Goal: Information Seeking & Learning: Learn about a topic

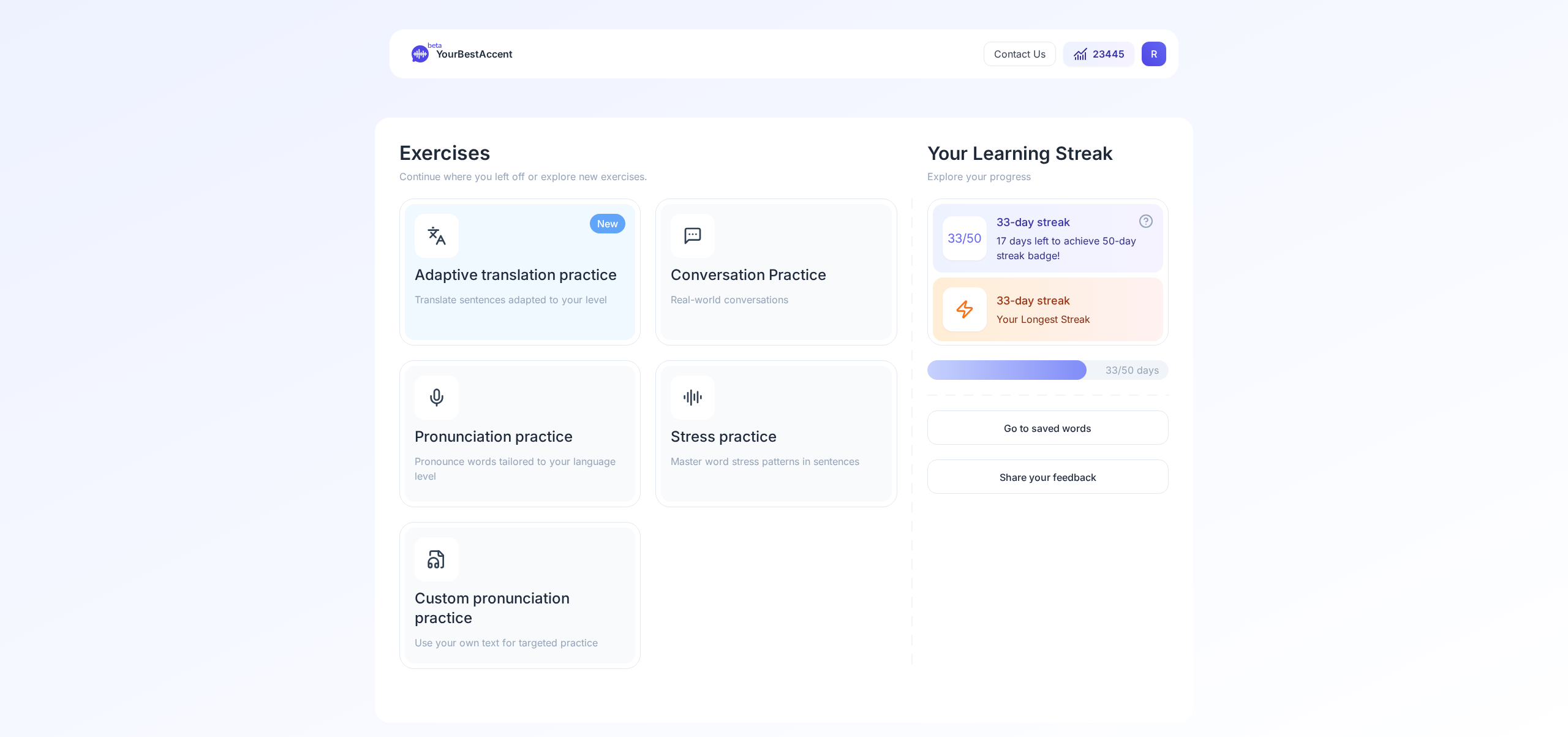
click at [1147, 53] on html "beta YourBestAccent Contact Us 23445 R Exercises Continue where you left off or…" at bounding box center [784, 368] width 1568 height 737
click at [1140, 107] on span "Settings" at bounding box center [1130, 109] width 44 height 17
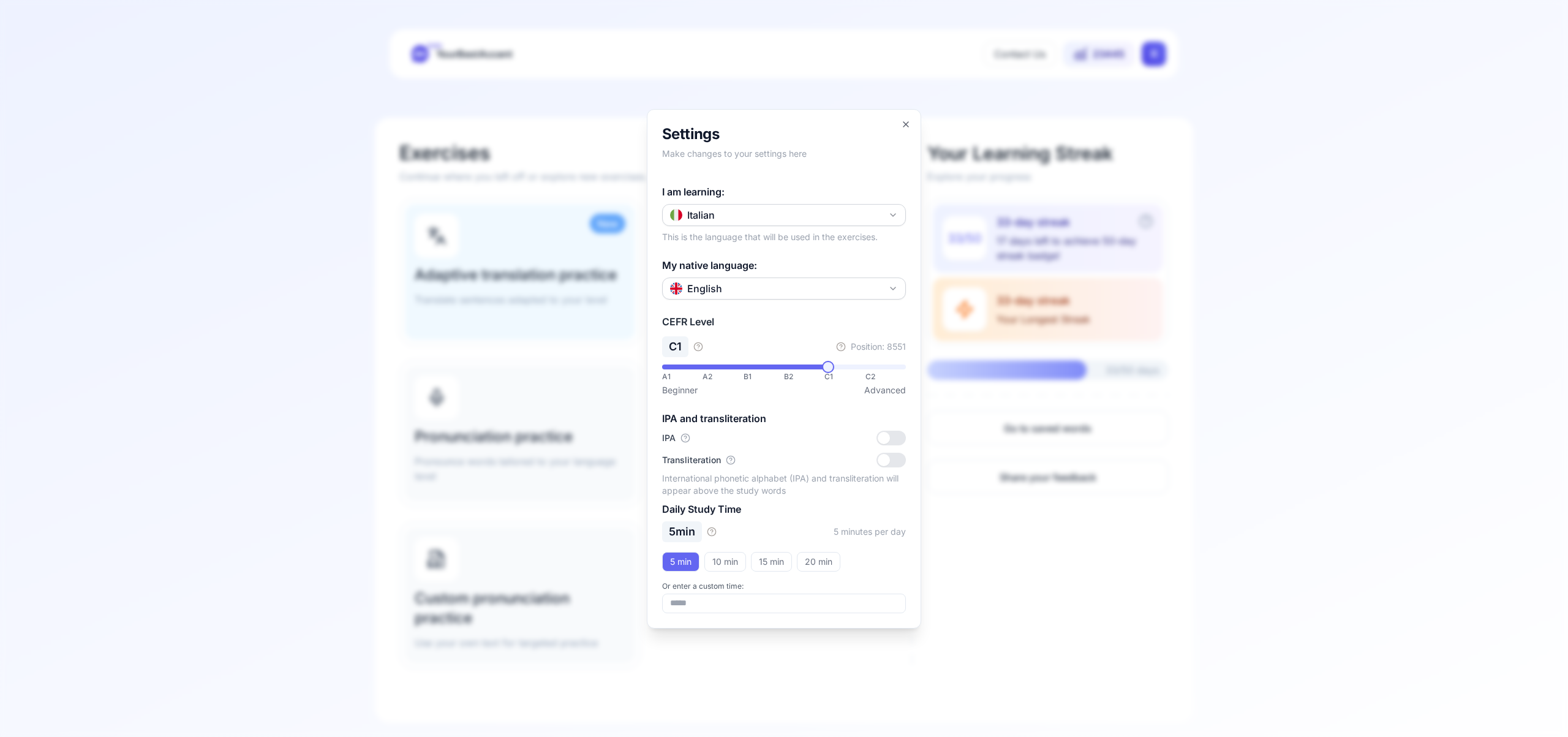
click at [891, 218] on icon "button" at bounding box center [893, 215] width 10 height 10
click at [841, 292] on div "Spanish" at bounding box center [784, 287] width 238 height 22
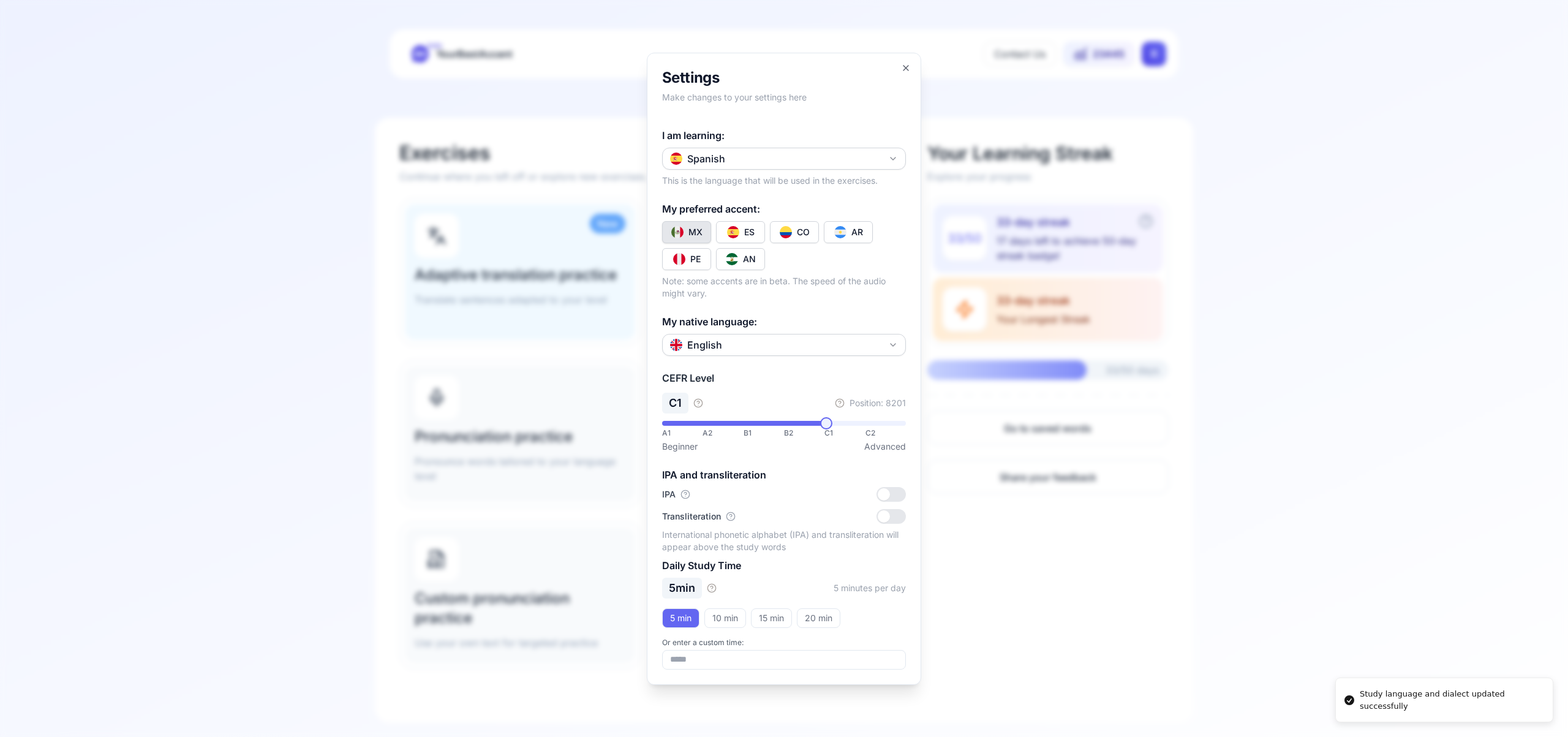
click at [806, 238] on button "CO" at bounding box center [794, 232] width 49 height 22
click at [892, 160] on icon "button" at bounding box center [893, 158] width 10 height 10
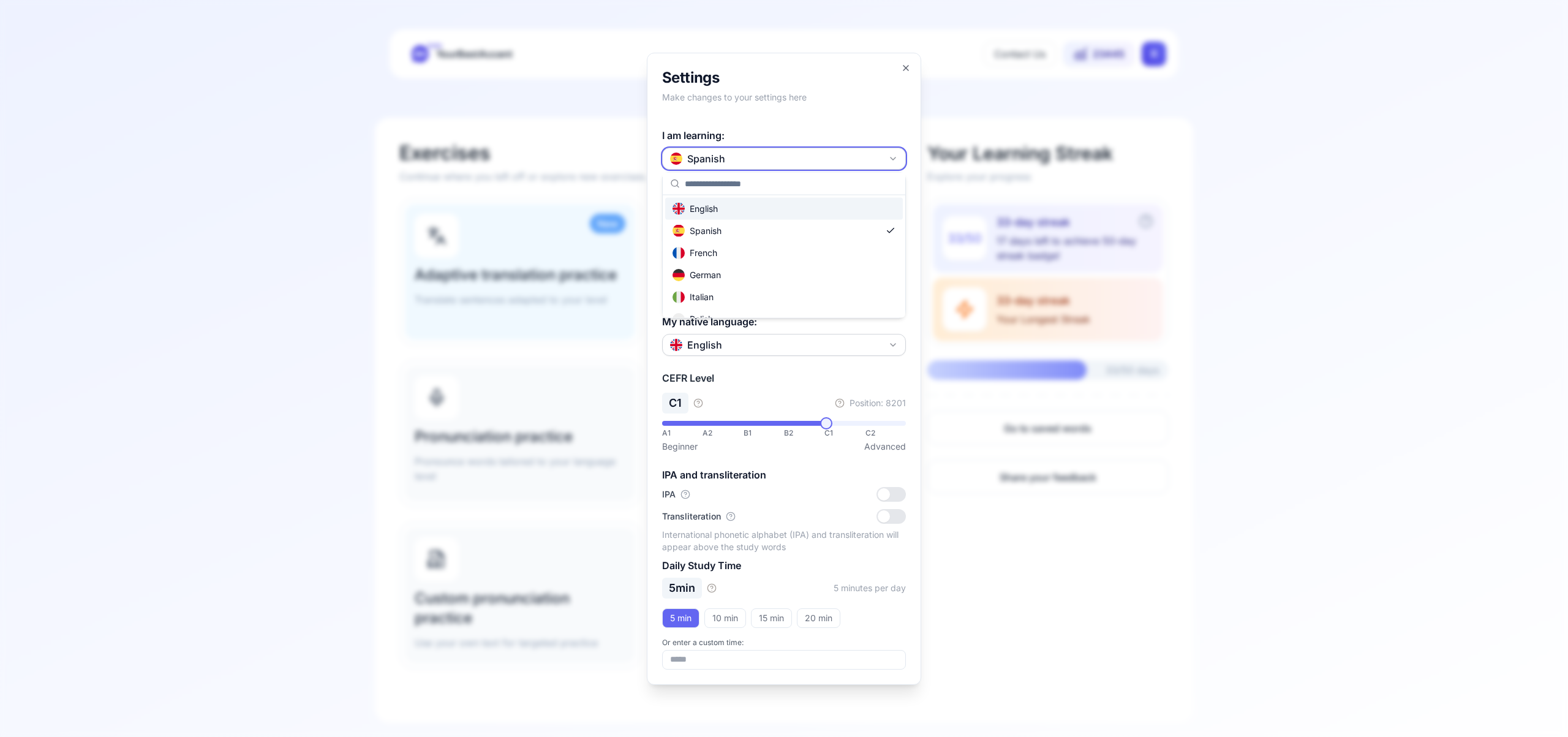
click at [905, 72] on body "beta YourBestAccent Contact Us 23445 R Exercises Continue where you left off or…" at bounding box center [784, 368] width 1568 height 737
click at [905, 72] on icon "button" at bounding box center [905, 68] width 10 height 10
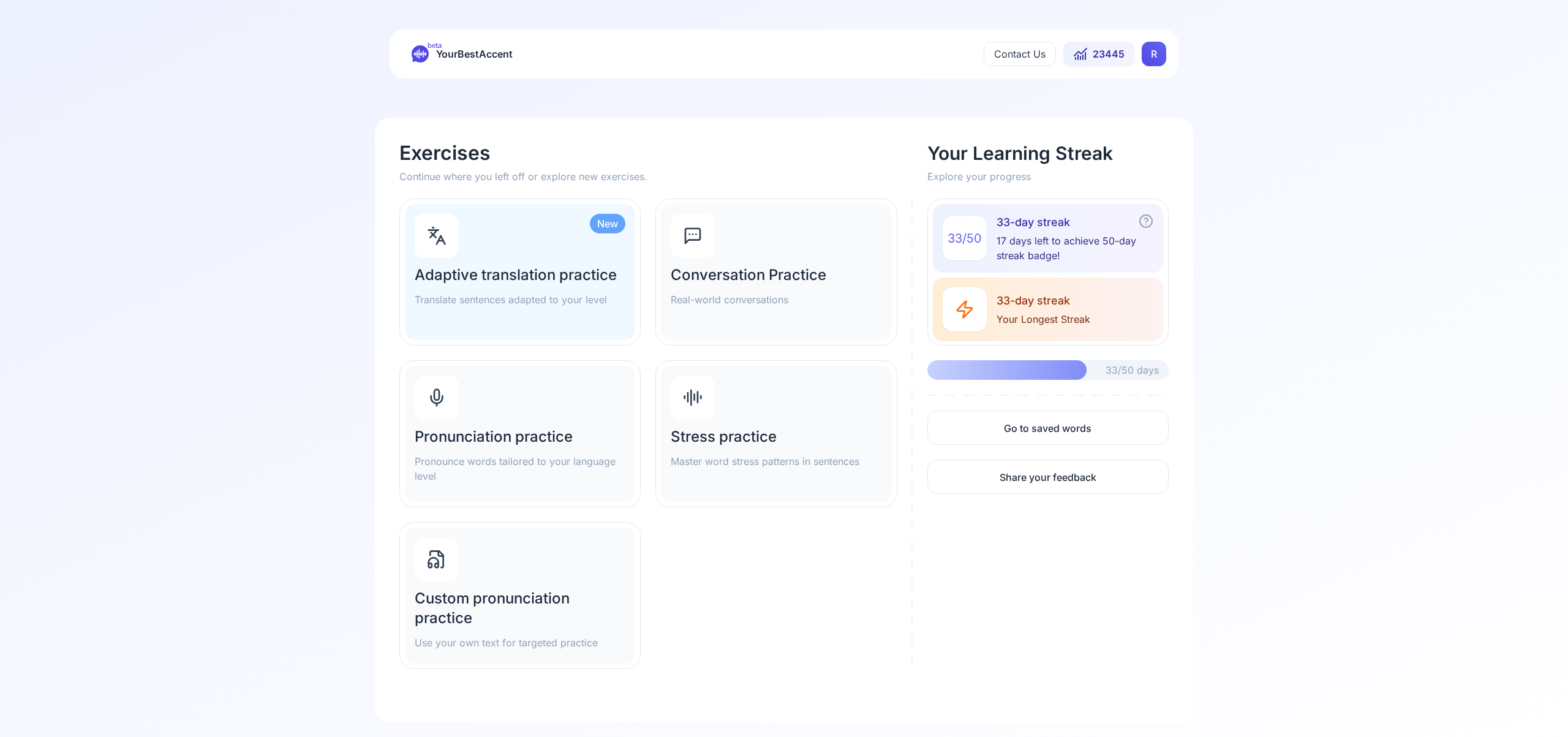
click at [461, 415] on div "Pronunciation practice Pronounce words tailored to your language level" at bounding box center [520, 433] width 230 height 136
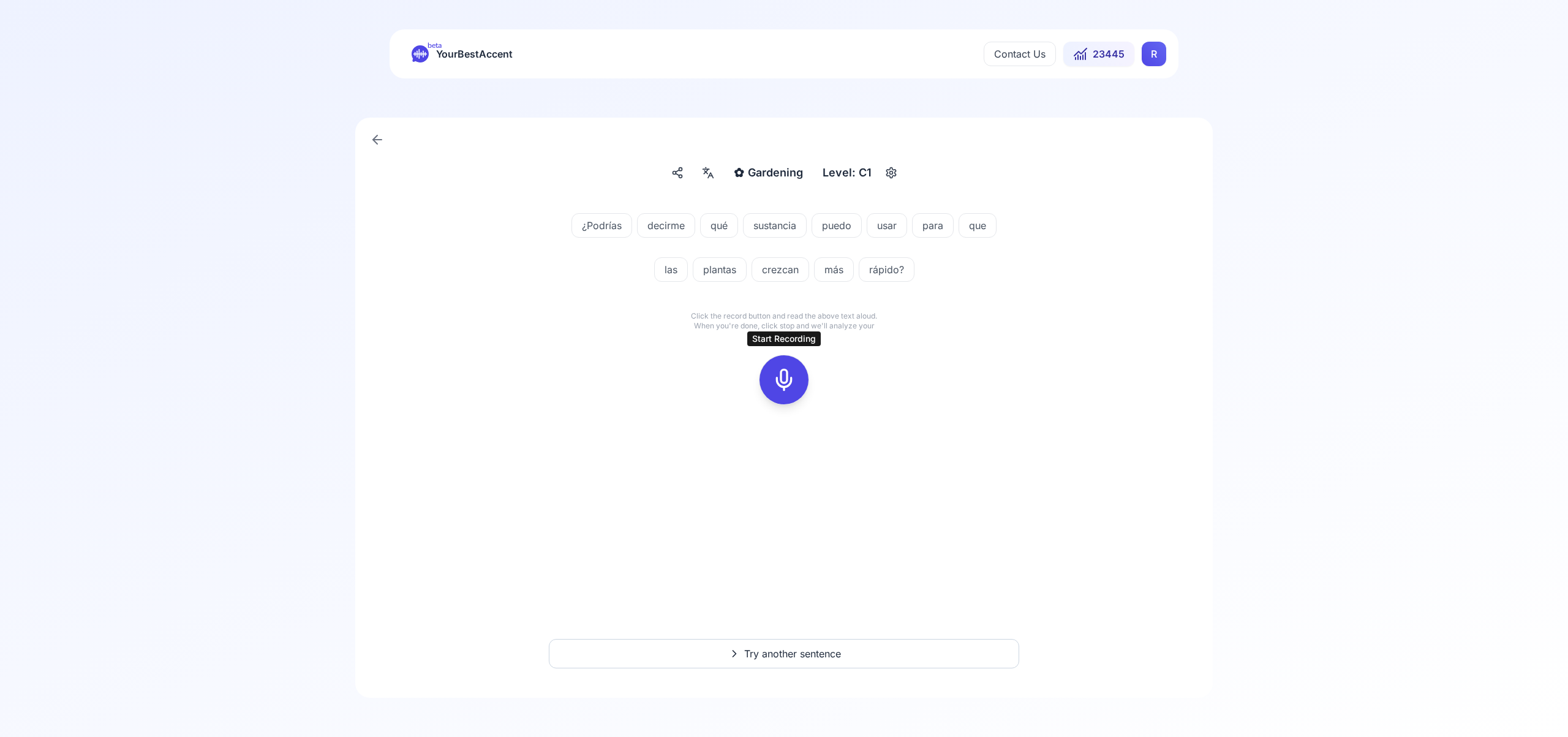
click at [778, 381] on icon at bounding box center [784, 379] width 24 height 25
click at [772, 377] on div at bounding box center [784, 380] width 29 height 49
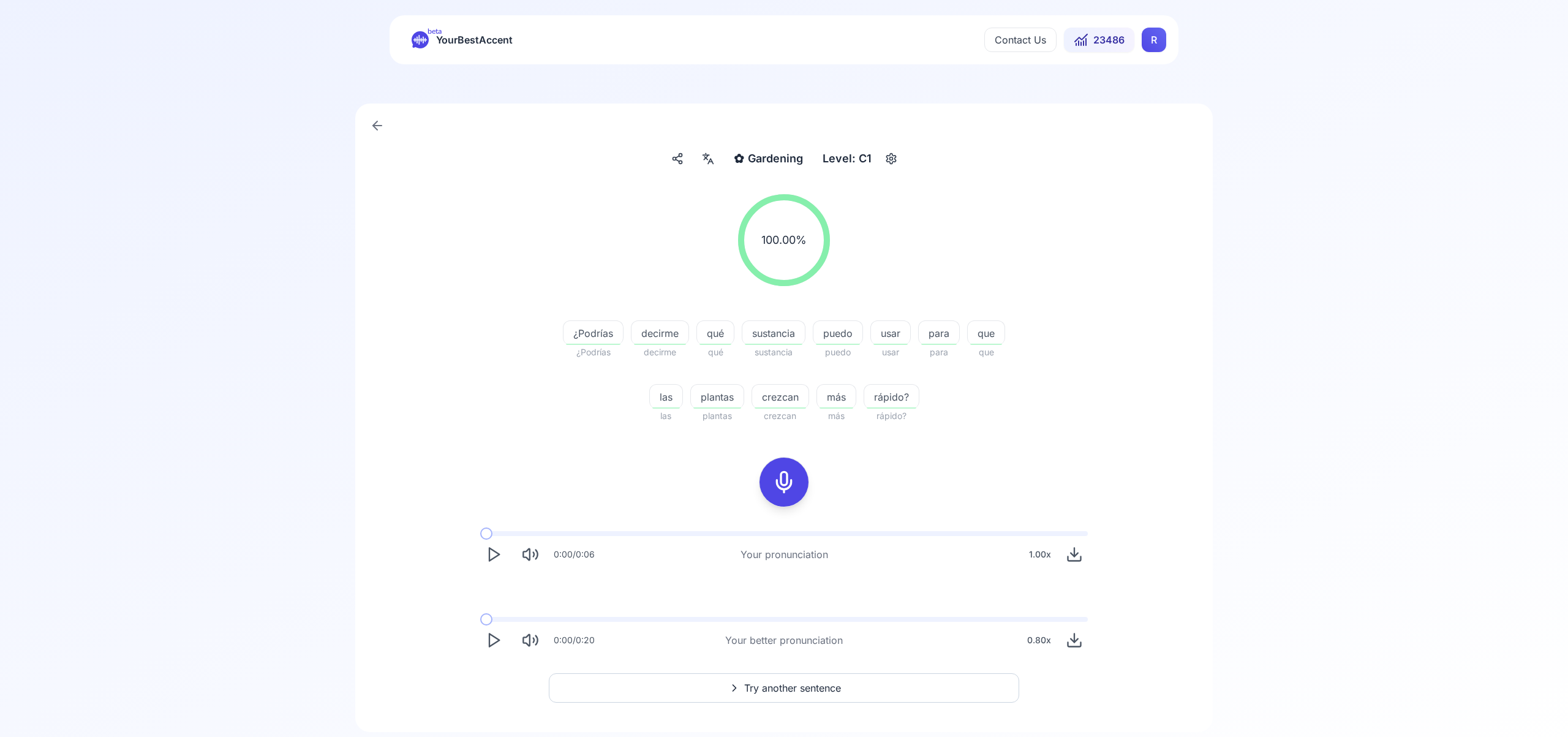
scroll to position [16, 0]
click at [810, 691] on span "Try another sentence" at bounding box center [792, 686] width 97 height 15
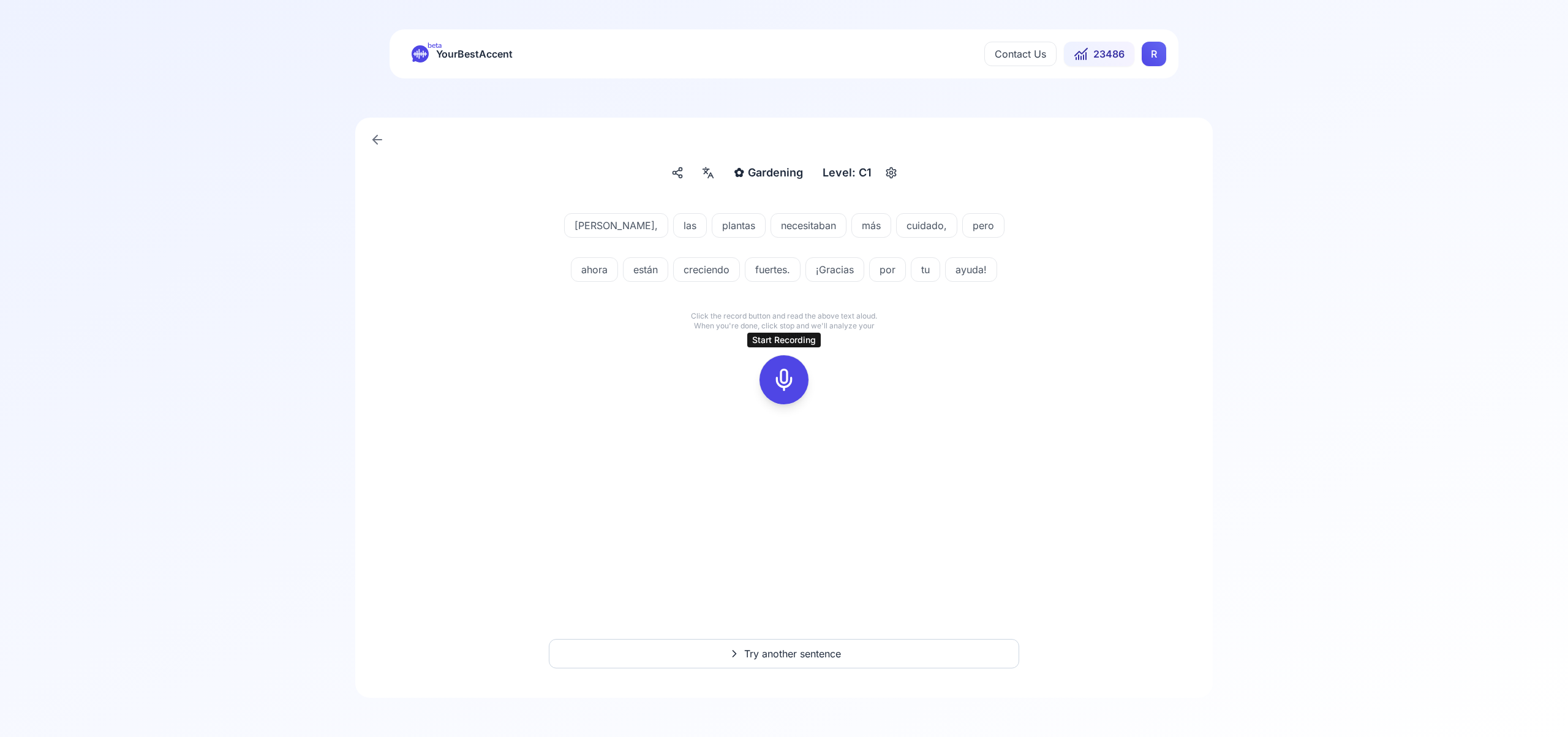
click at [788, 377] on icon at bounding box center [784, 379] width 24 height 25
click at [784, 388] on rect at bounding box center [784, 380] width 19 height 19
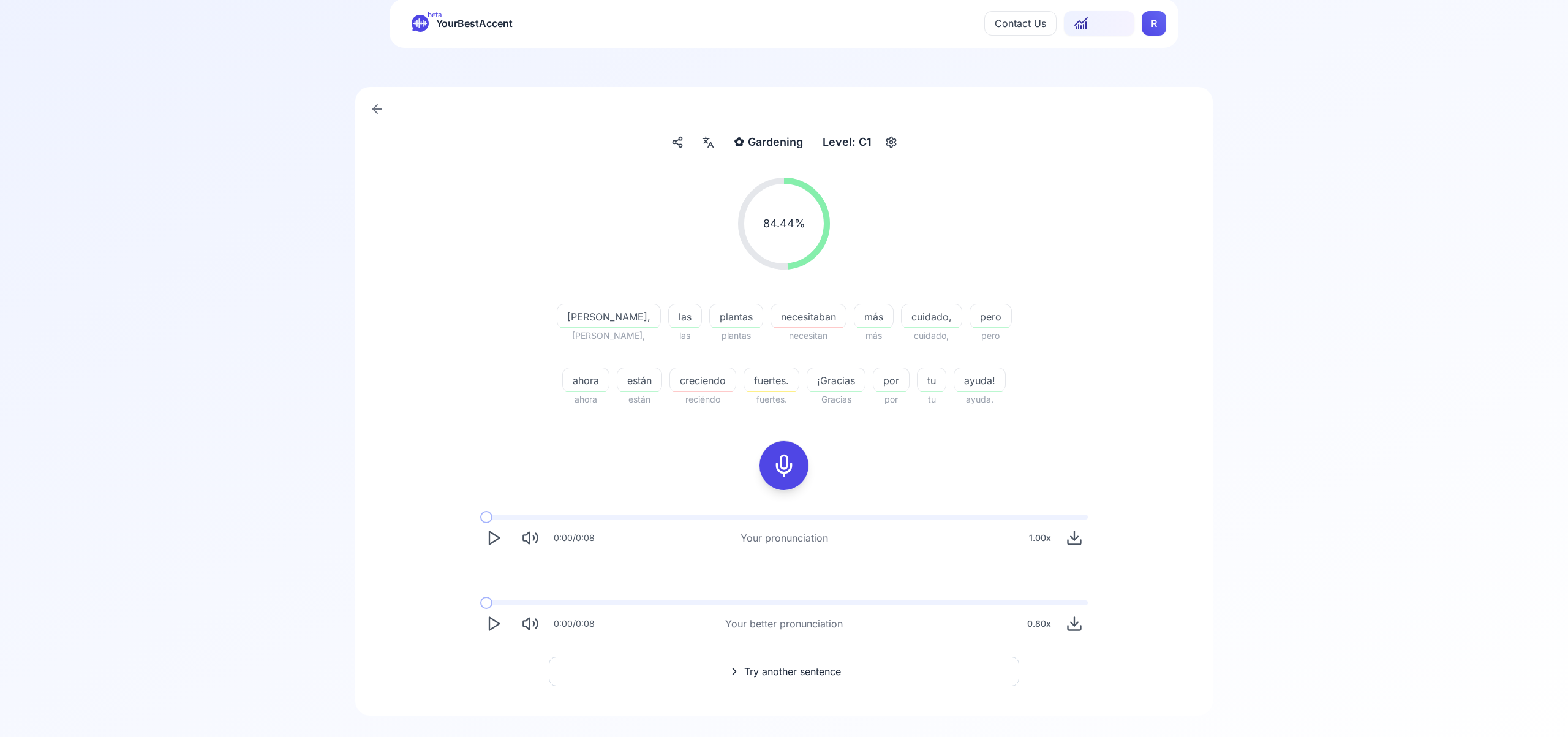
scroll to position [48, 0]
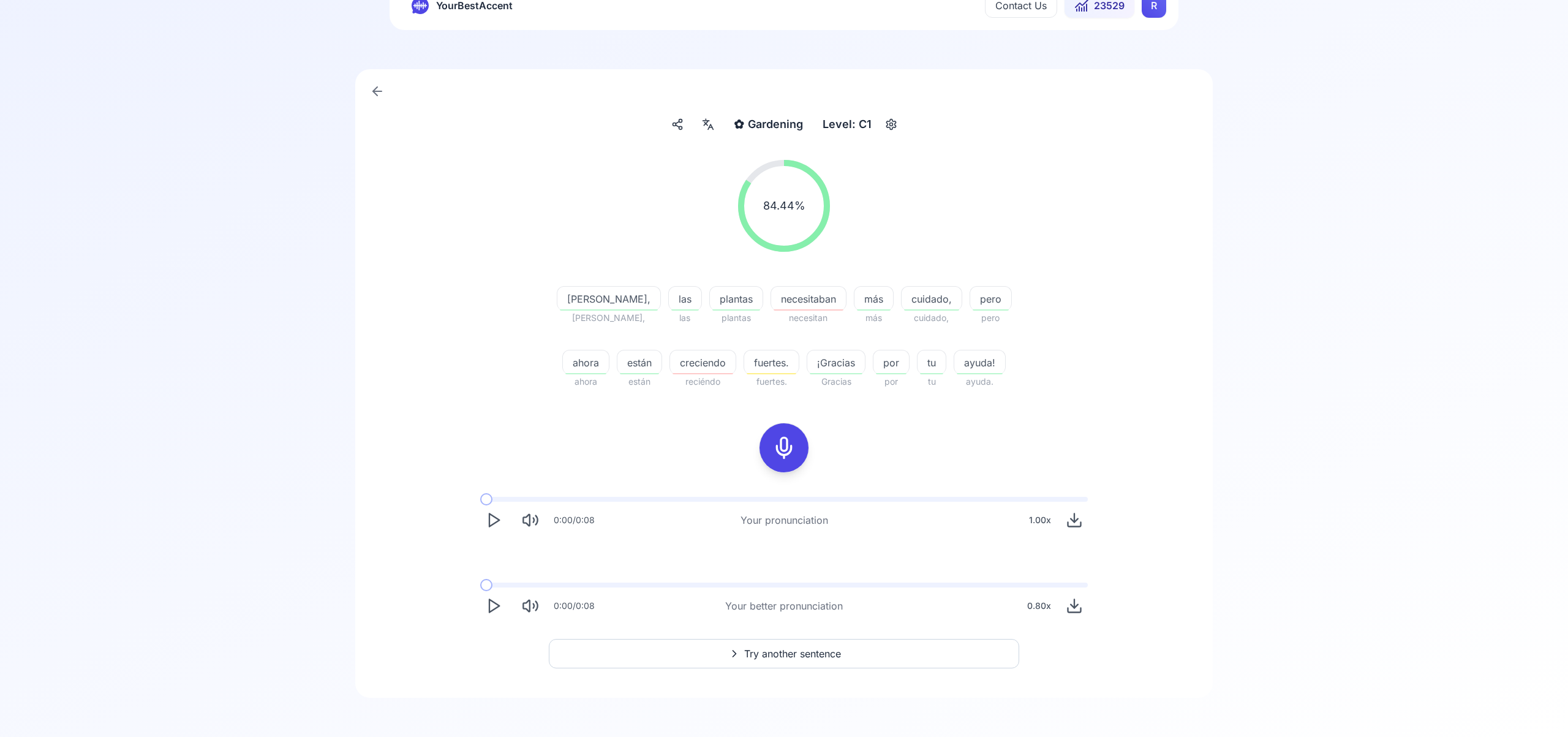
click at [821, 659] on span "Try another sentence" at bounding box center [792, 654] width 97 height 15
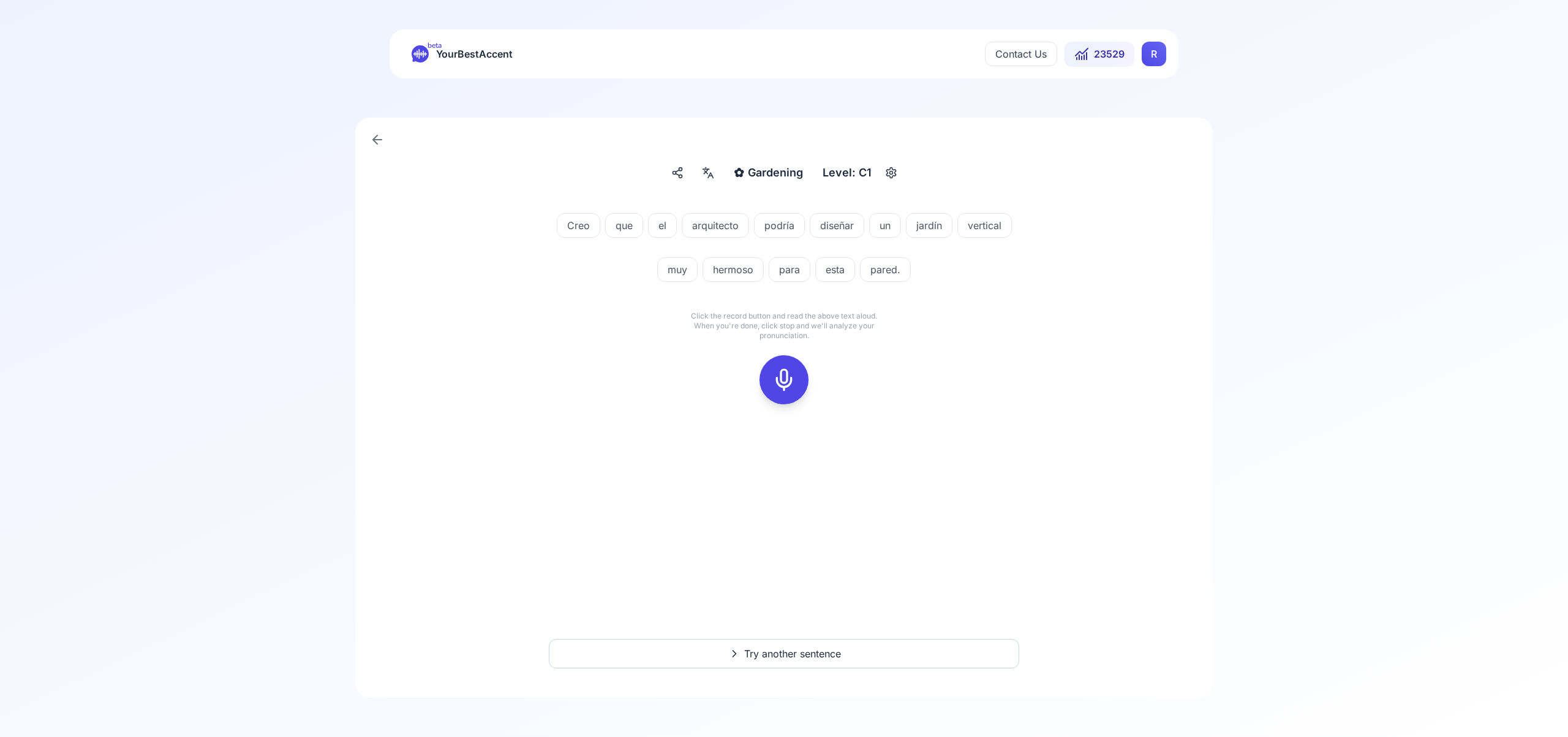
click at [791, 374] on icon at bounding box center [784, 379] width 24 height 25
click at [784, 375] on icon at bounding box center [784, 379] width 24 height 25
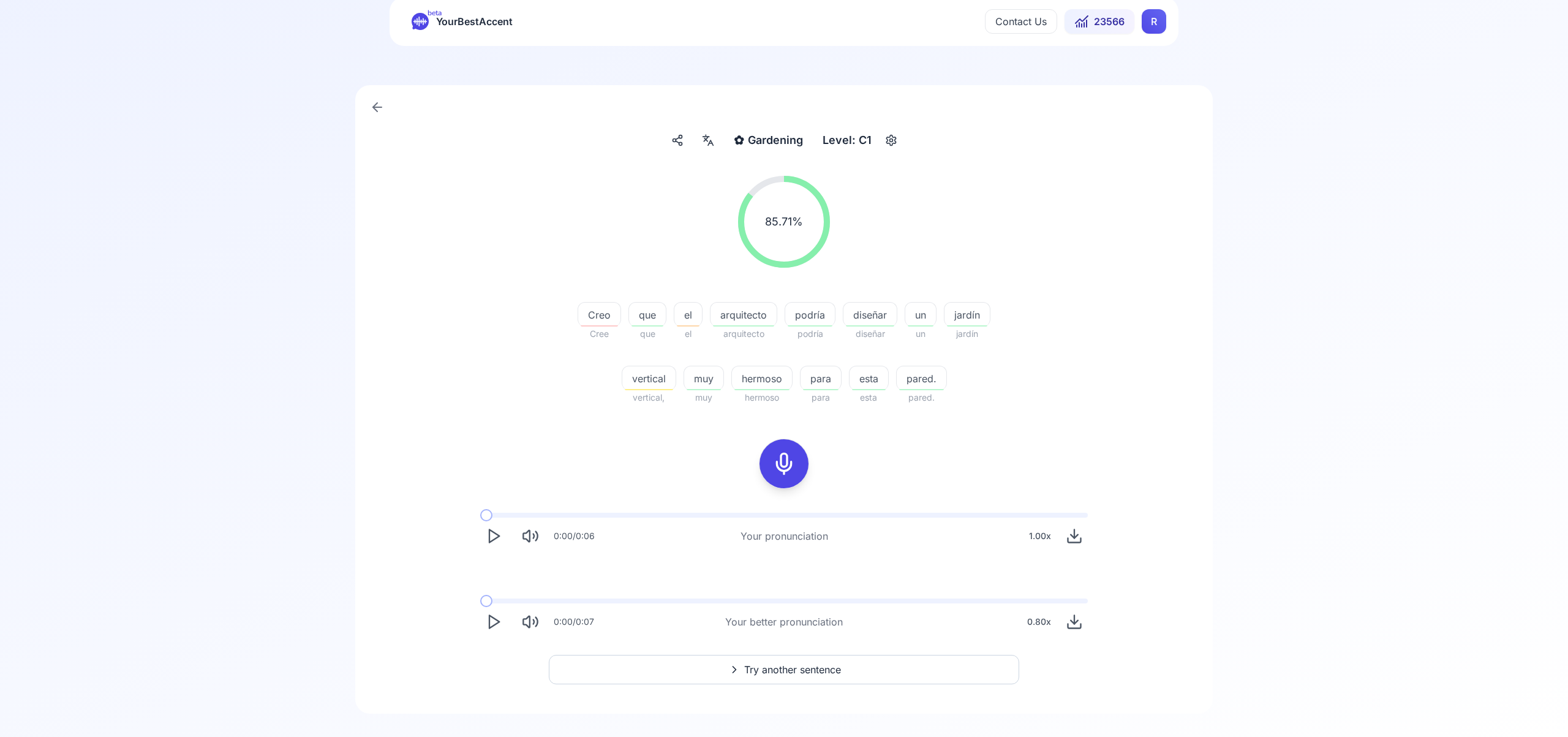
scroll to position [48, 0]
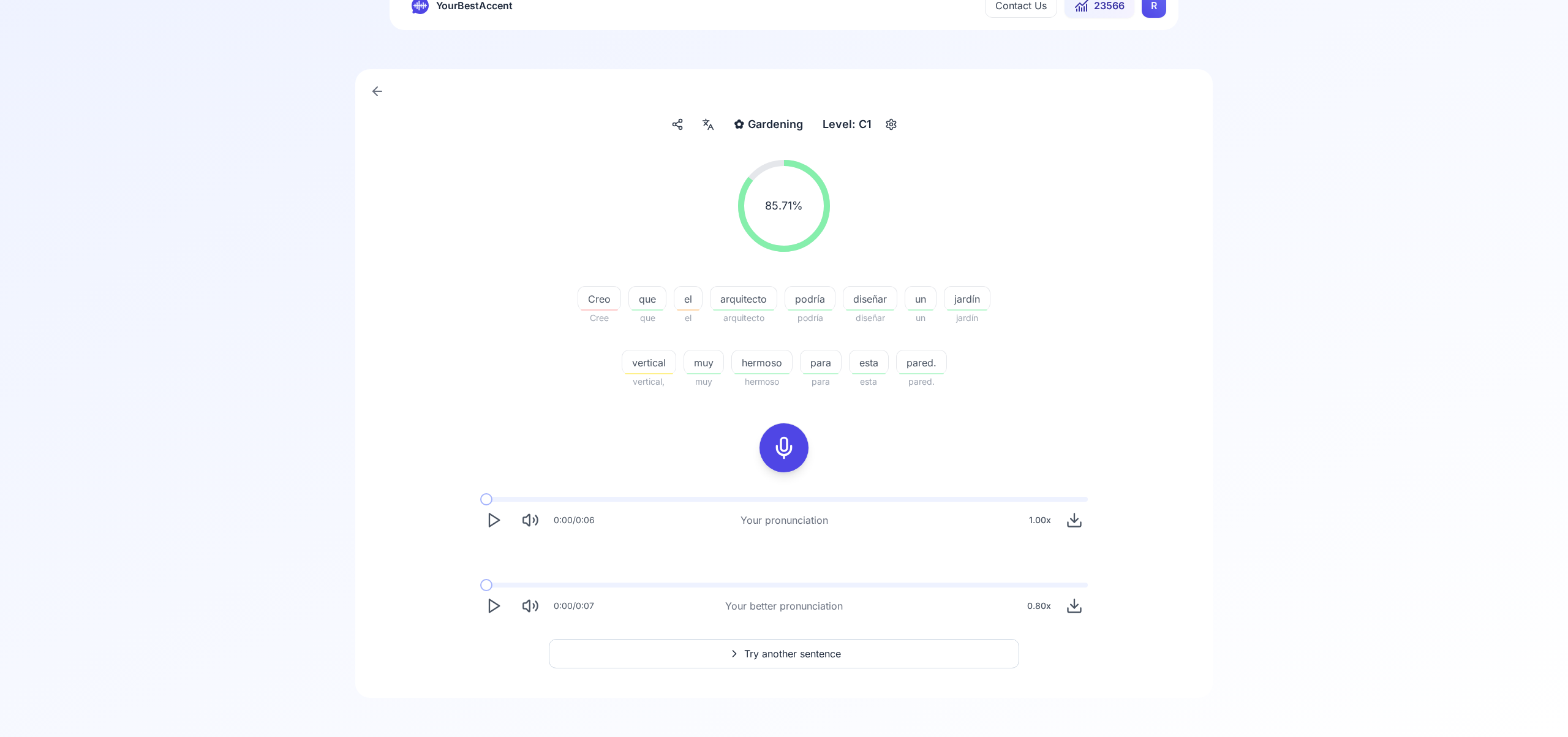
click at [831, 655] on span "Try another sentence" at bounding box center [792, 654] width 97 height 15
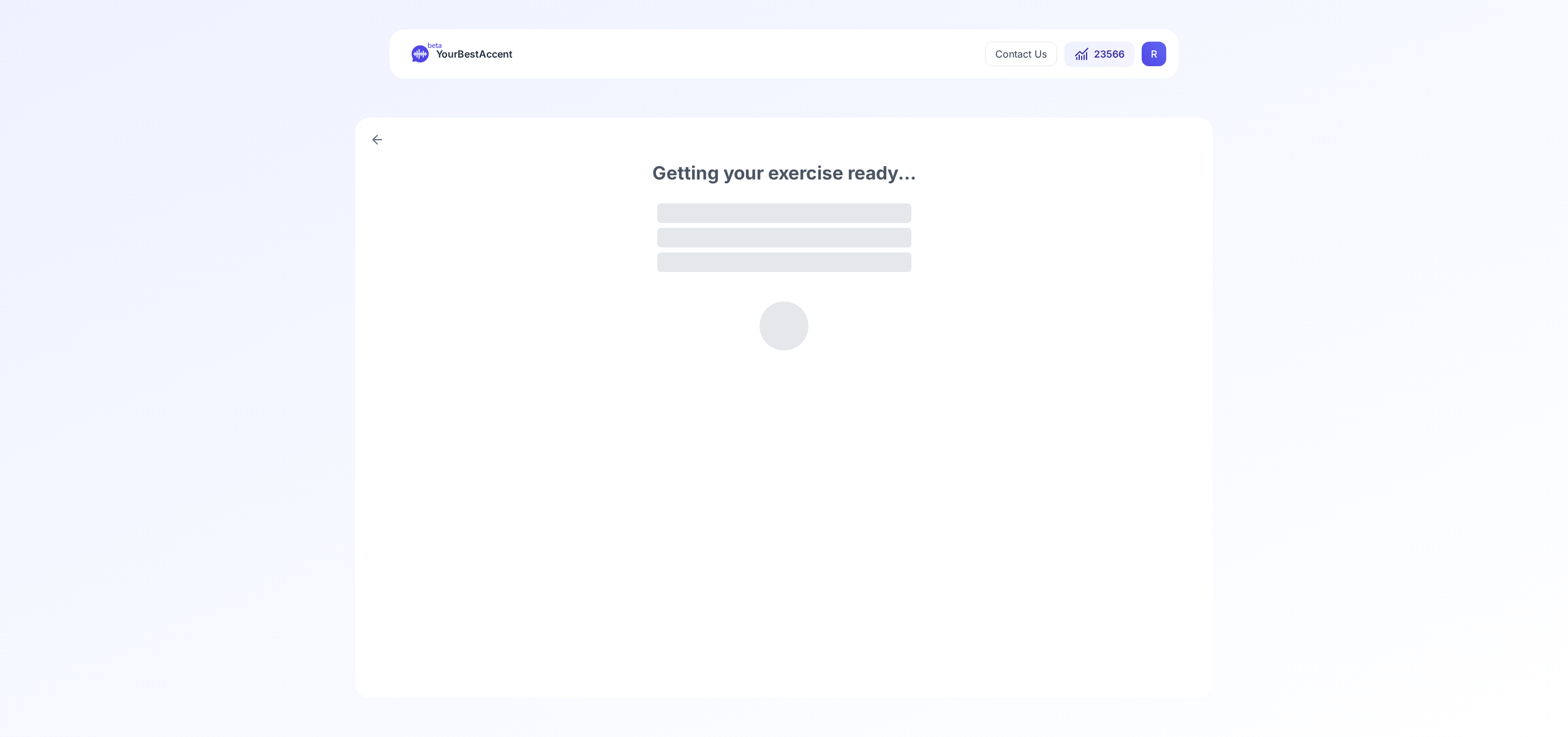
click at [787, 338] on div at bounding box center [784, 326] width 49 height 49
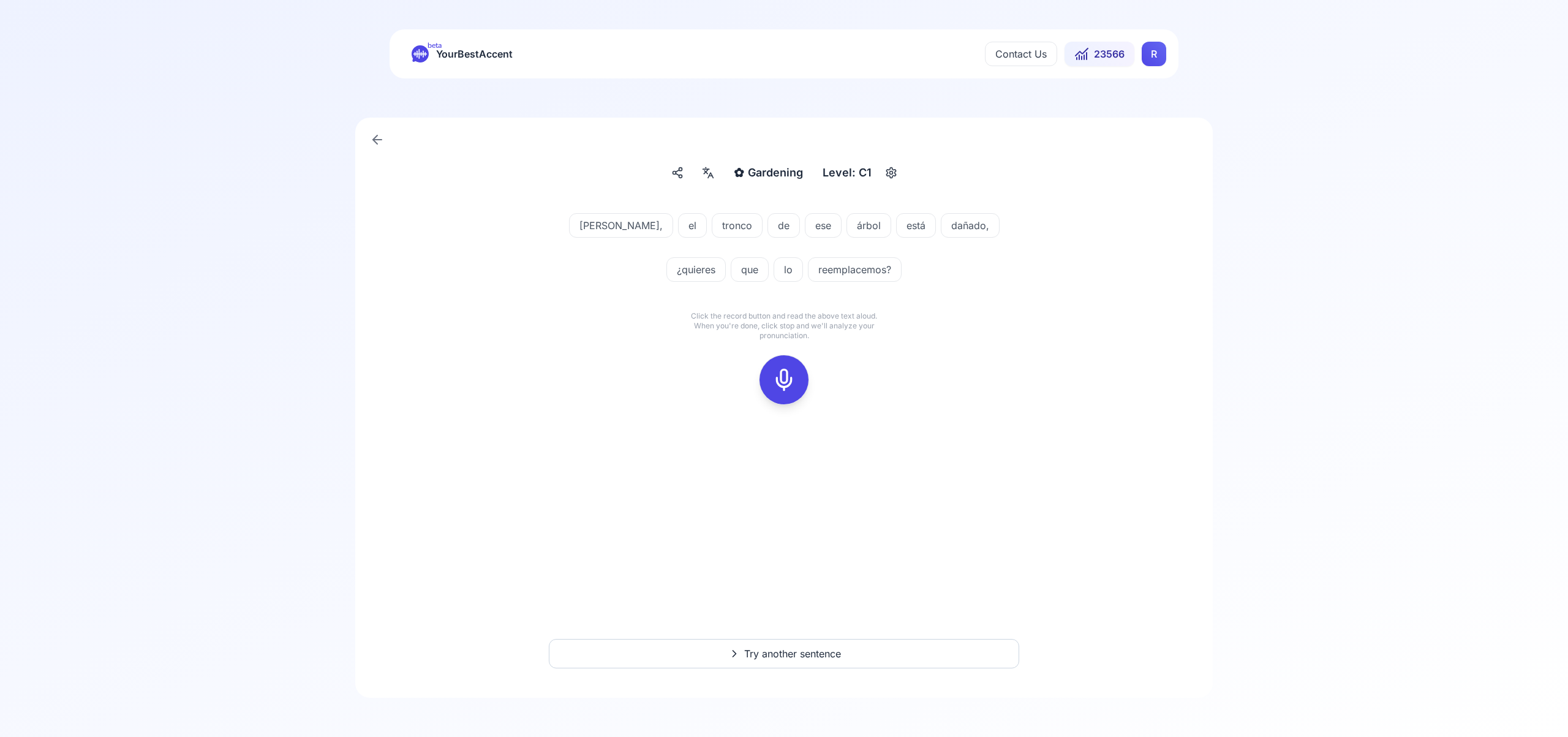
click at [784, 377] on icon at bounding box center [784, 379] width 24 height 25
click at [801, 379] on button at bounding box center [784, 380] width 49 height 49
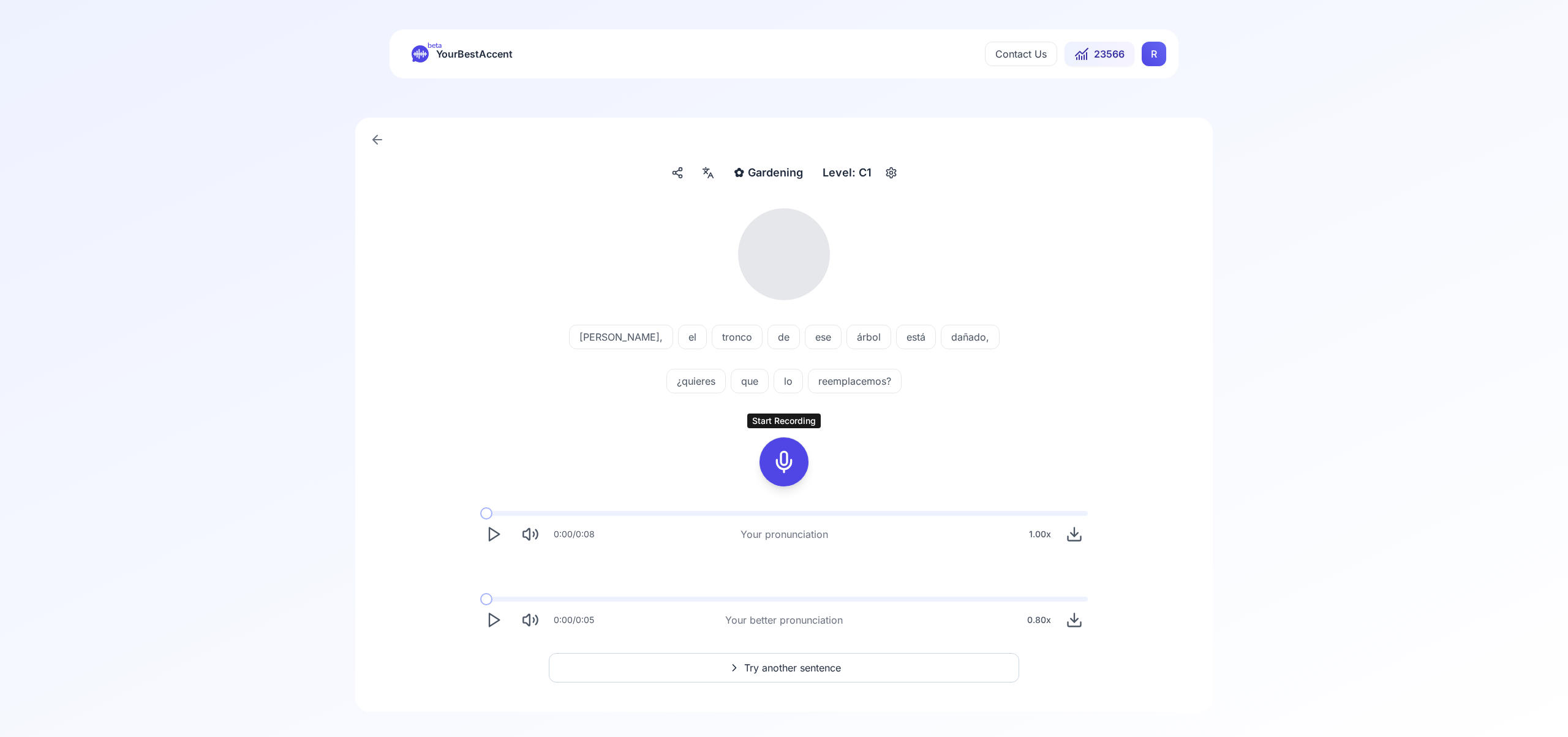
click at [782, 462] on icon at bounding box center [784, 462] width 24 height 25
click at [775, 459] on rect at bounding box center [784, 462] width 19 height 19
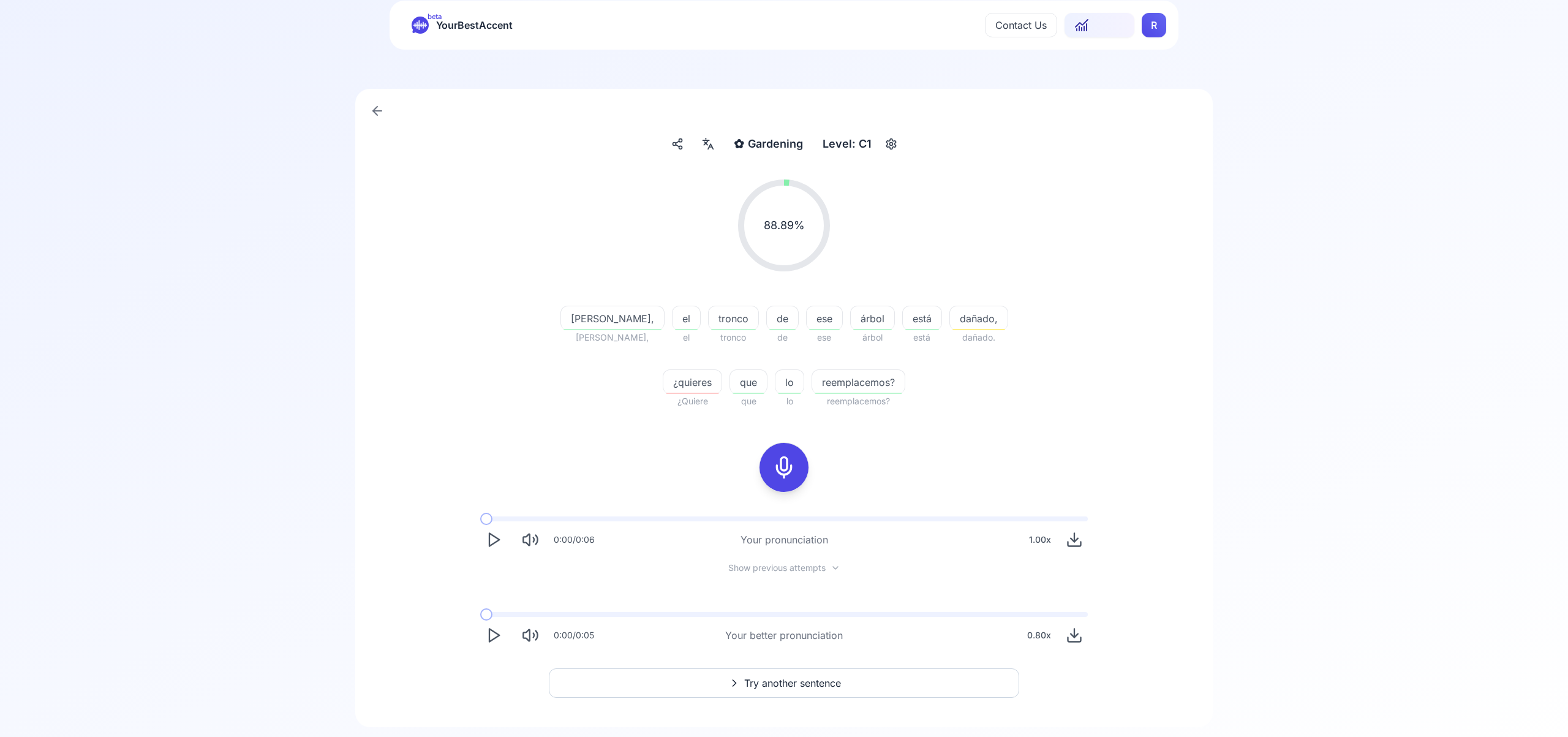
scroll to position [30, 0]
click at [819, 678] on span "Try another sentence" at bounding box center [792, 682] width 97 height 15
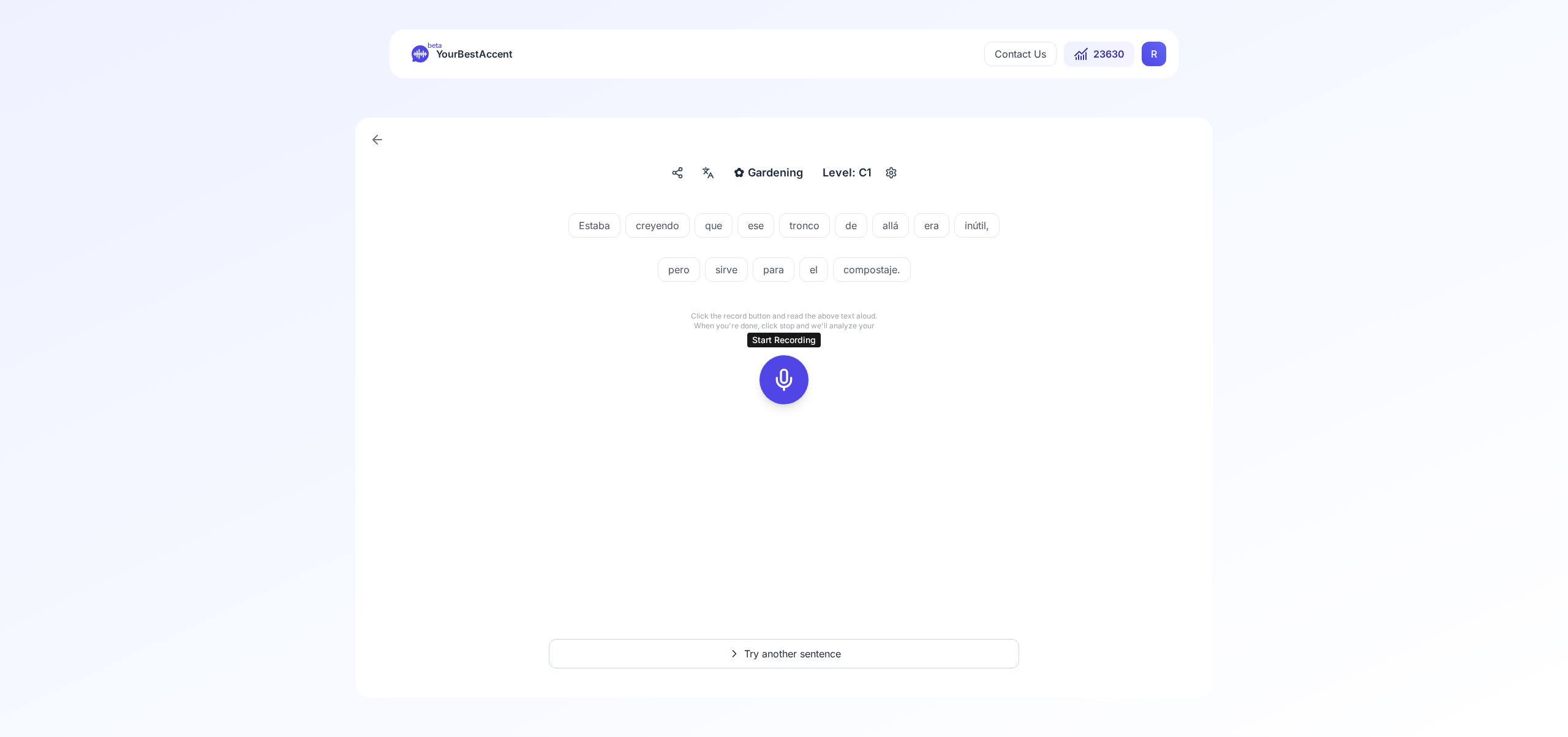
click at [784, 382] on icon at bounding box center [784, 379] width 24 height 25
click at [781, 382] on icon at bounding box center [784, 379] width 24 height 25
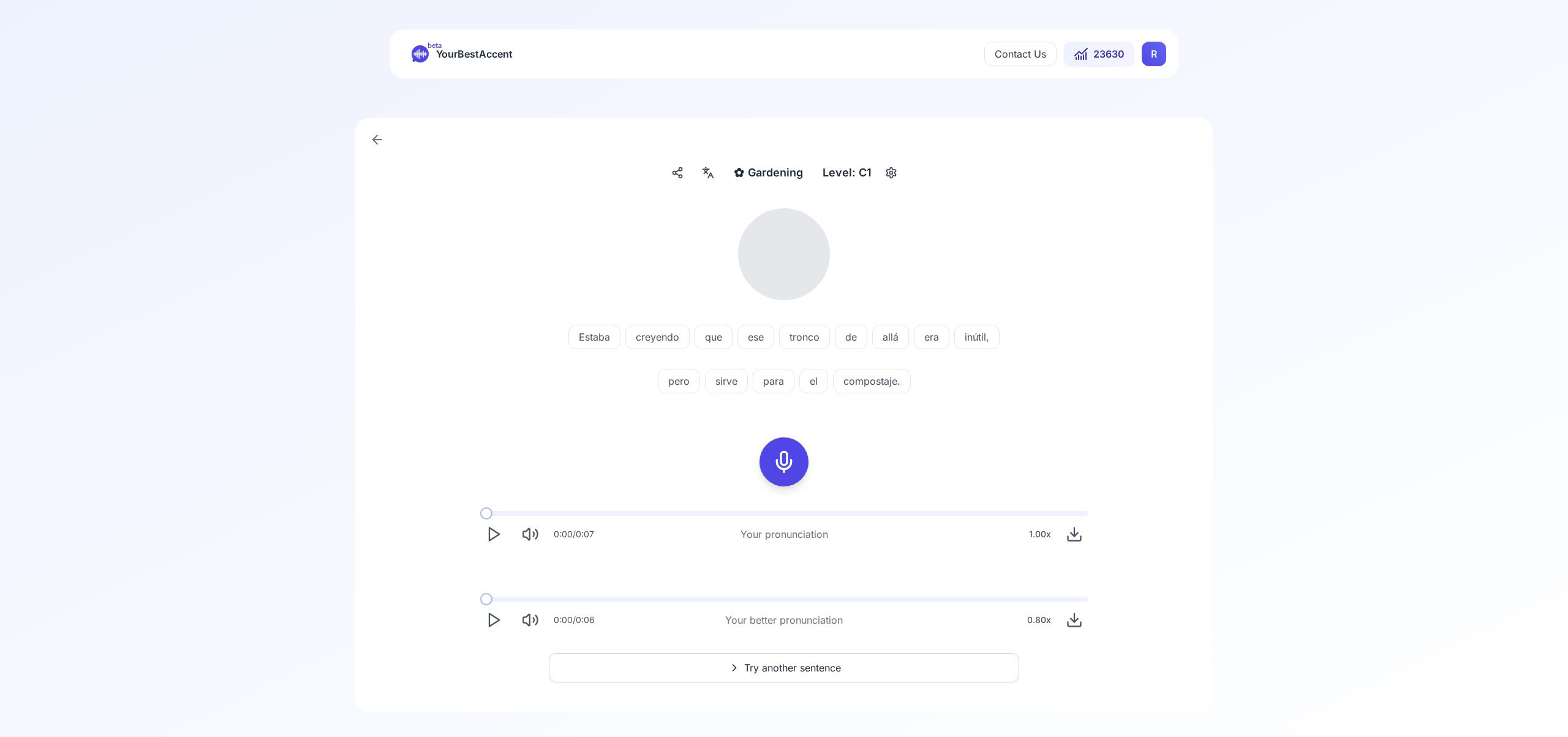
click at [715, 175] on icon at bounding box center [708, 173] width 15 height 13
click at [905, 317] on icon "button" at bounding box center [905, 313] width 10 height 10
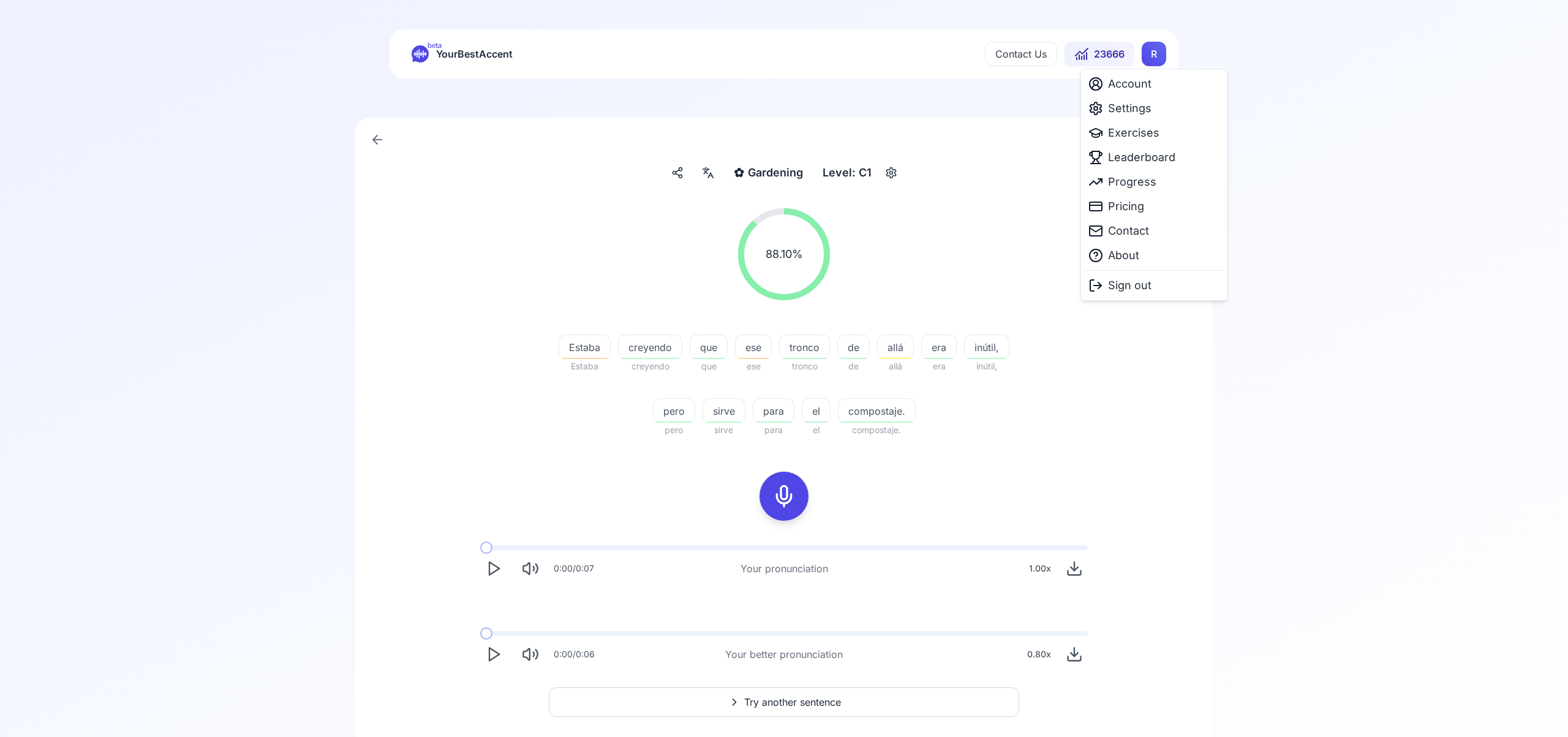
click at [1145, 57] on html "beta YourBestAccent Contact Us 23666 R ✿ Gardening Gardening Level: C1 88.10 % …" at bounding box center [784, 368] width 1568 height 737
click at [1139, 113] on span "Settings" at bounding box center [1130, 109] width 44 height 17
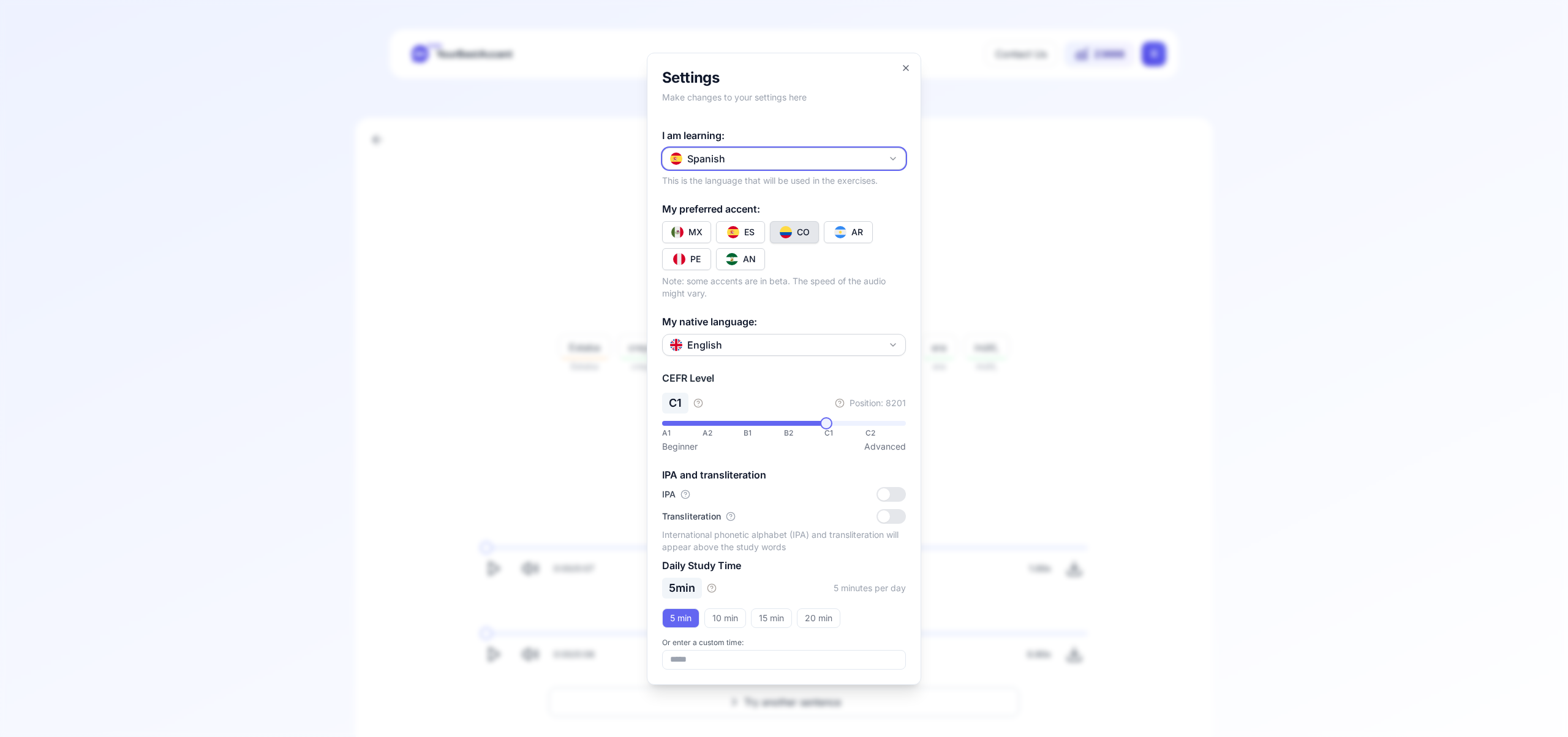
click at [896, 156] on icon "button" at bounding box center [893, 158] width 10 height 10
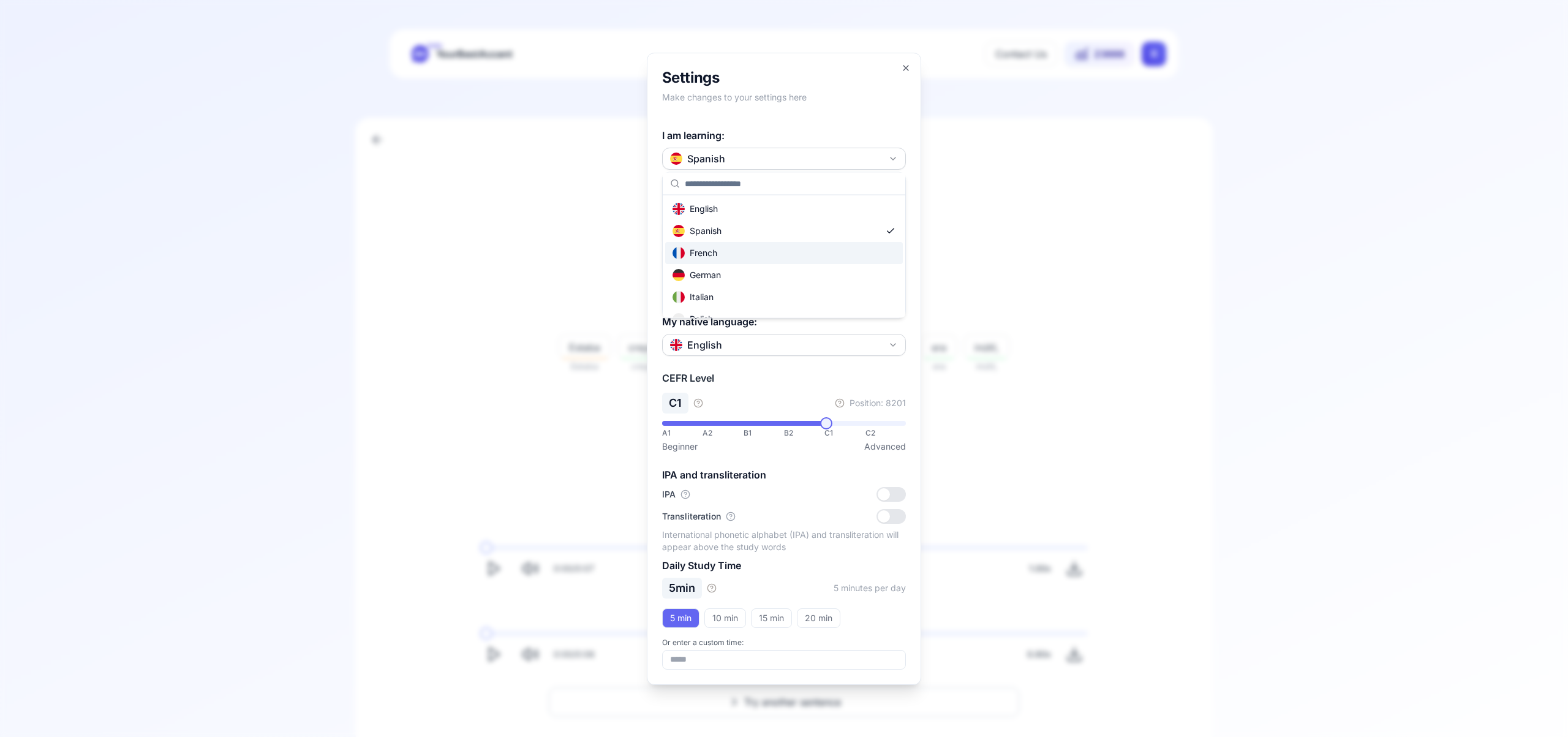
click at [774, 258] on div "French" at bounding box center [784, 253] width 238 height 22
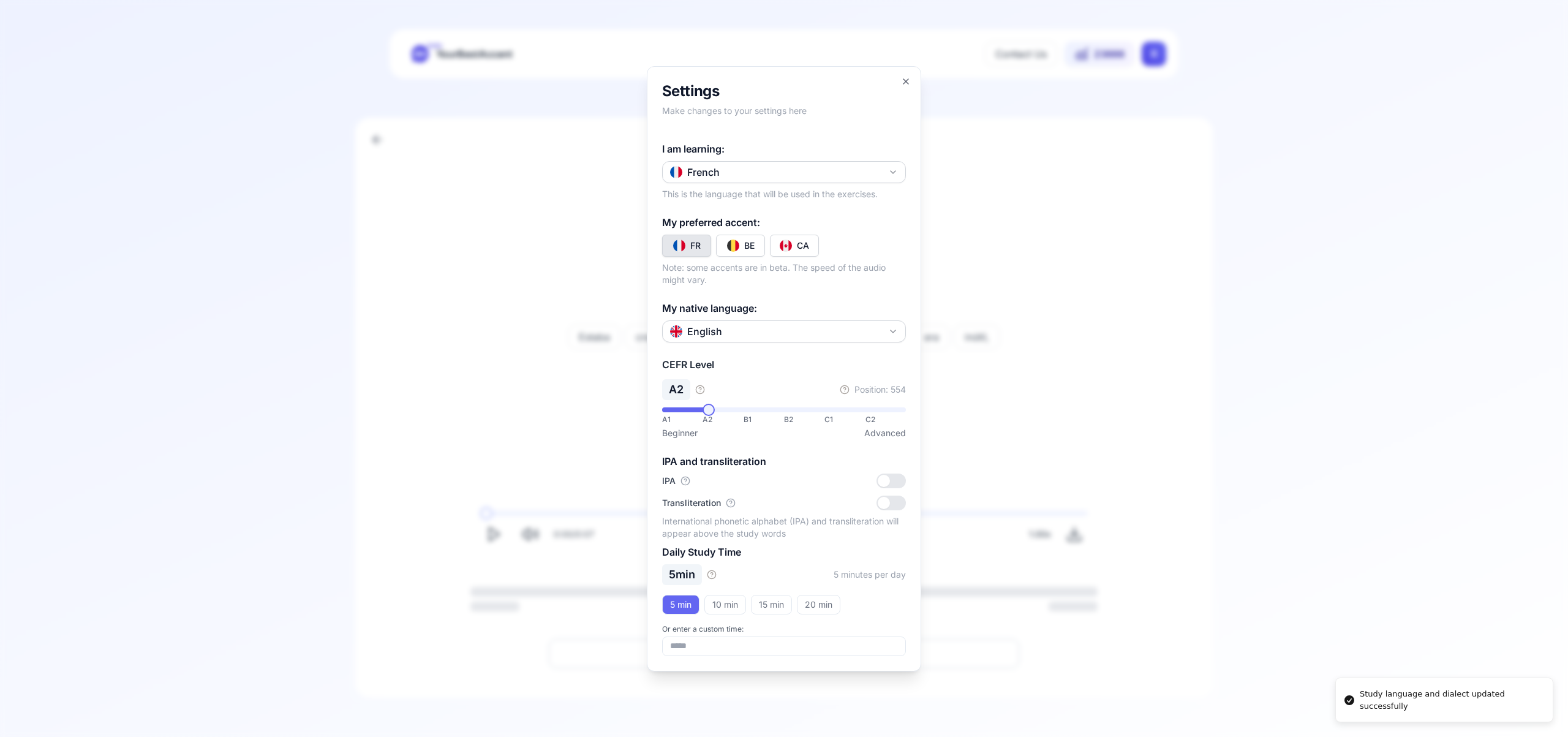
click at [792, 244] on button "CA" at bounding box center [794, 245] width 49 height 22
click at [903, 81] on icon "button" at bounding box center [905, 81] width 10 height 10
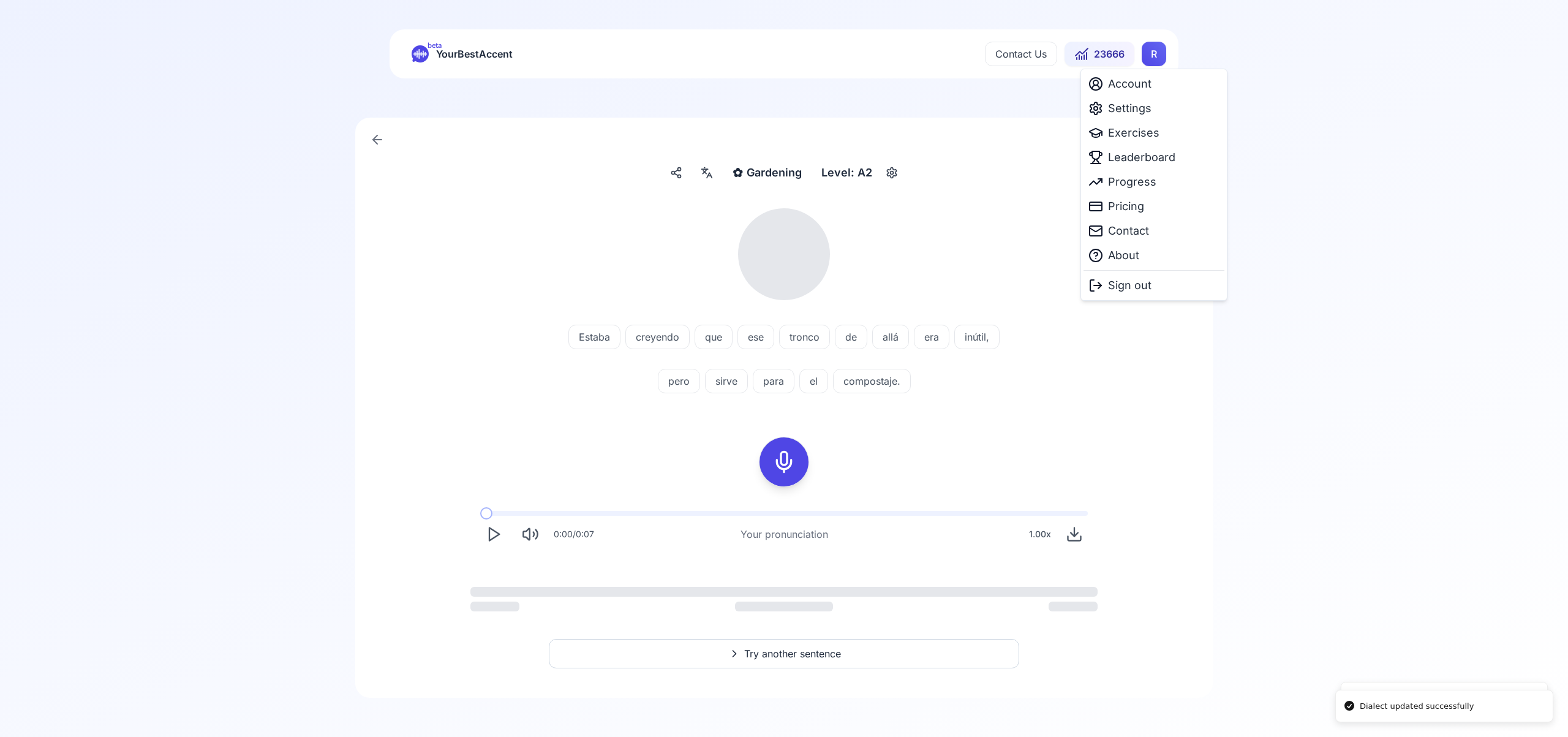
click at [1151, 55] on html "Dialect updated successfully Study language and dialect updated successfully be…" at bounding box center [784, 368] width 1568 height 737
click at [1140, 138] on span "Exercises" at bounding box center [1134, 133] width 52 height 17
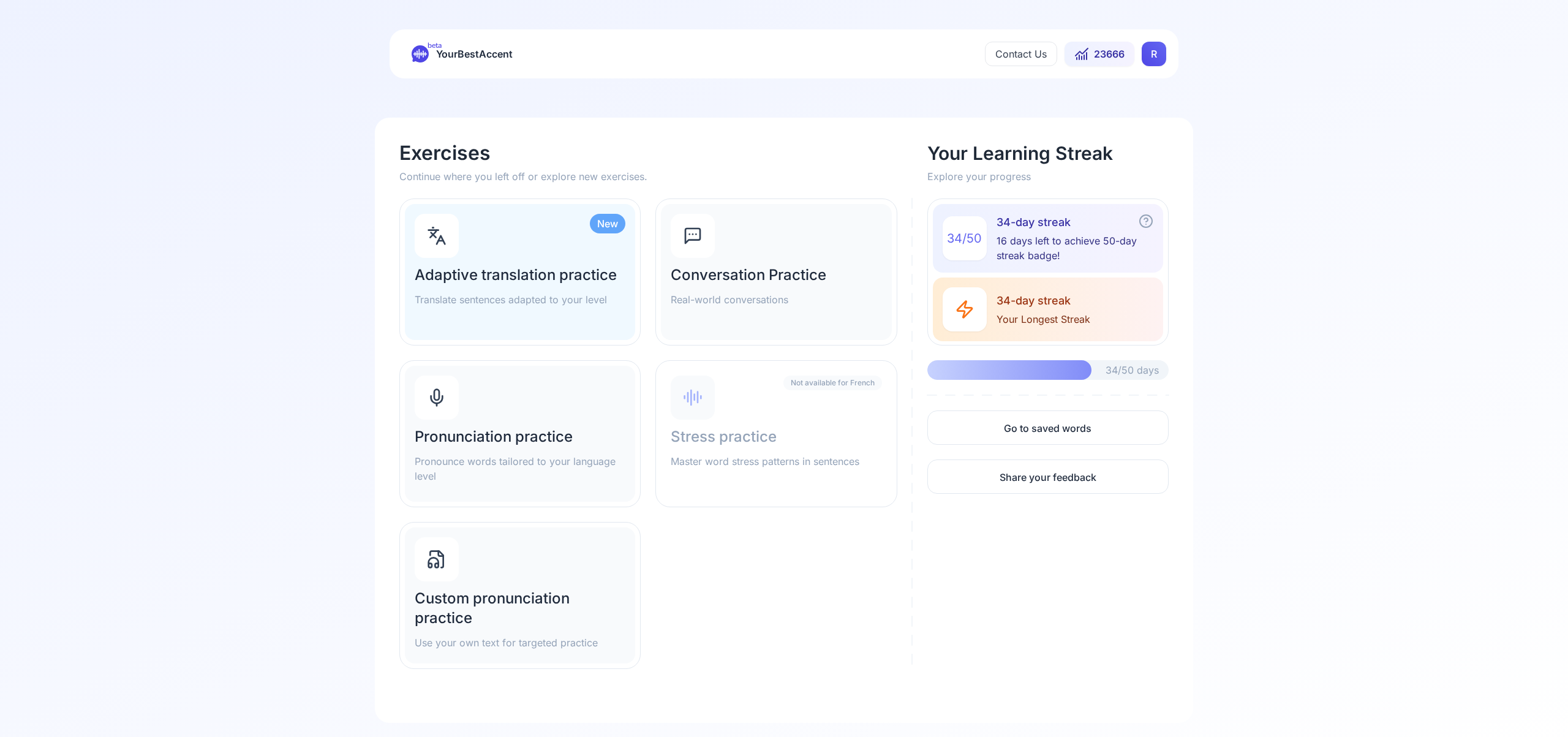
click at [538, 415] on div "Pronunciation practice Pronounce words tailored to your language level" at bounding box center [520, 433] width 230 height 136
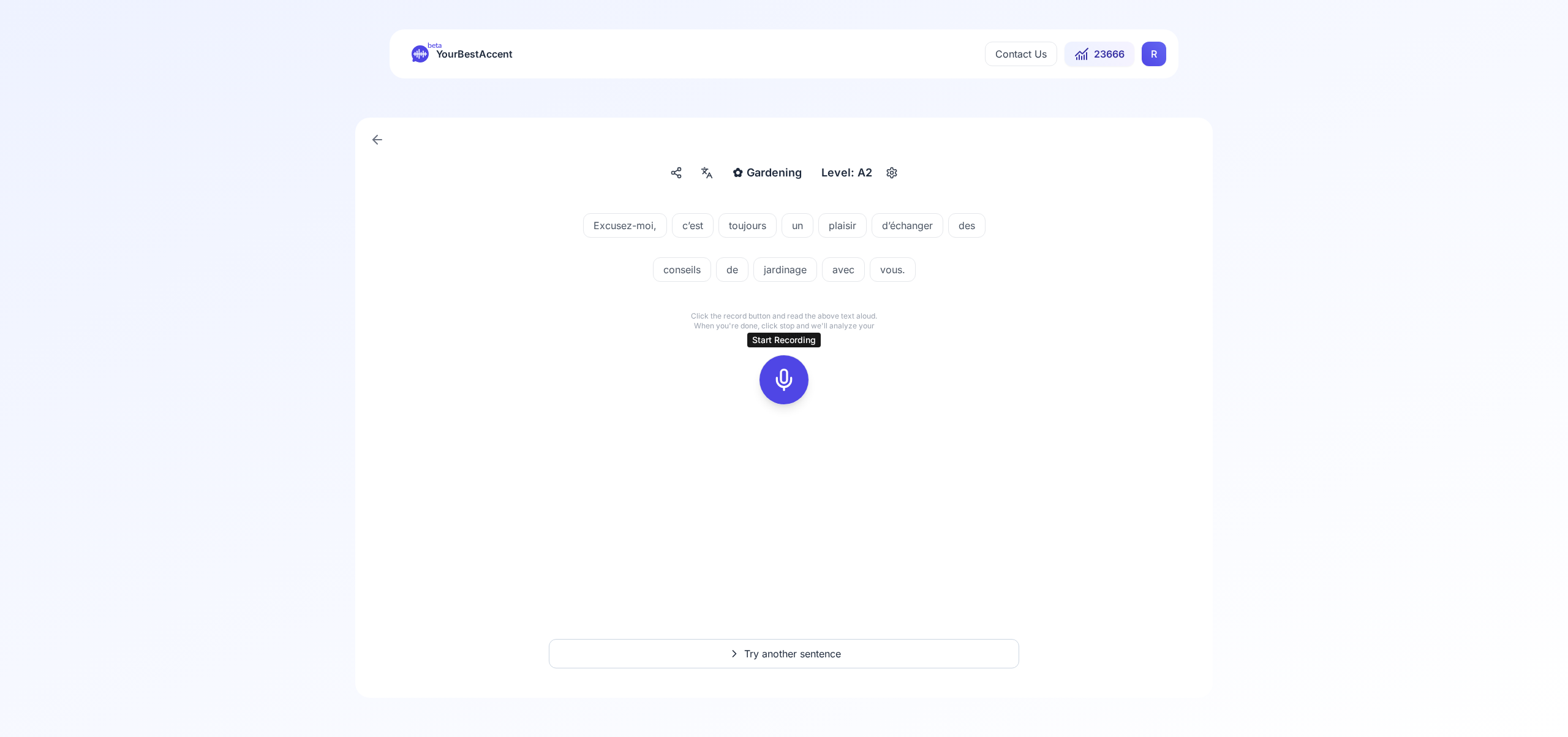
click at [792, 376] on rect at bounding box center [784, 380] width 19 height 19
click at [794, 386] on icon at bounding box center [784, 379] width 24 height 25
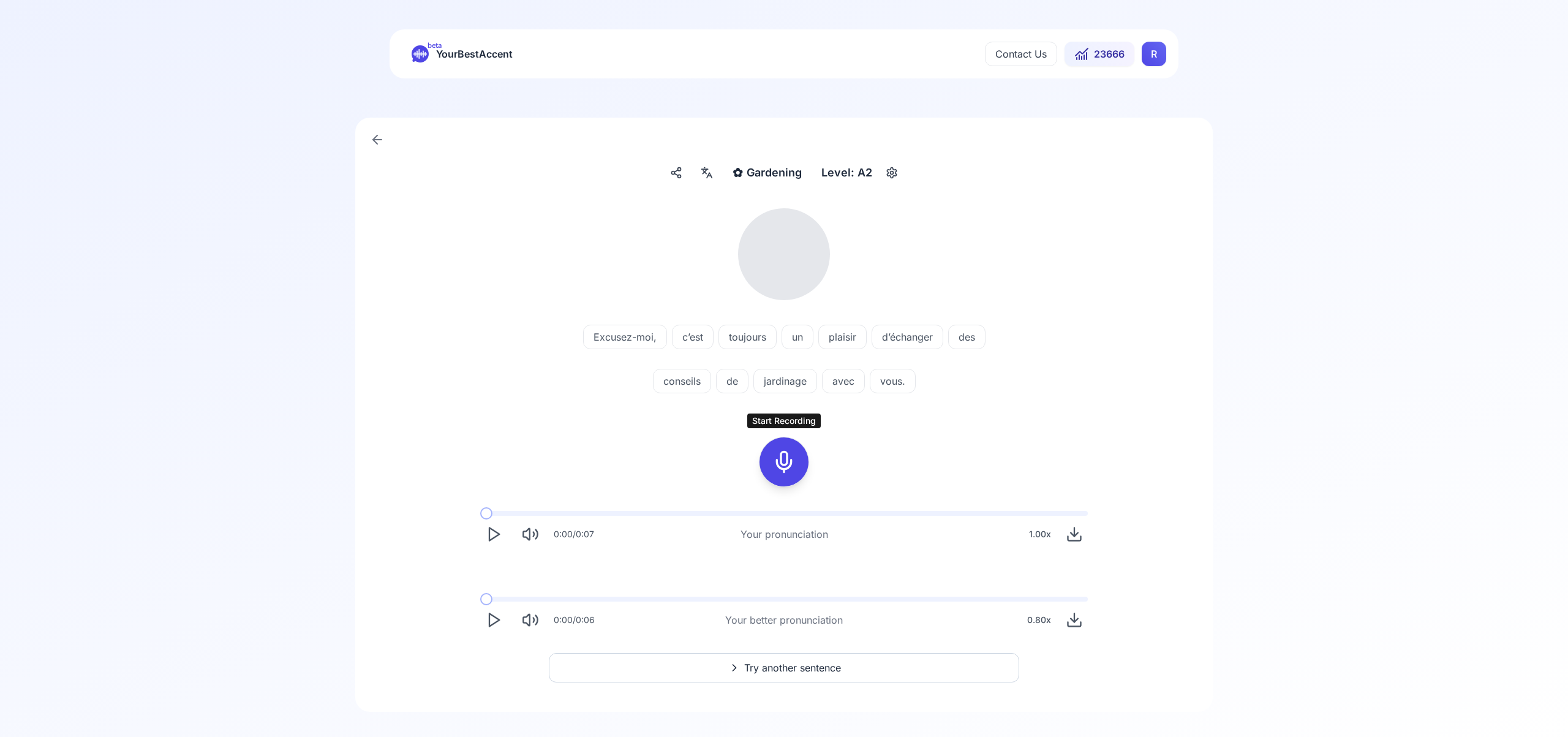
click at [776, 462] on icon at bounding box center [784, 462] width 24 height 25
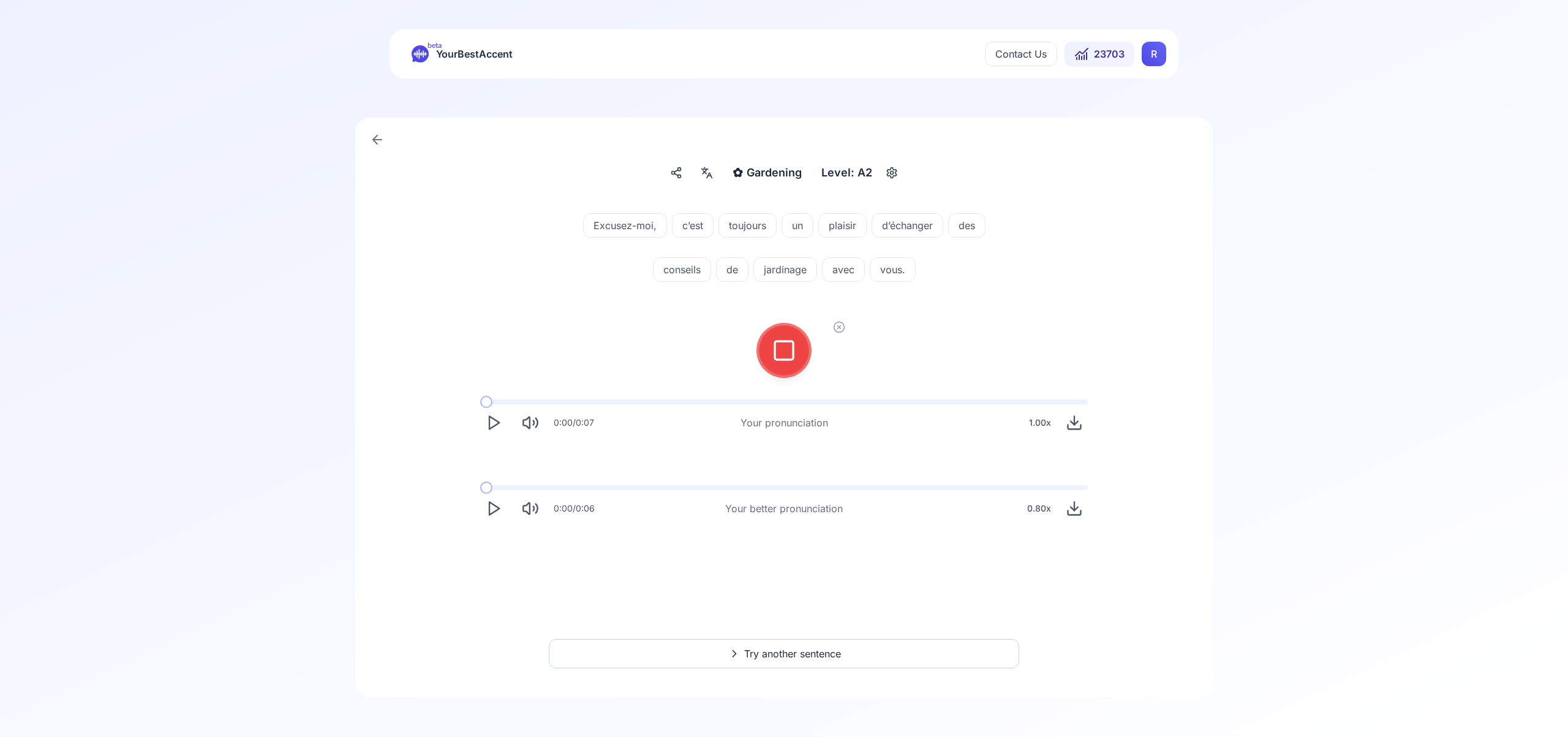
click at [792, 354] on icon at bounding box center [784, 350] width 24 height 25
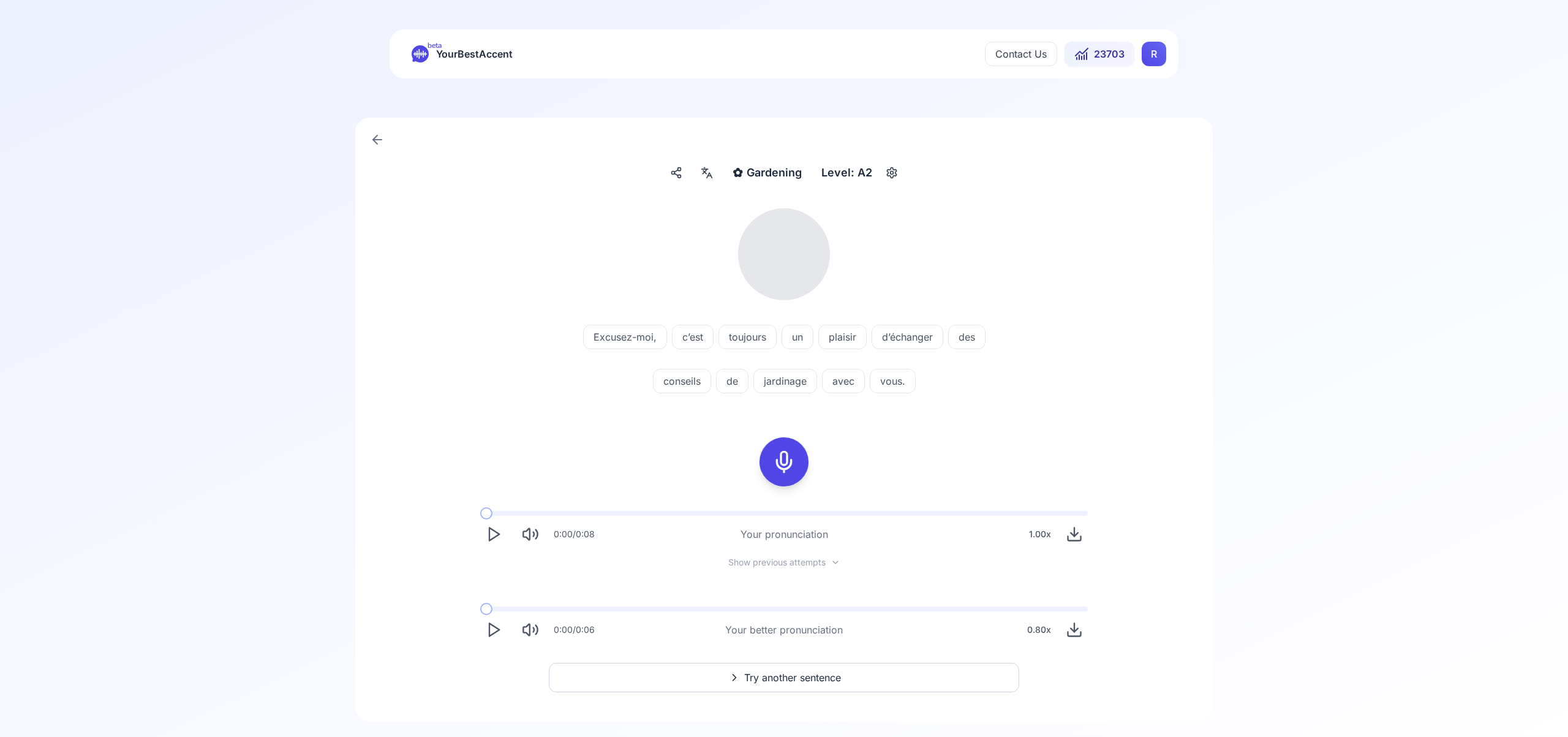
scroll to position [24, 0]
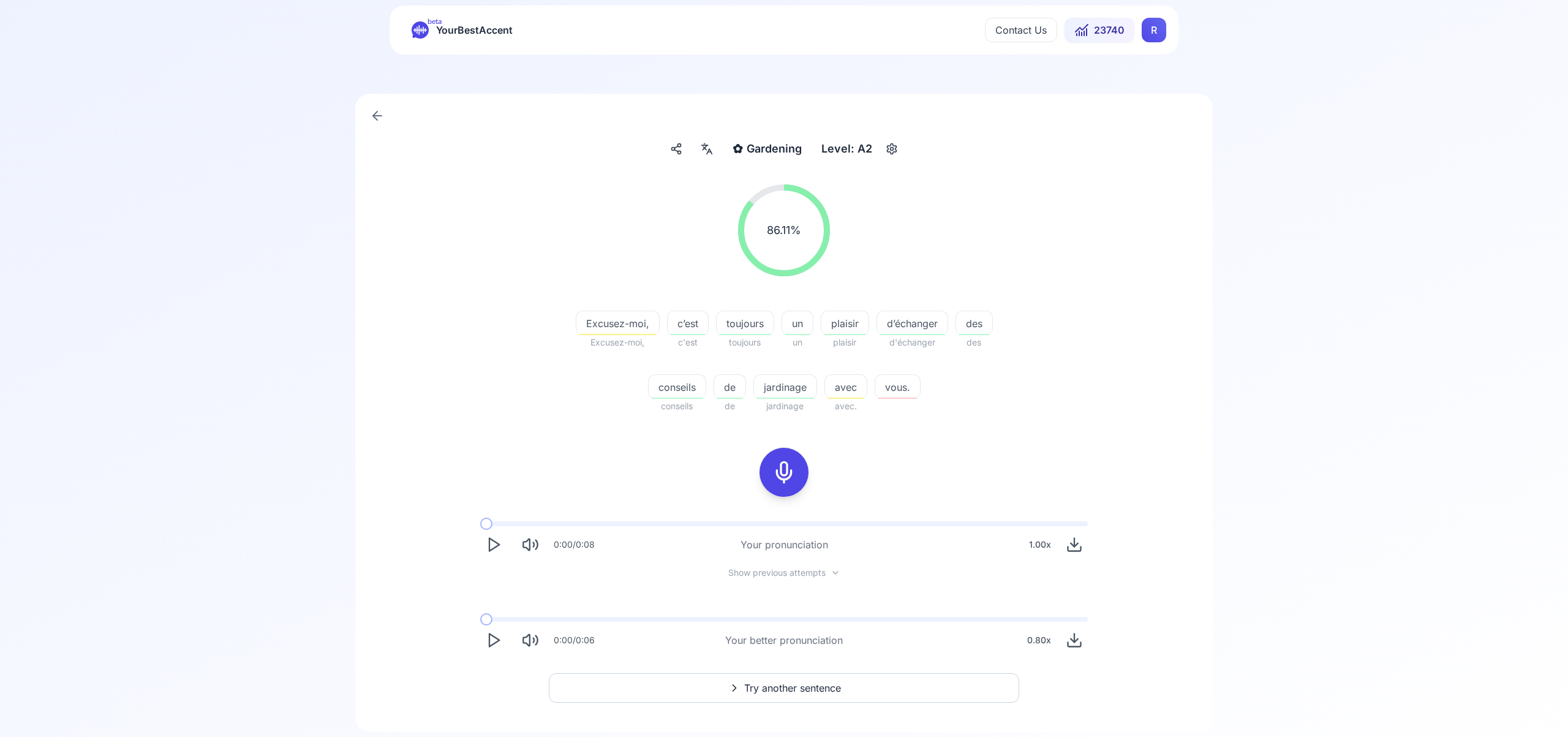
click at [806, 686] on span "Try another sentence" at bounding box center [792, 688] width 97 height 15
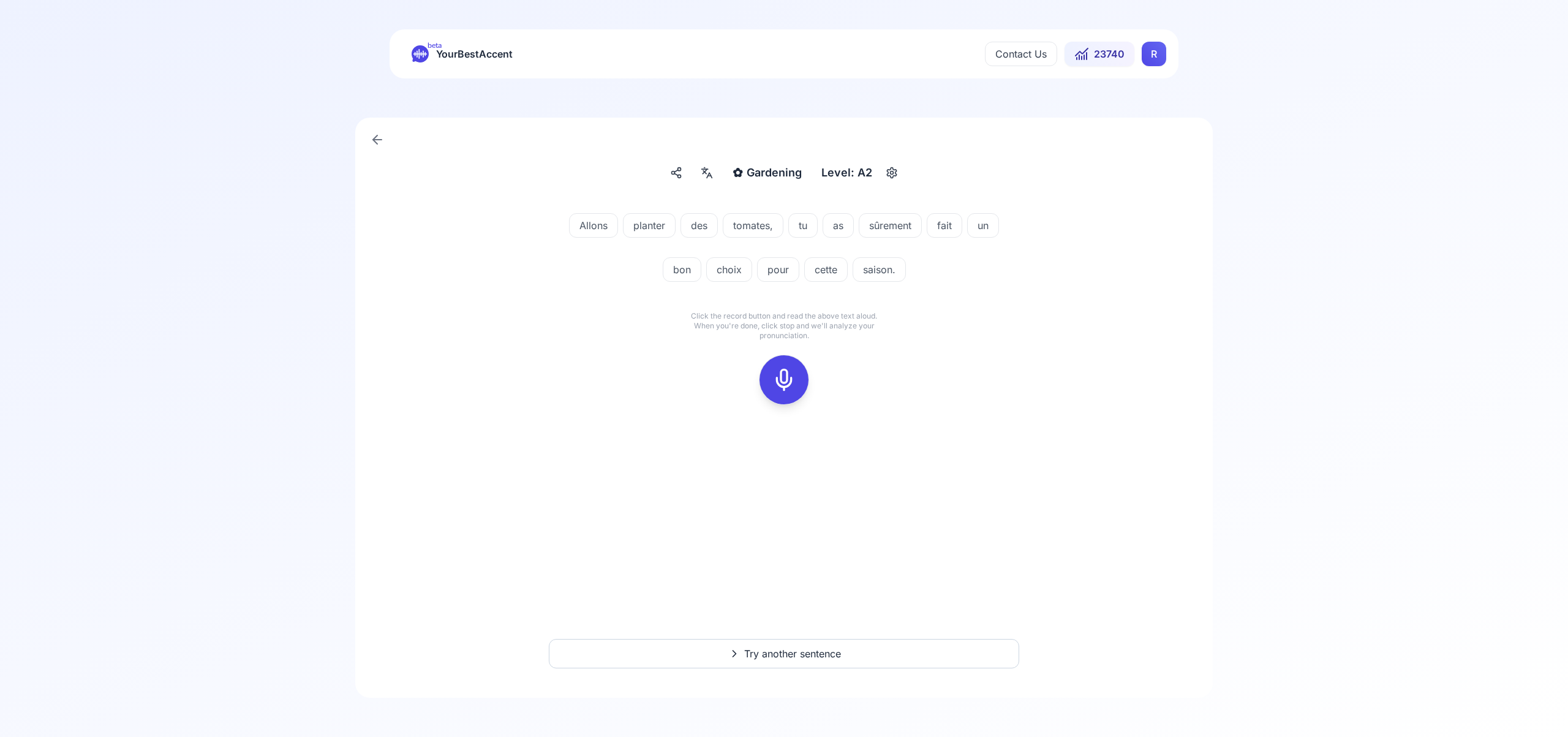
click at [788, 372] on icon at bounding box center [784, 379] width 24 height 25
click at [776, 377] on icon at bounding box center [784, 379] width 24 height 25
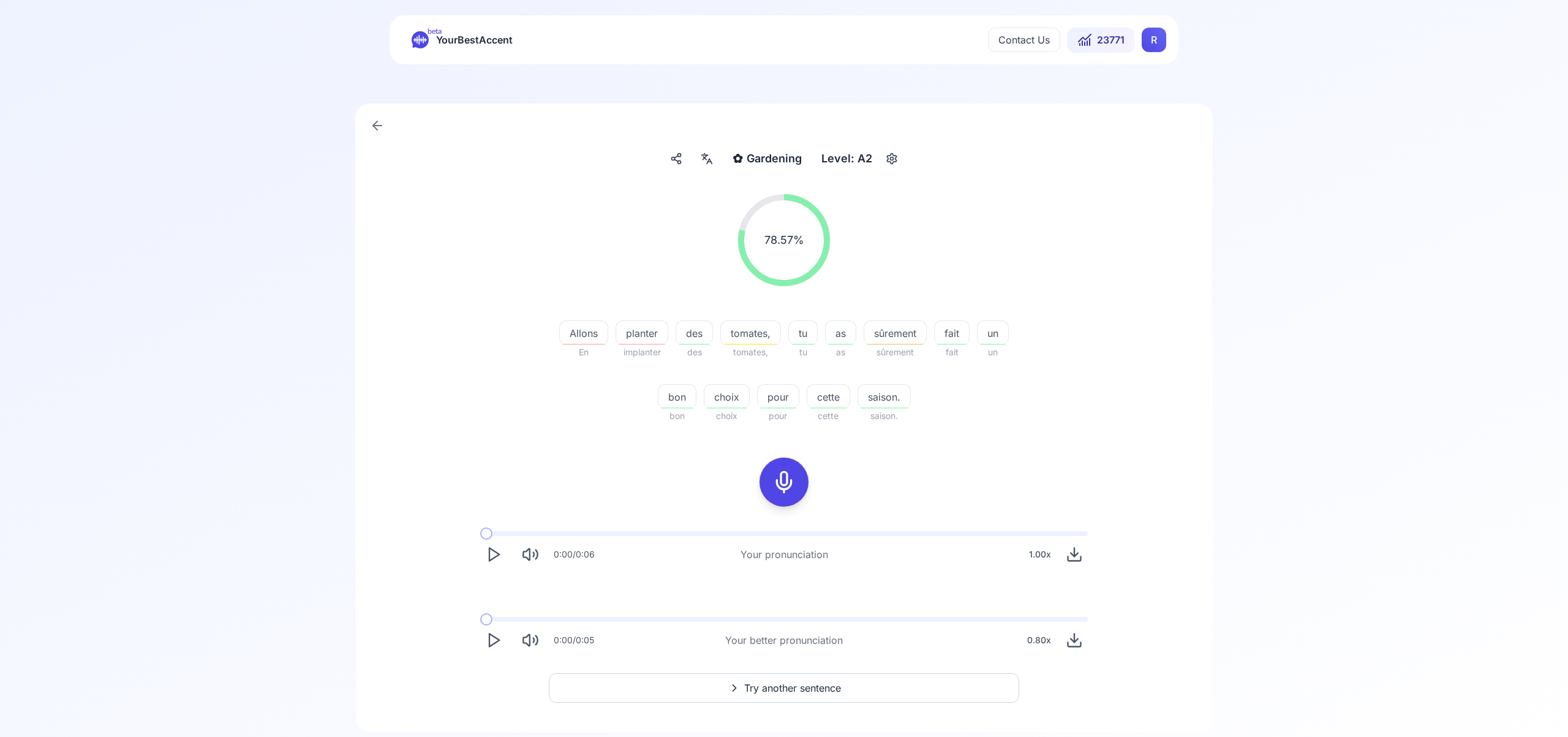
scroll to position [9, 0]
click at [831, 696] on span "Try another sentence" at bounding box center [792, 693] width 97 height 15
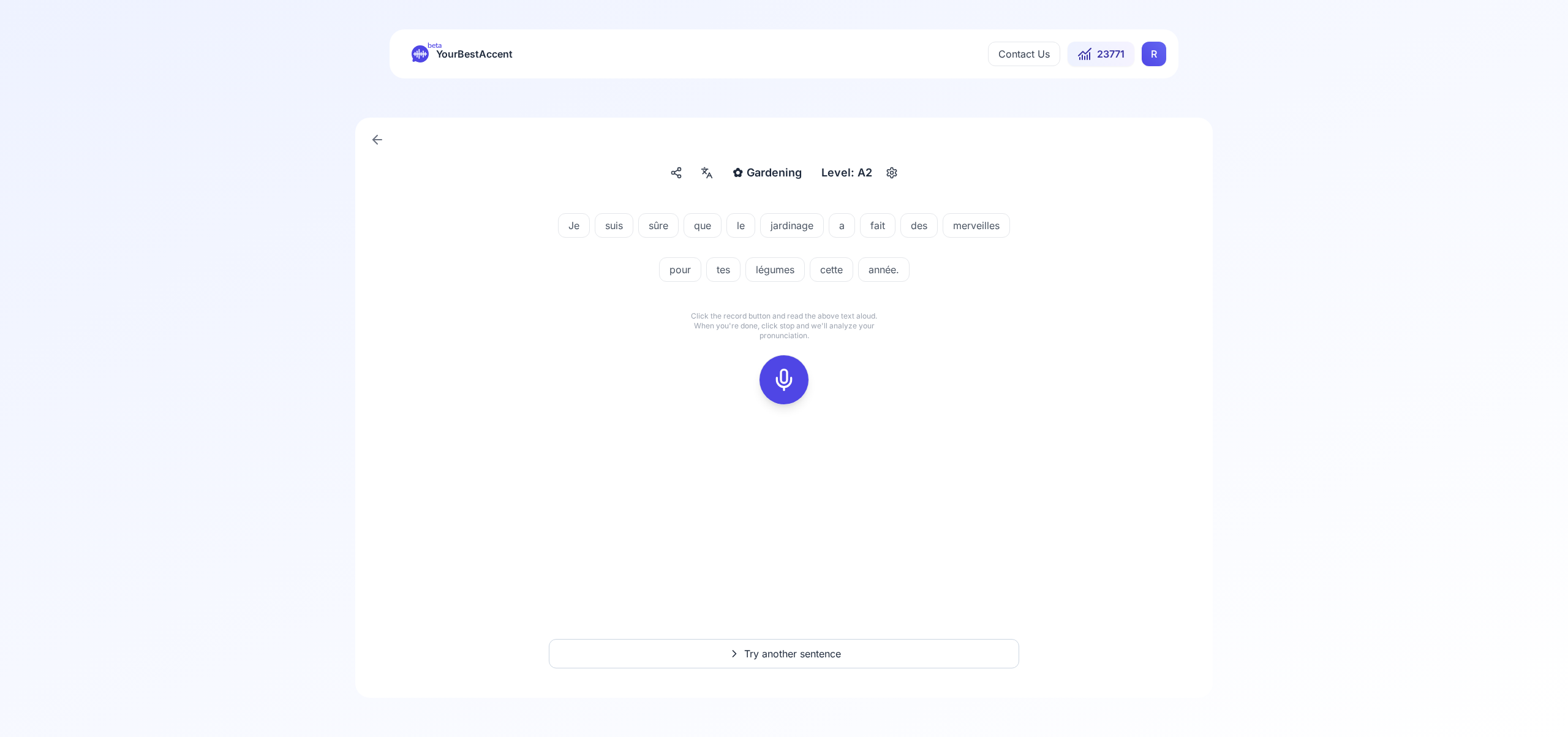
click at [789, 383] on icon at bounding box center [784, 379] width 24 height 25
click at [794, 382] on icon at bounding box center [784, 379] width 24 height 25
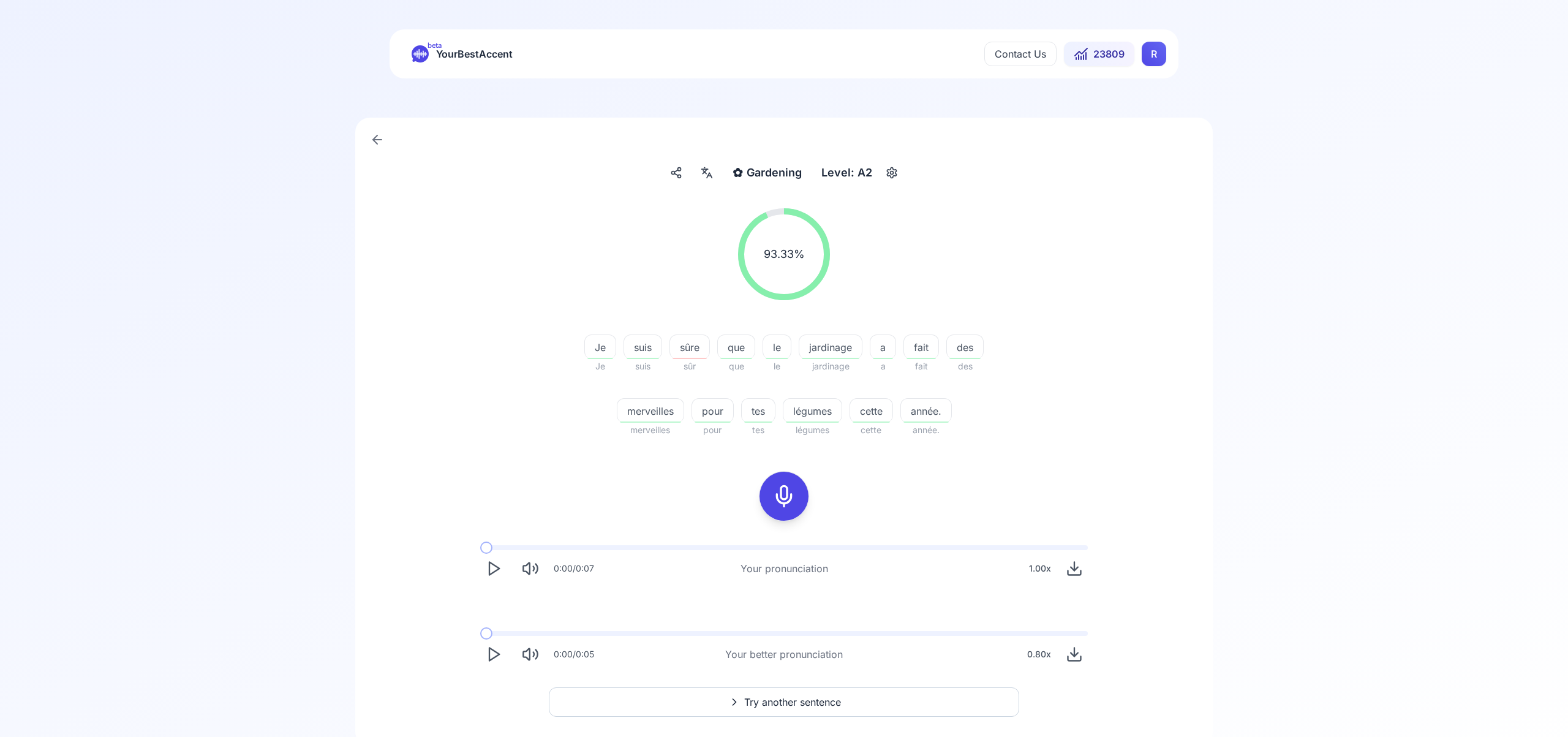
click at [805, 700] on span "Try another sentence" at bounding box center [792, 702] width 97 height 15
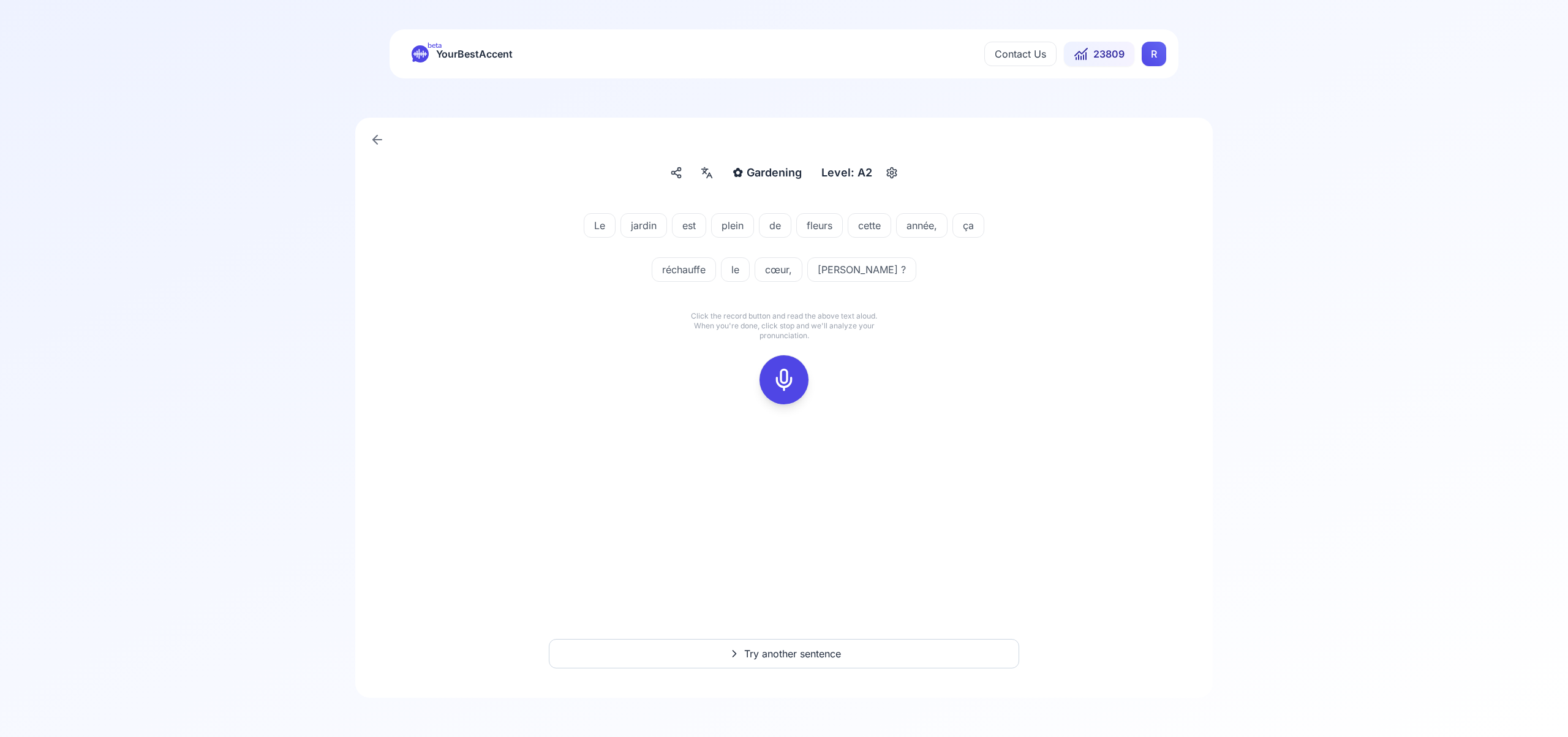
click at [788, 373] on icon at bounding box center [784, 379] width 24 height 25
click at [796, 386] on div at bounding box center [784, 380] width 29 height 49
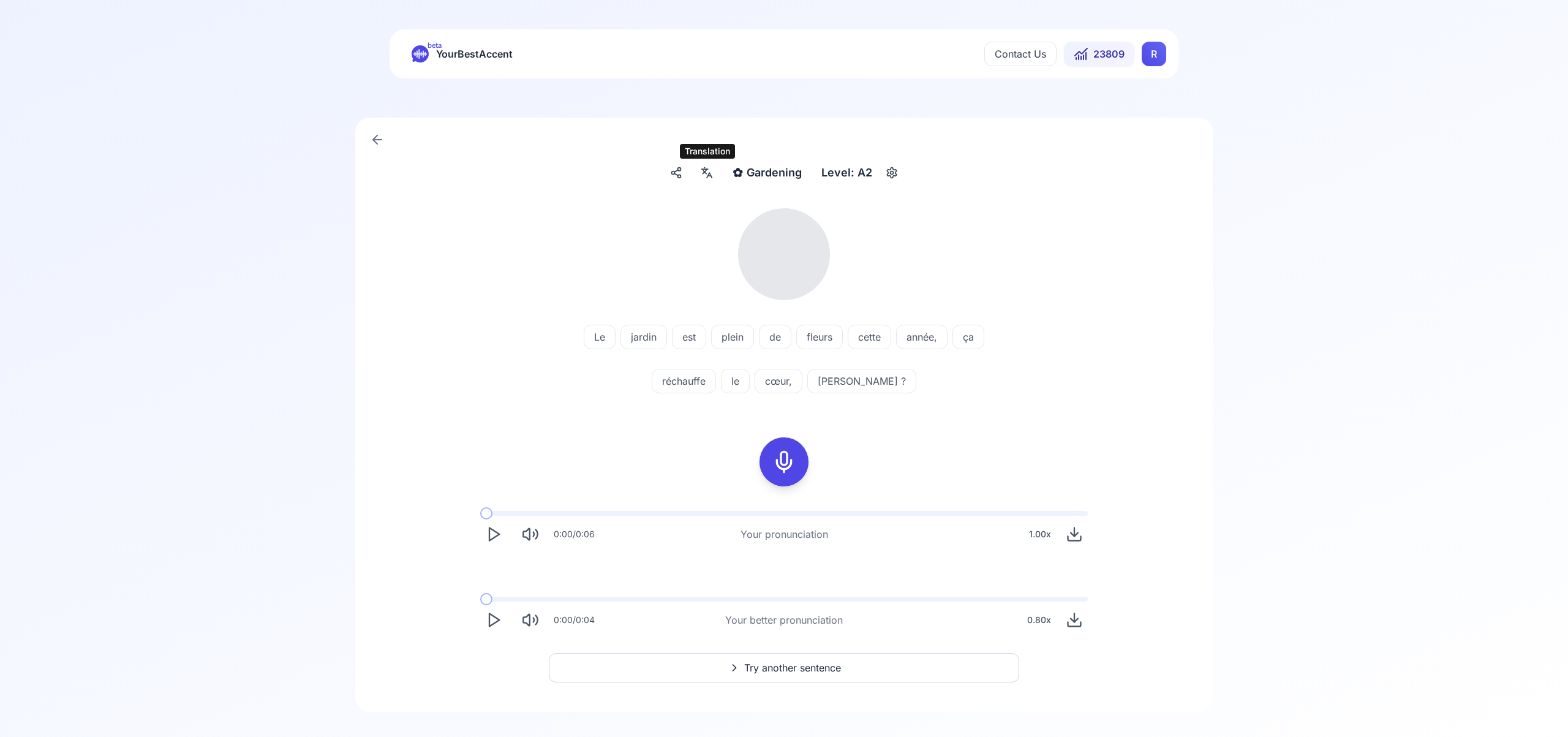
click at [702, 172] on icon at bounding box center [707, 173] width 15 height 13
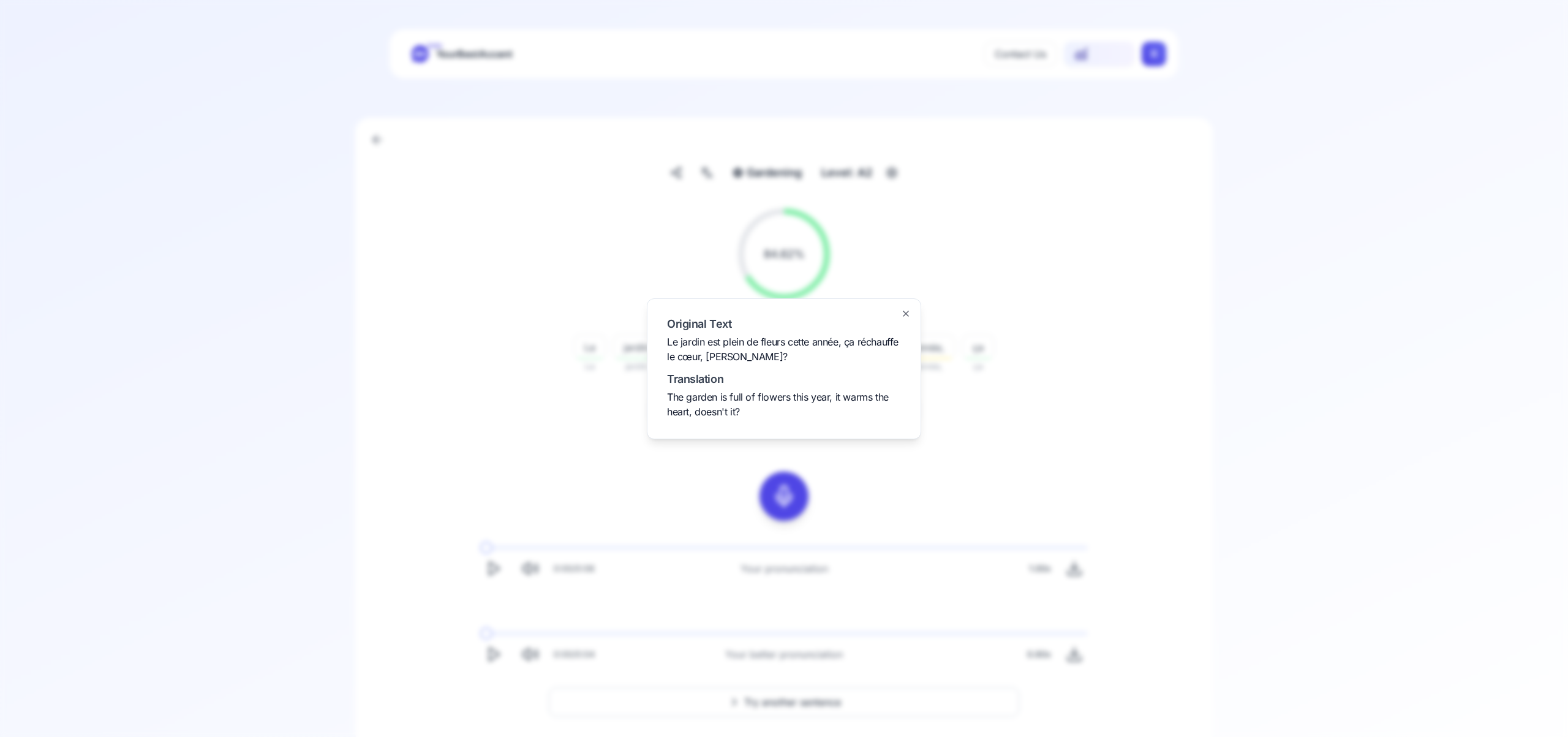
click at [906, 311] on icon "button" at bounding box center [905, 313] width 10 height 10
click at [829, 701] on span "Try another sentence" at bounding box center [792, 702] width 97 height 15
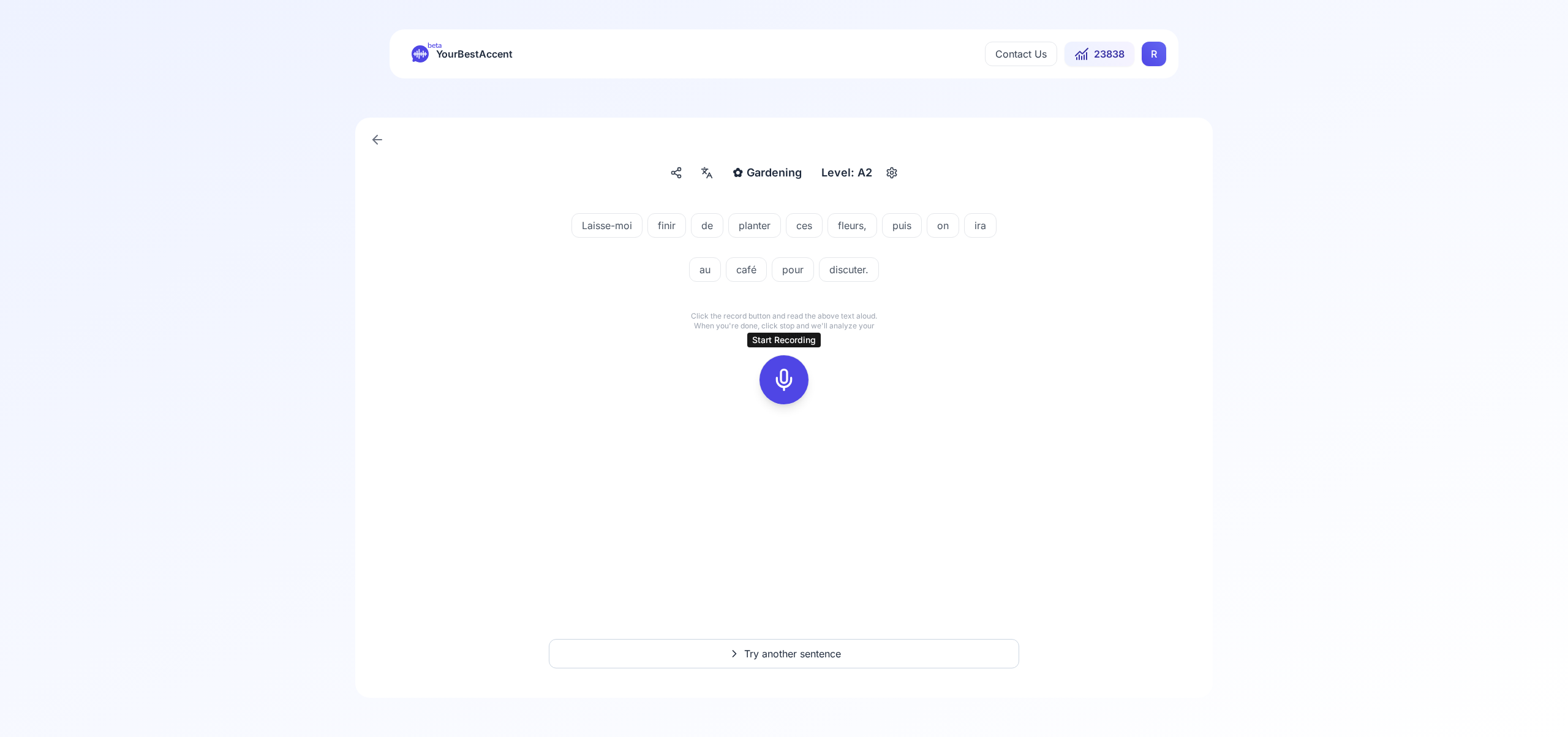
click at [782, 376] on icon at bounding box center [784, 379] width 24 height 25
click at [783, 398] on div at bounding box center [784, 380] width 29 height 49
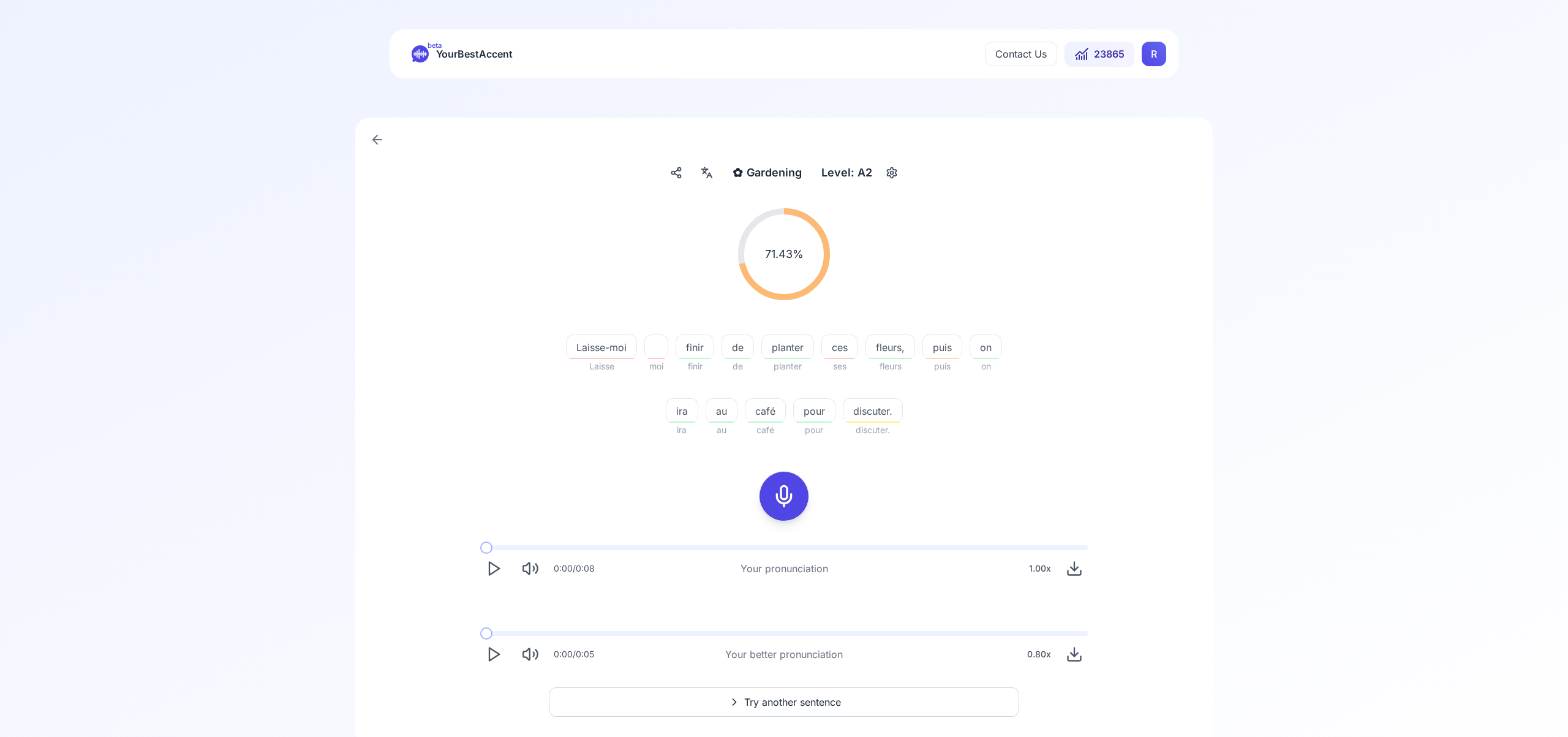
click at [794, 496] on icon at bounding box center [784, 496] width 24 height 25
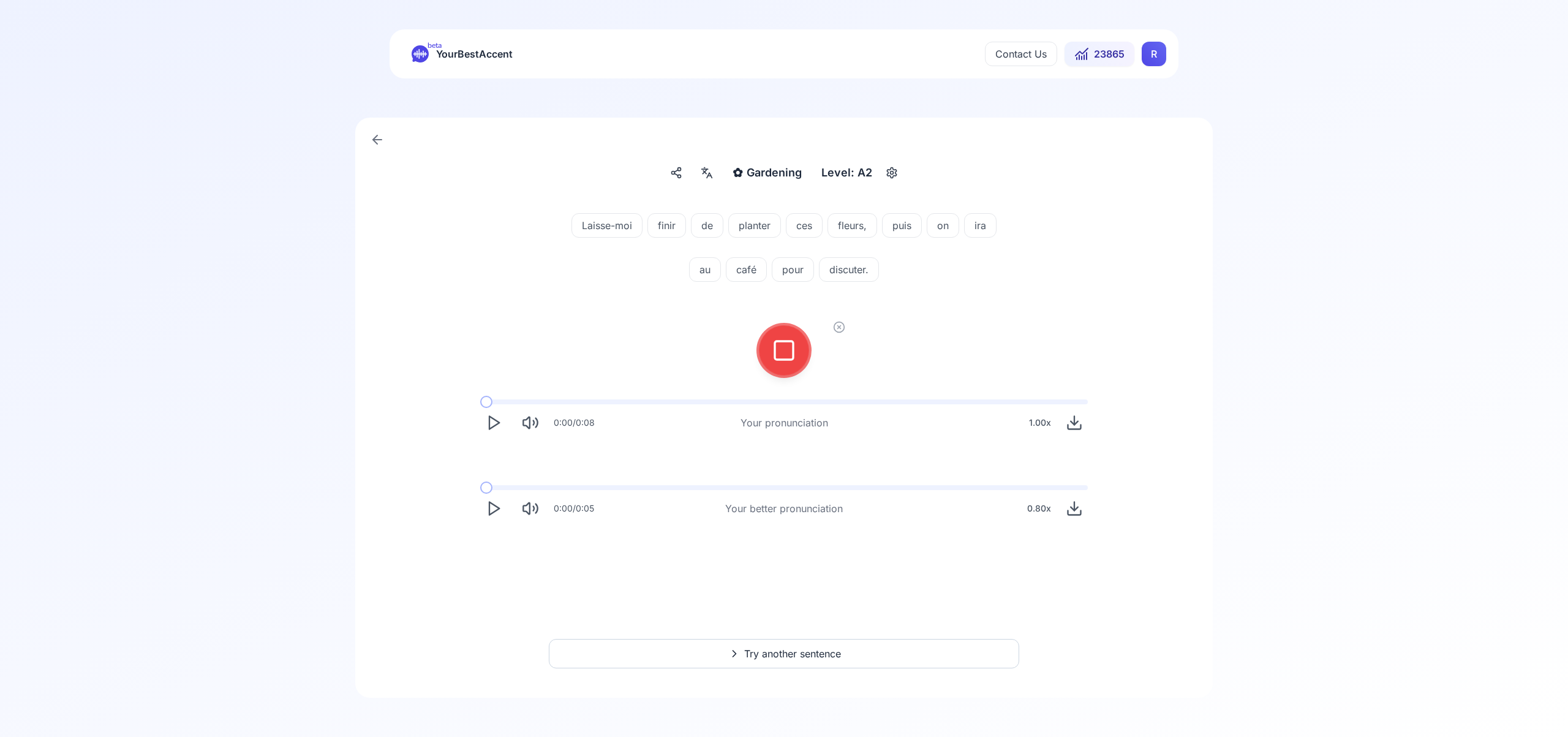
click at [784, 351] on icon at bounding box center [784, 350] width 24 height 25
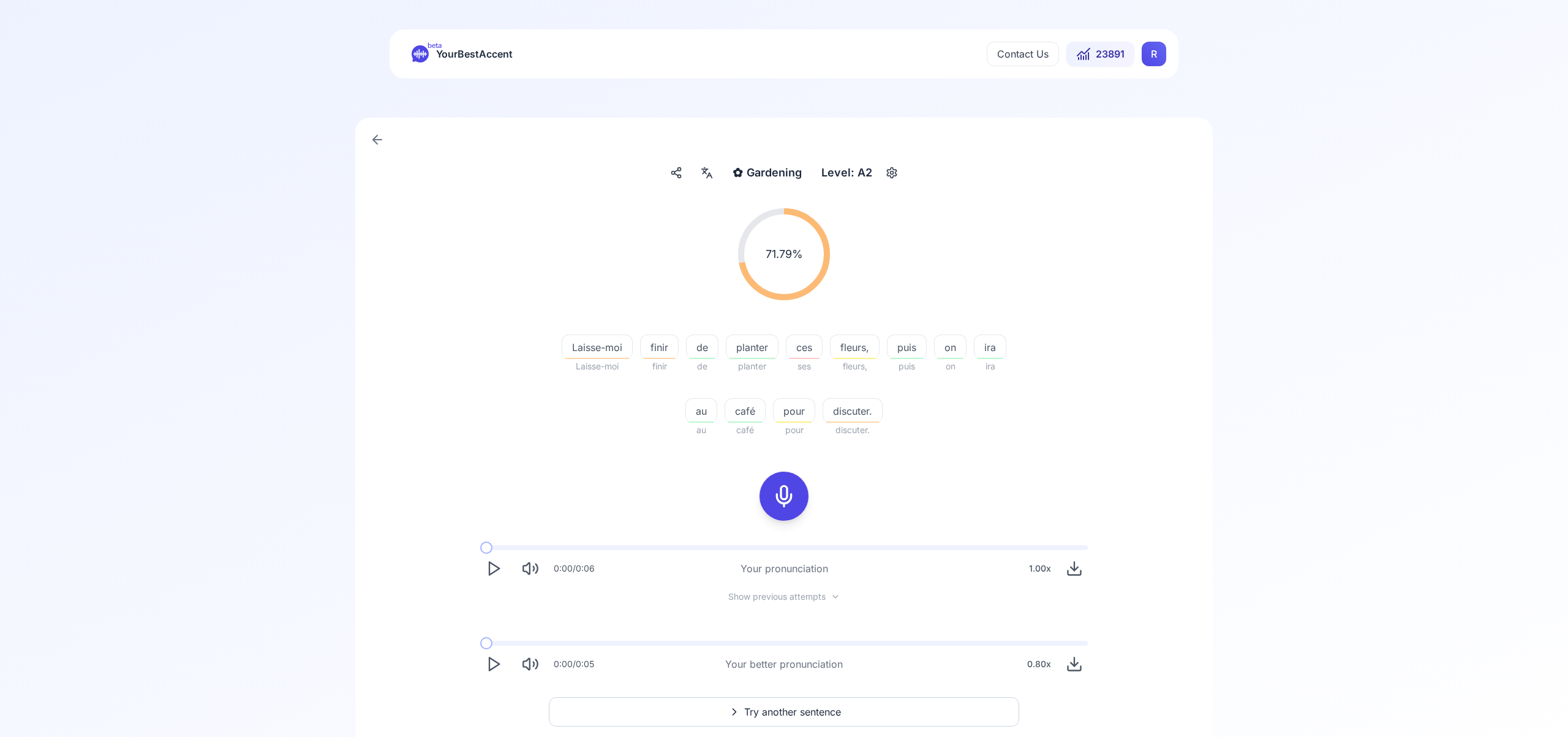
click at [1152, 62] on html "beta YourBestAccent Contact Us 23891 R ✿ Gardening Gardening Level: A2 71.79 % …" at bounding box center [784, 368] width 1568 height 737
click at [1141, 109] on span "Settings" at bounding box center [1130, 109] width 44 height 17
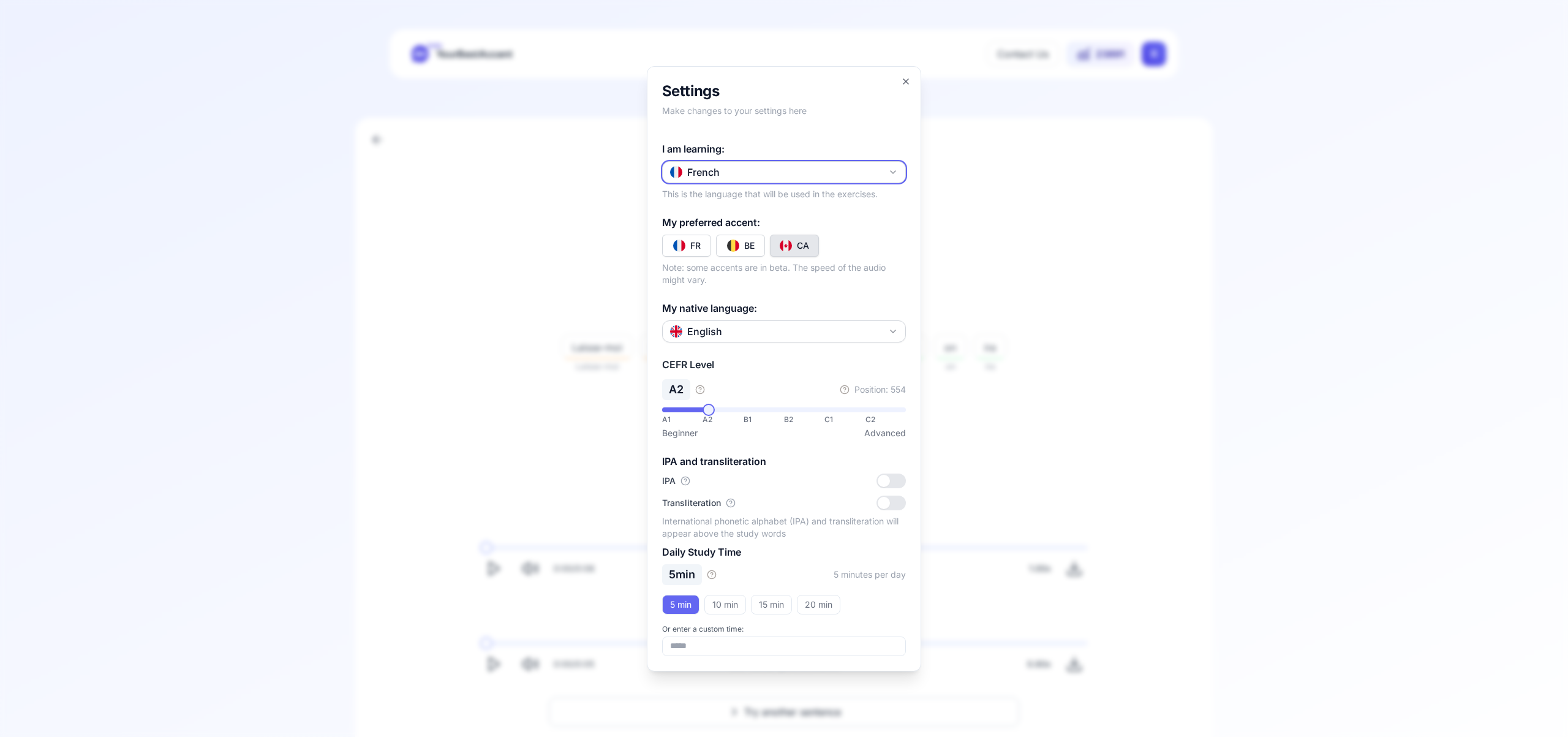
click at [893, 172] on icon "button" at bounding box center [893, 172] width 5 height 3
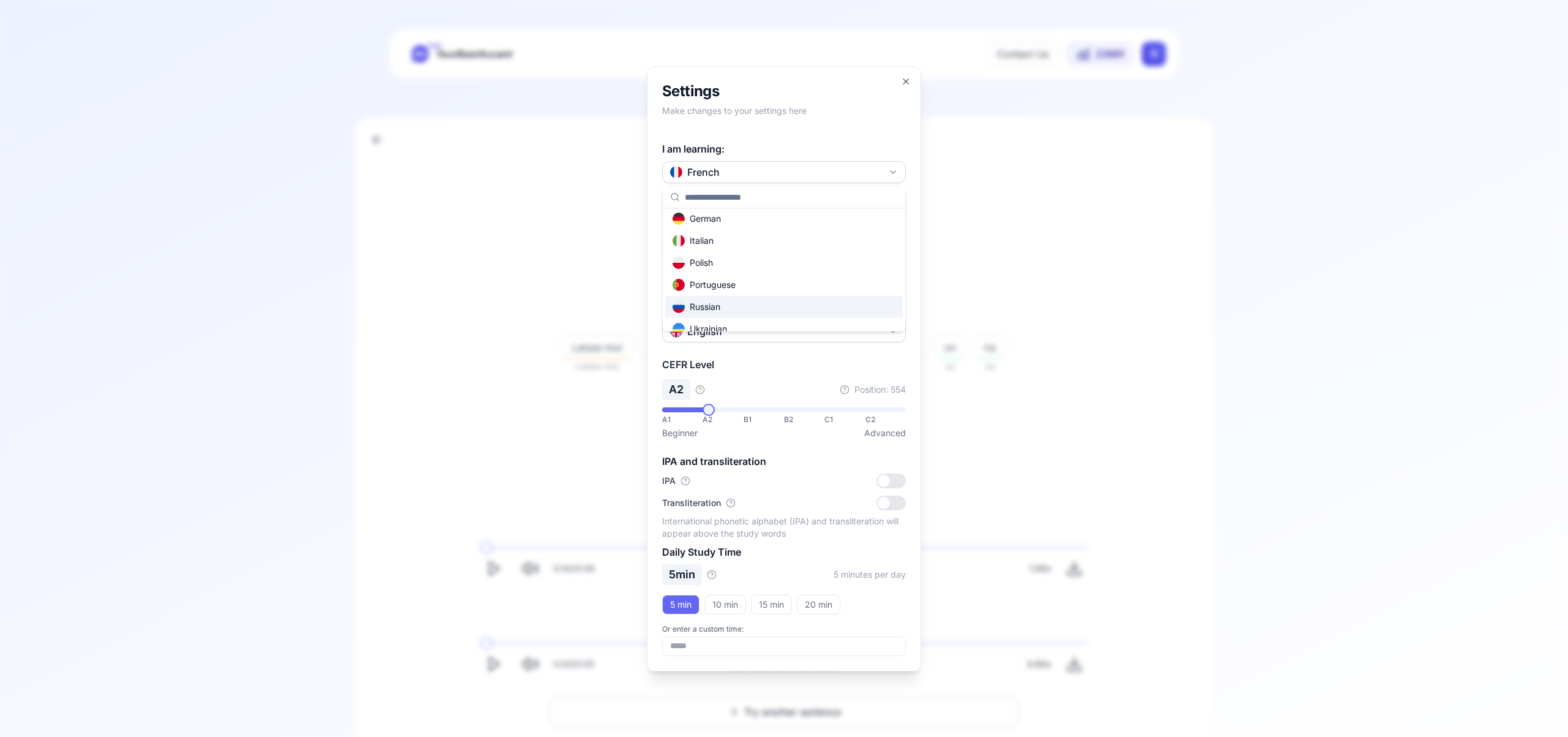
click at [809, 309] on div "Russian" at bounding box center [784, 307] width 238 height 22
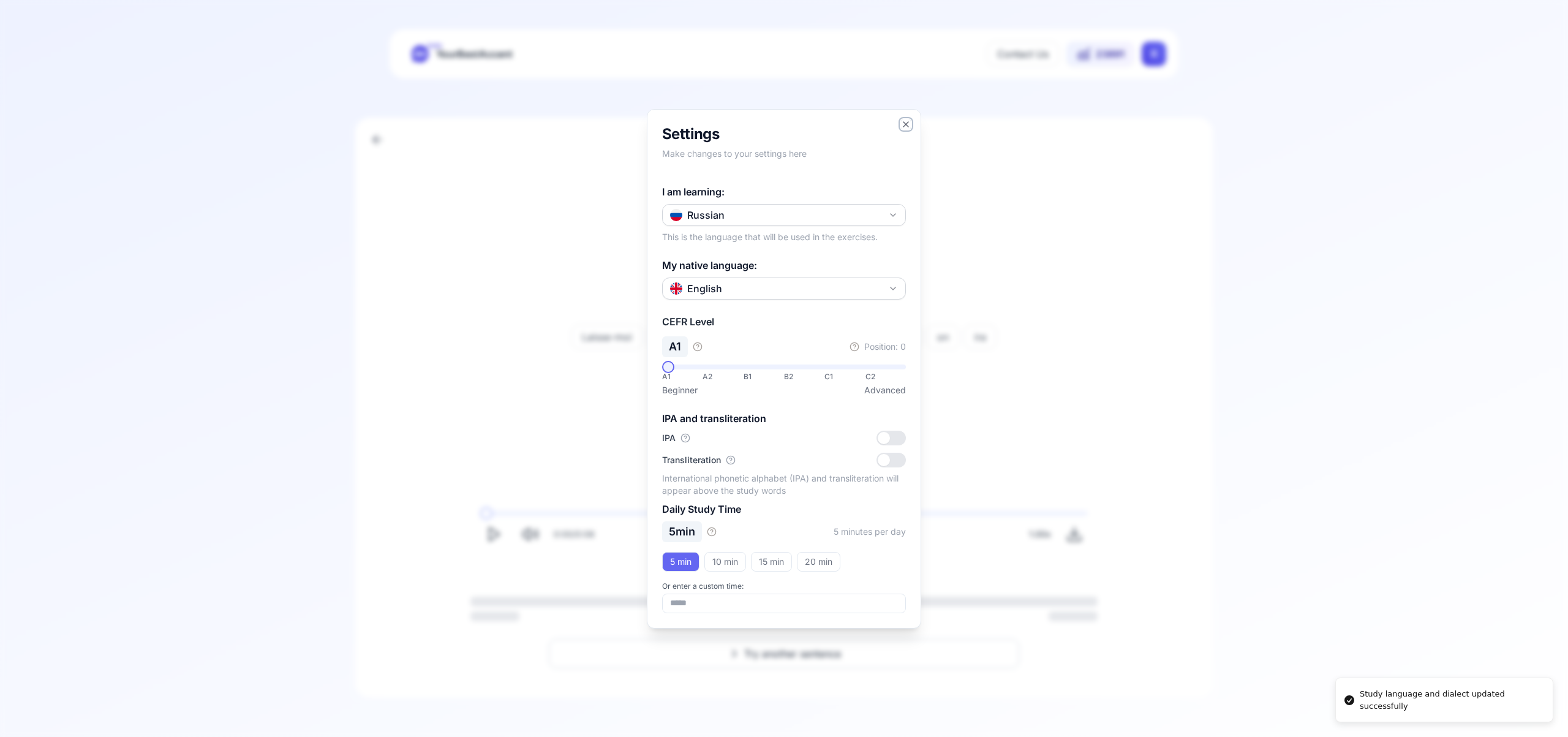
click at [906, 121] on icon "button" at bounding box center [905, 124] width 10 height 10
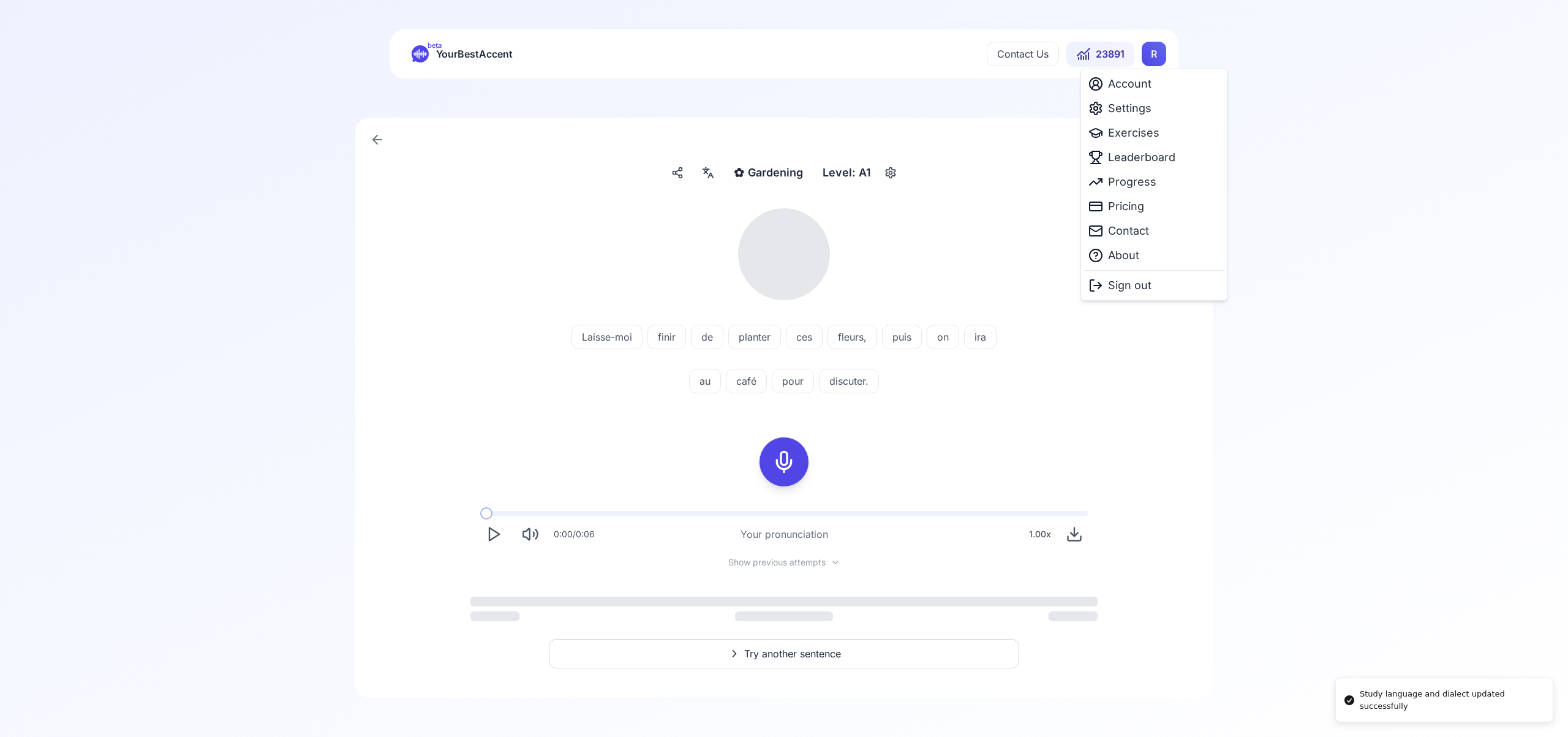
click at [1154, 54] on html "Study language and dialect updated successfully beta YourBestAccent Contact Us …" at bounding box center [784, 368] width 1568 height 737
click at [1152, 136] on span "Exercises" at bounding box center [1134, 133] width 52 height 17
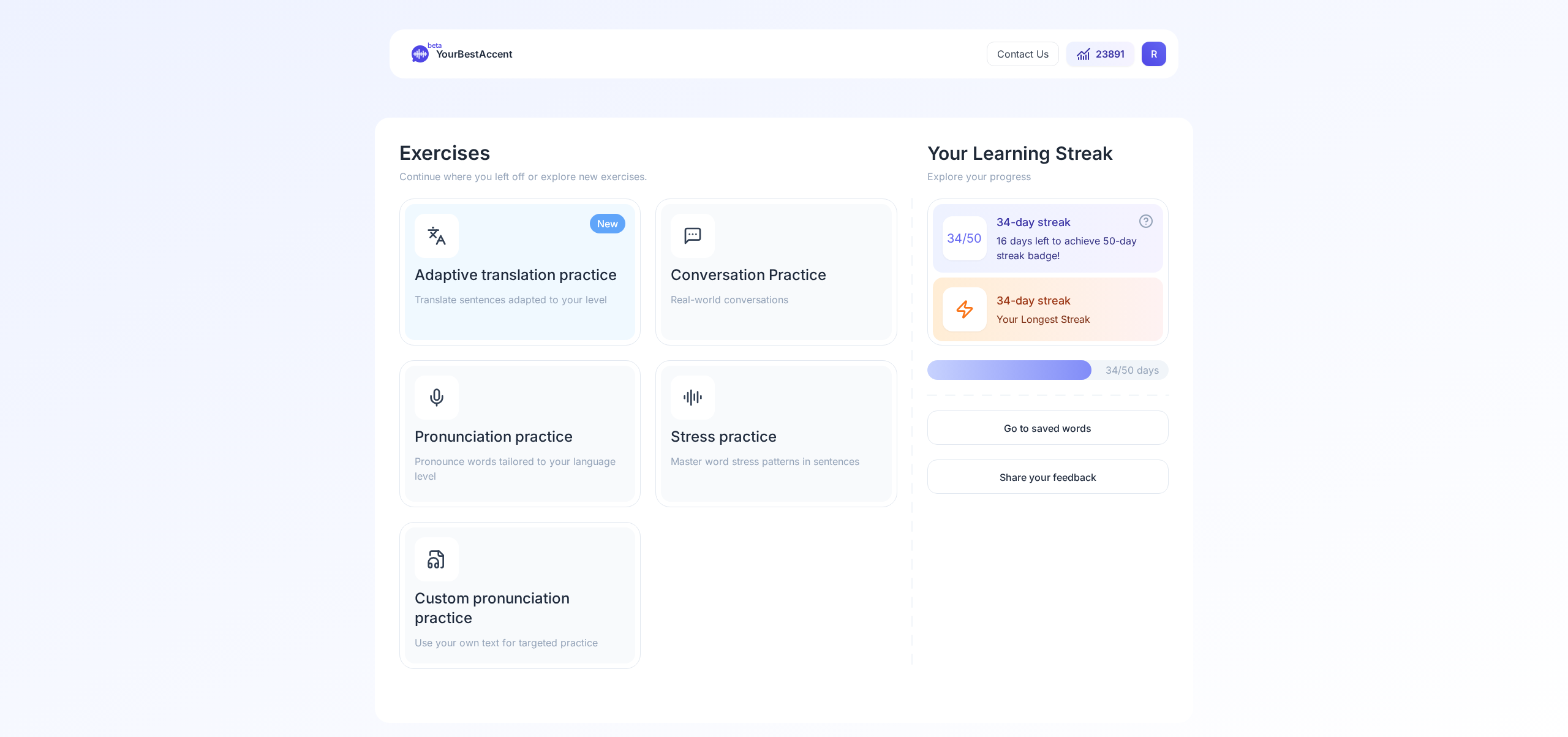
click at [529, 419] on div "Pronunciation practice Pronounce words tailored to your language level" at bounding box center [520, 433] width 230 height 136
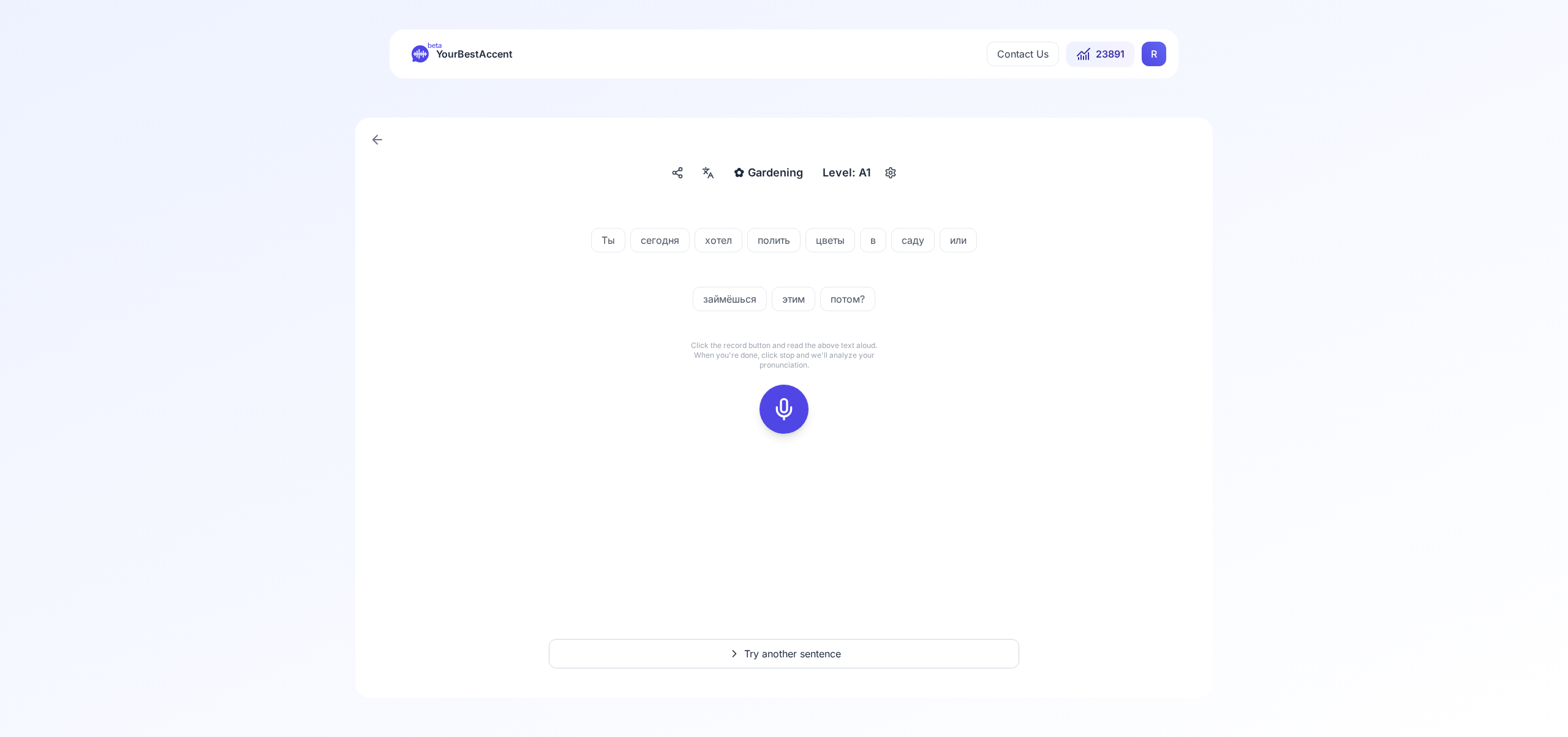
click at [791, 409] on icon at bounding box center [784, 409] width 24 height 25
click at [789, 405] on icon at bounding box center [784, 409] width 24 height 25
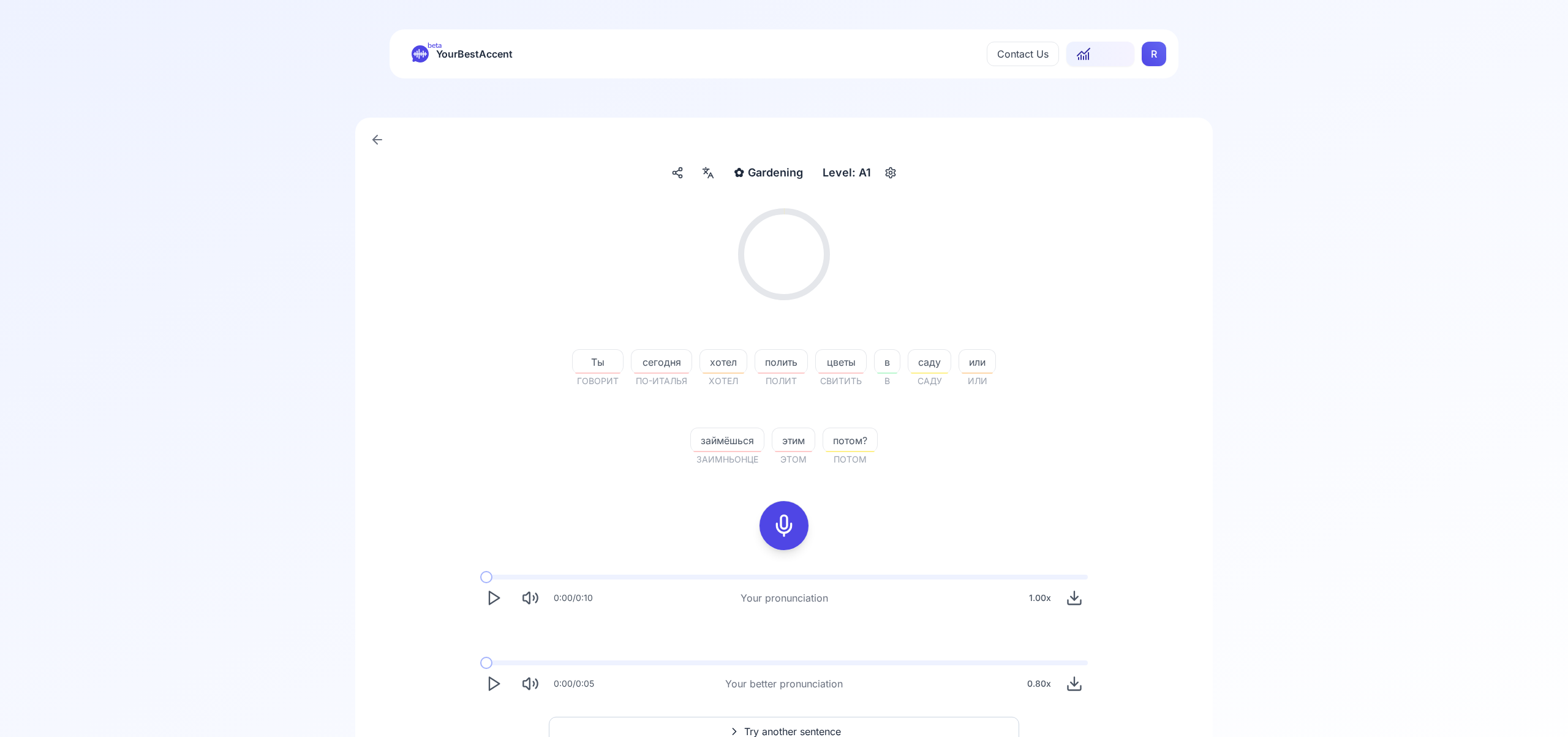
click at [706, 172] on icon at bounding box center [706, 172] width 3 height 3
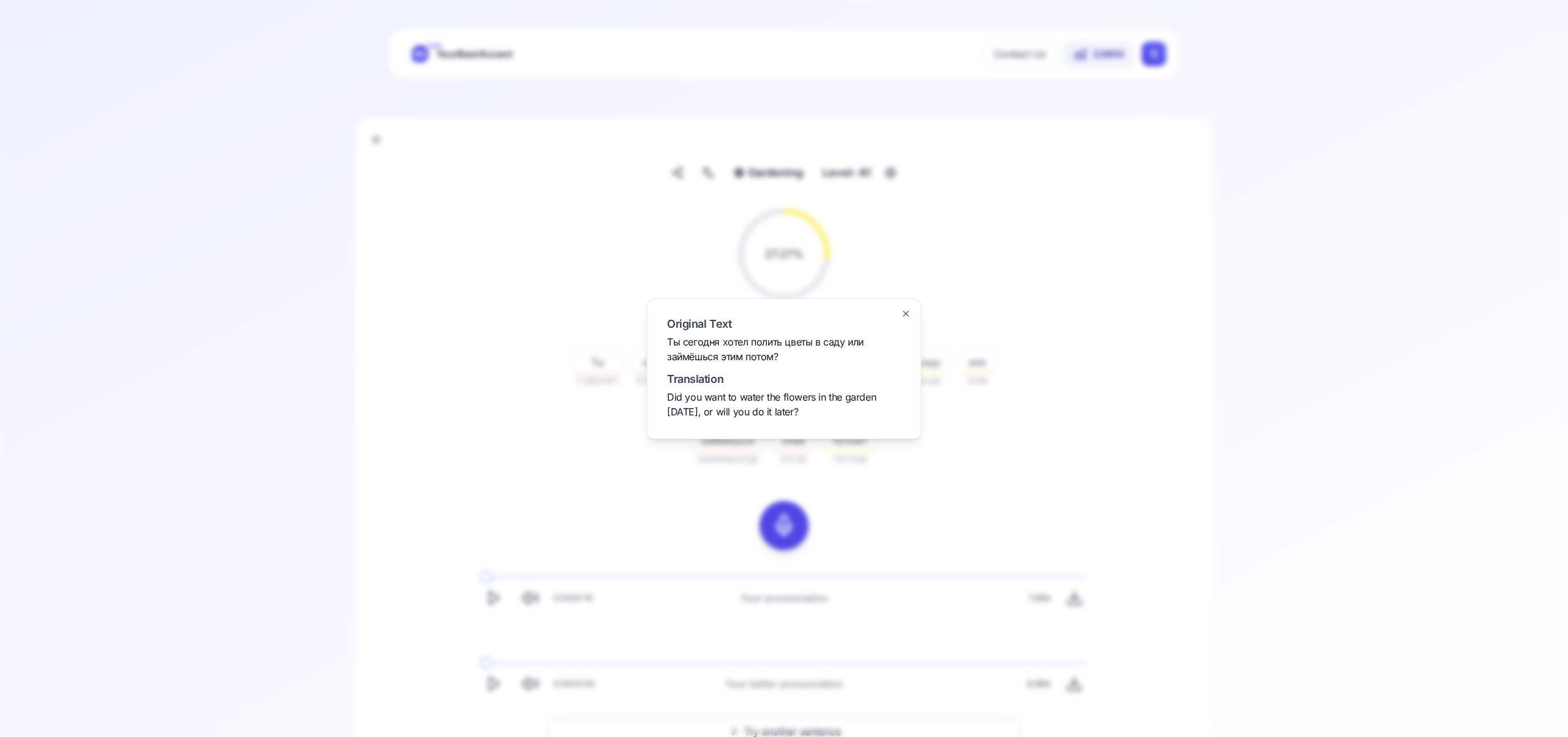
click at [908, 313] on icon "button" at bounding box center [905, 313] width 10 height 10
click at [789, 525] on icon at bounding box center [784, 525] width 24 height 25
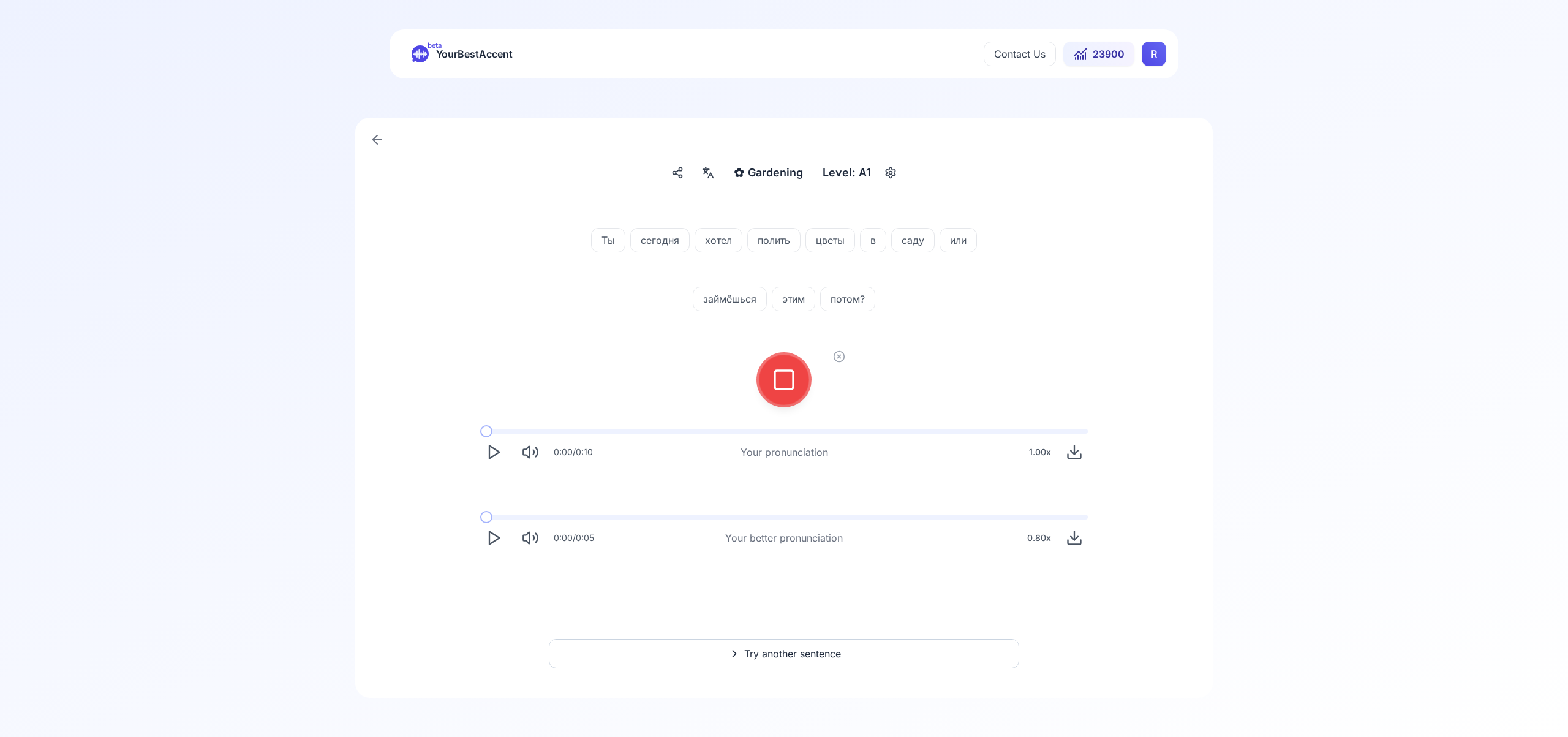
click at [784, 388] on rect at bounding box center [784, 380] width 19 height 19
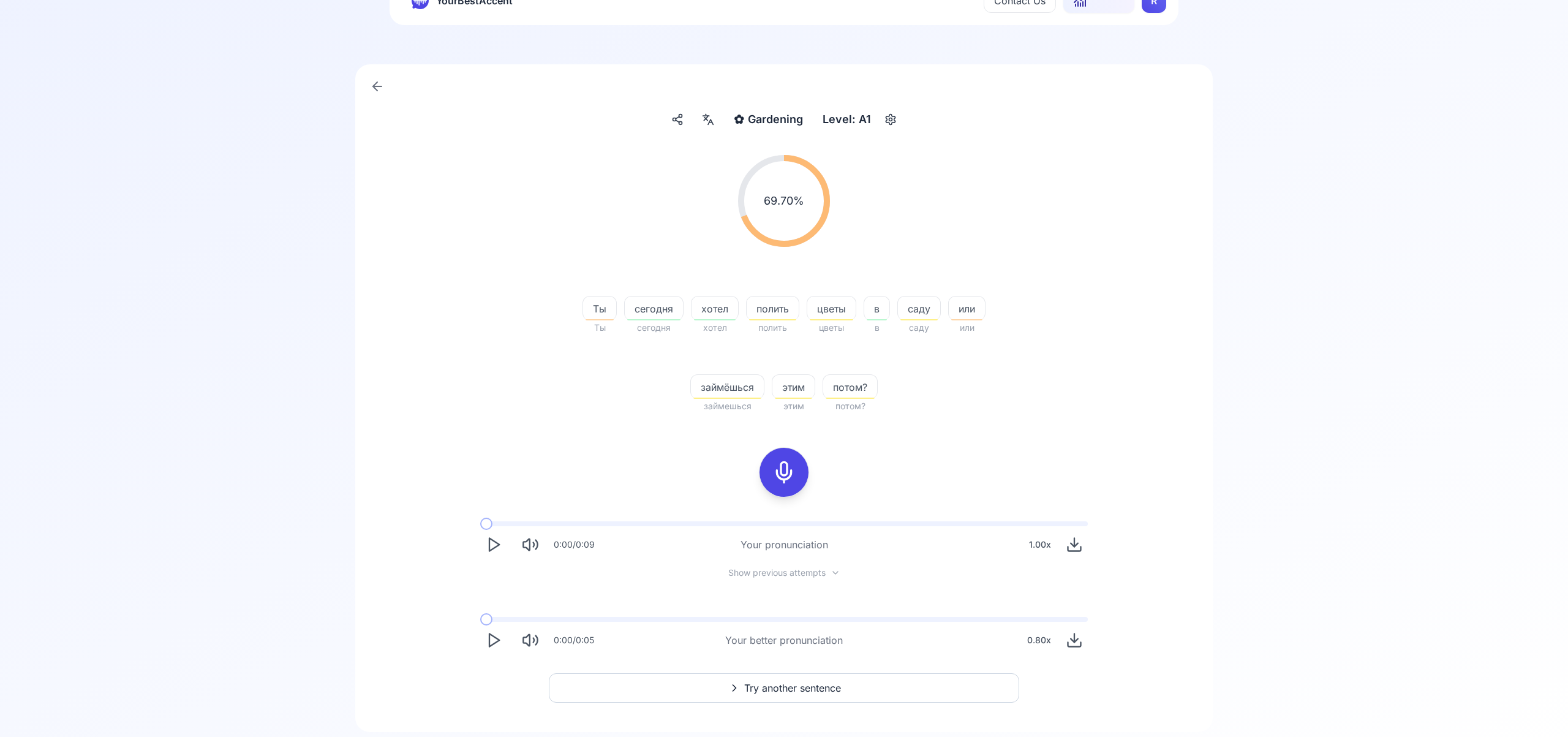
scroll to position [87, 0]
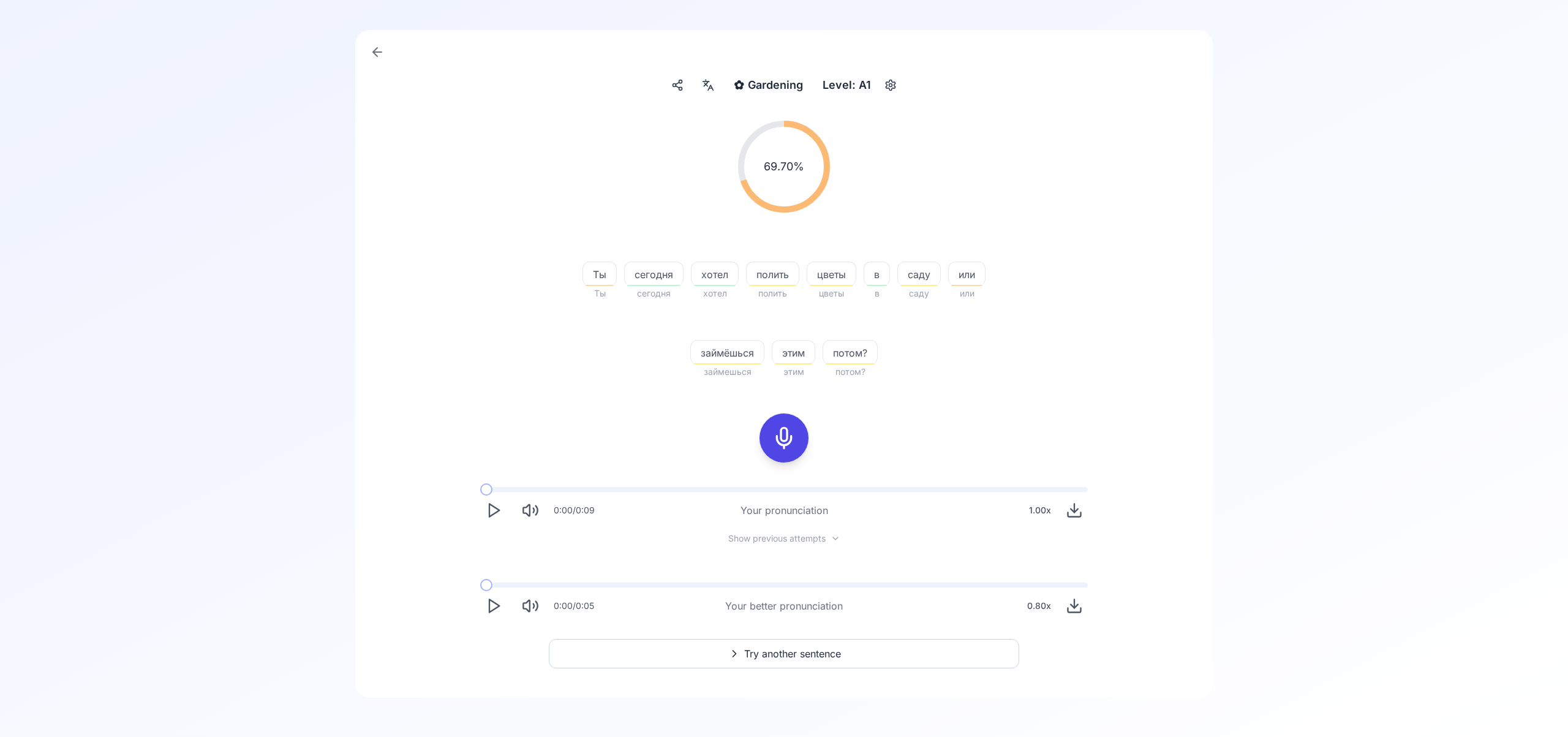
click at [826, 652] on span "Try another sentence" at bounding box center [792, 654] width 97 height 15
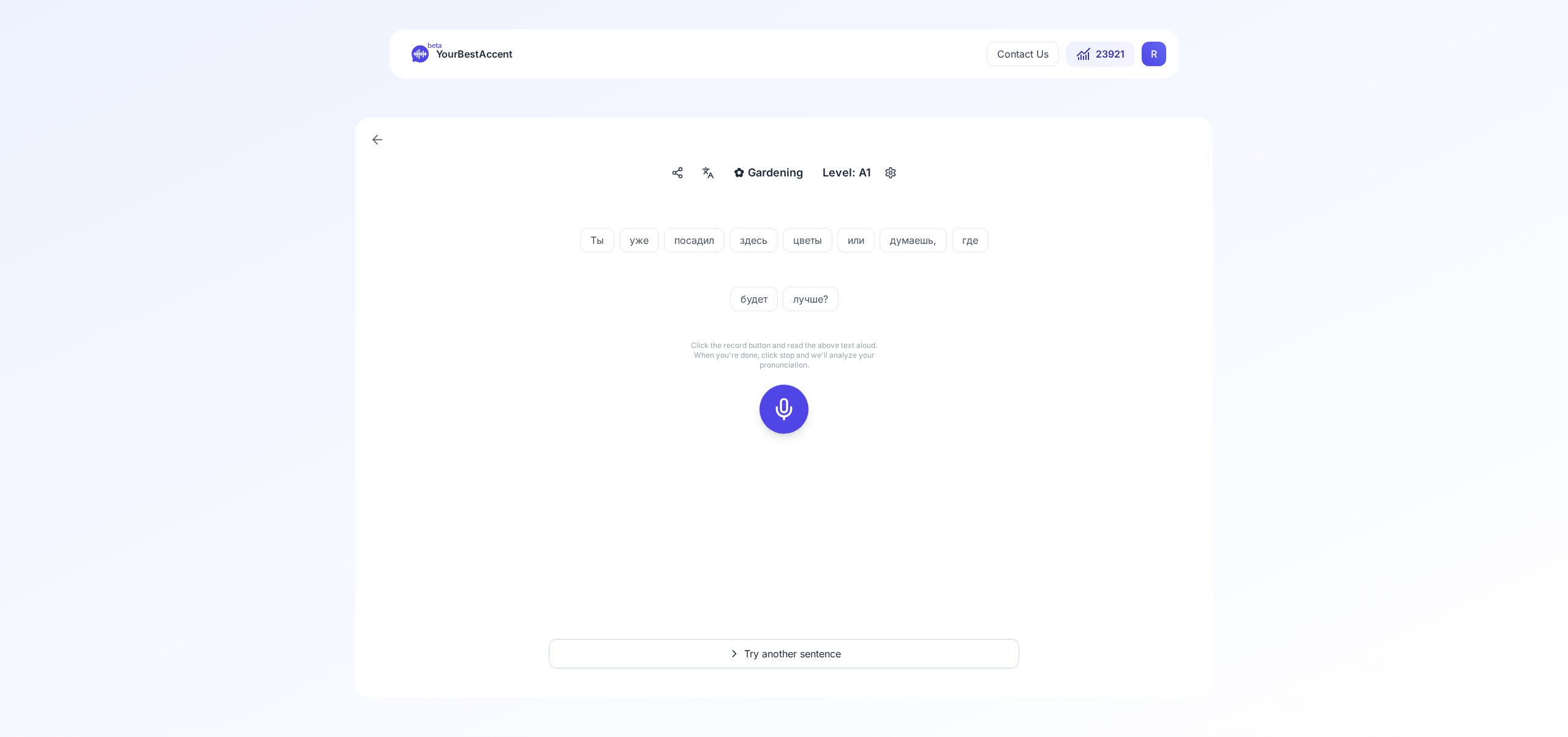
drag, startPoint x: 782, startPoint y: 399, endPoint x: 788, endPoint y: 399, distance: 6.0
click at [782, 400] on rect at bounding box center [784, 409] width 19 height 19
click at [766, 407] on button at bounding box center [784, 409] width 49 height 49
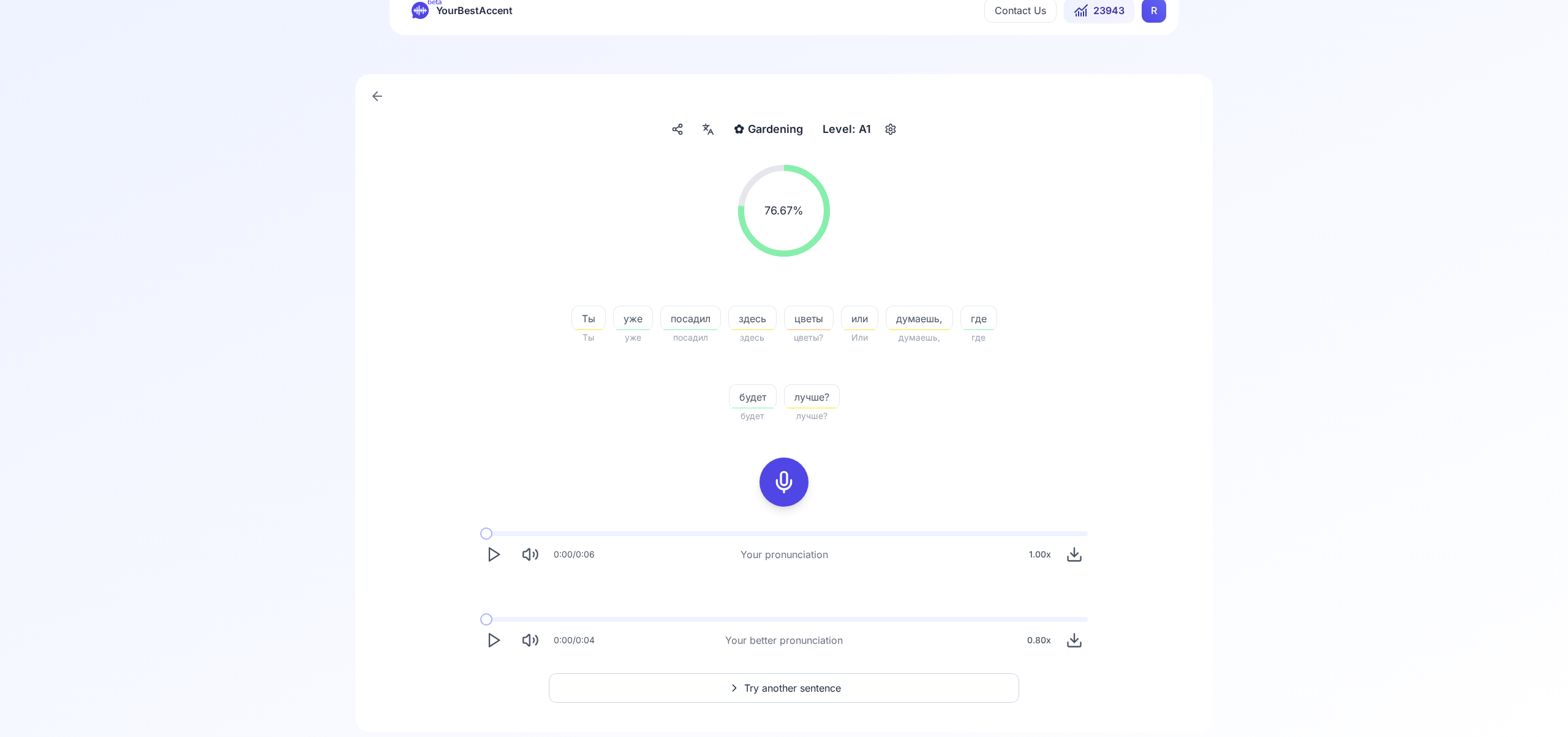
scroll to position [62, 0]
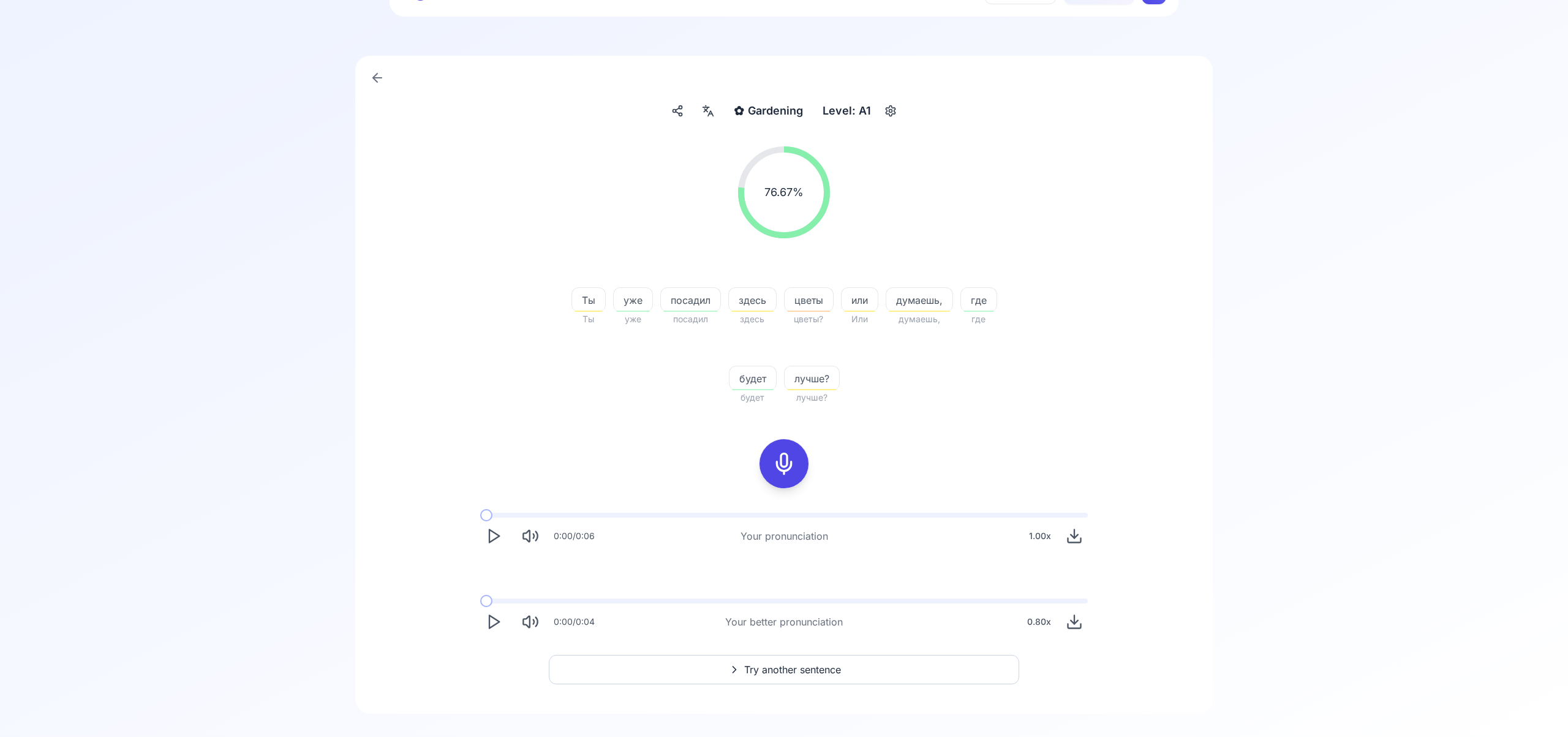
click at [811, 670] on span "Try another sentence" at bounding box center [792, 669] width 97 height 15
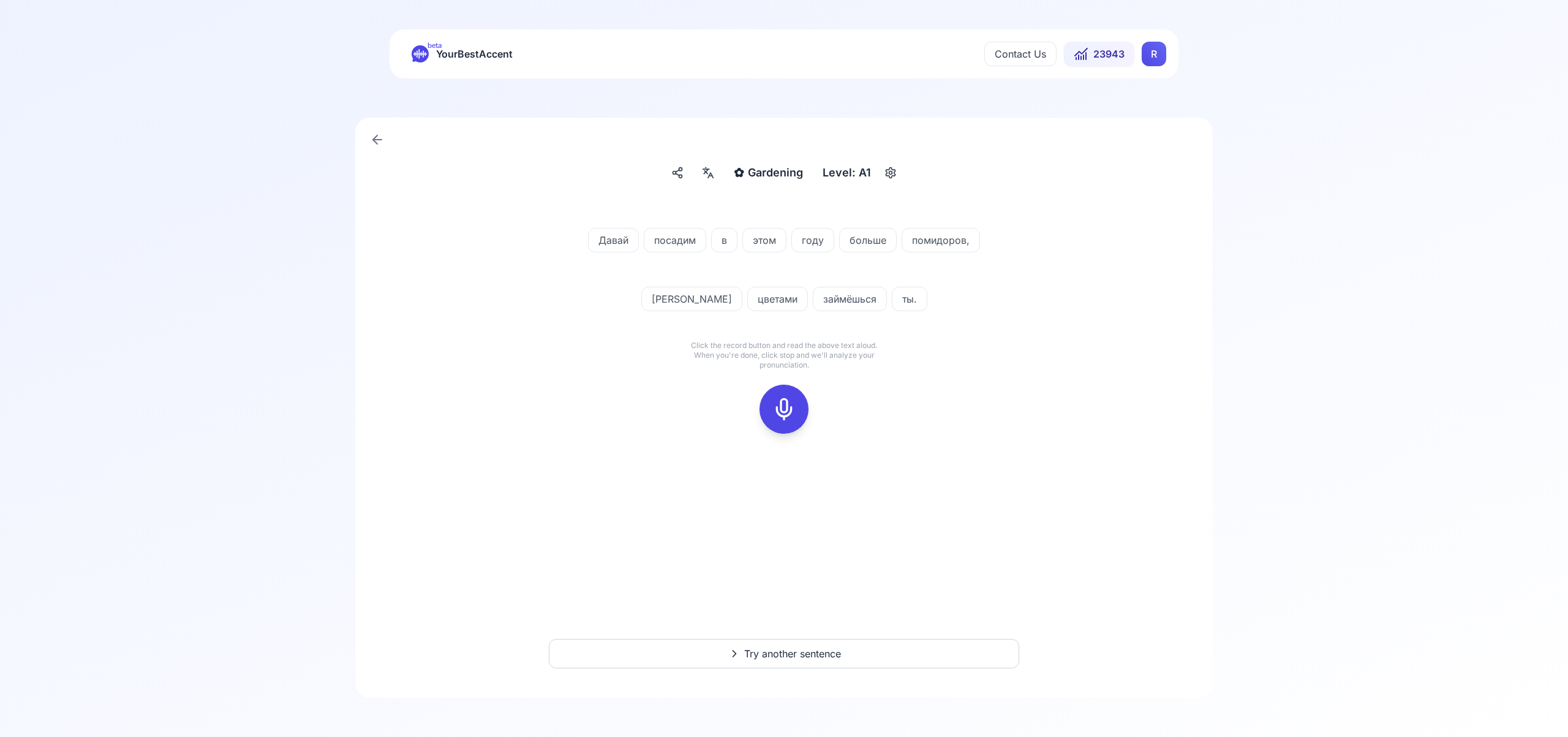
click at [789, 413] on icon at bounding box center [784, 409] width 24 height 25
click at [784, 405] on icon at bounding box center [784, 409] width 24 height 25
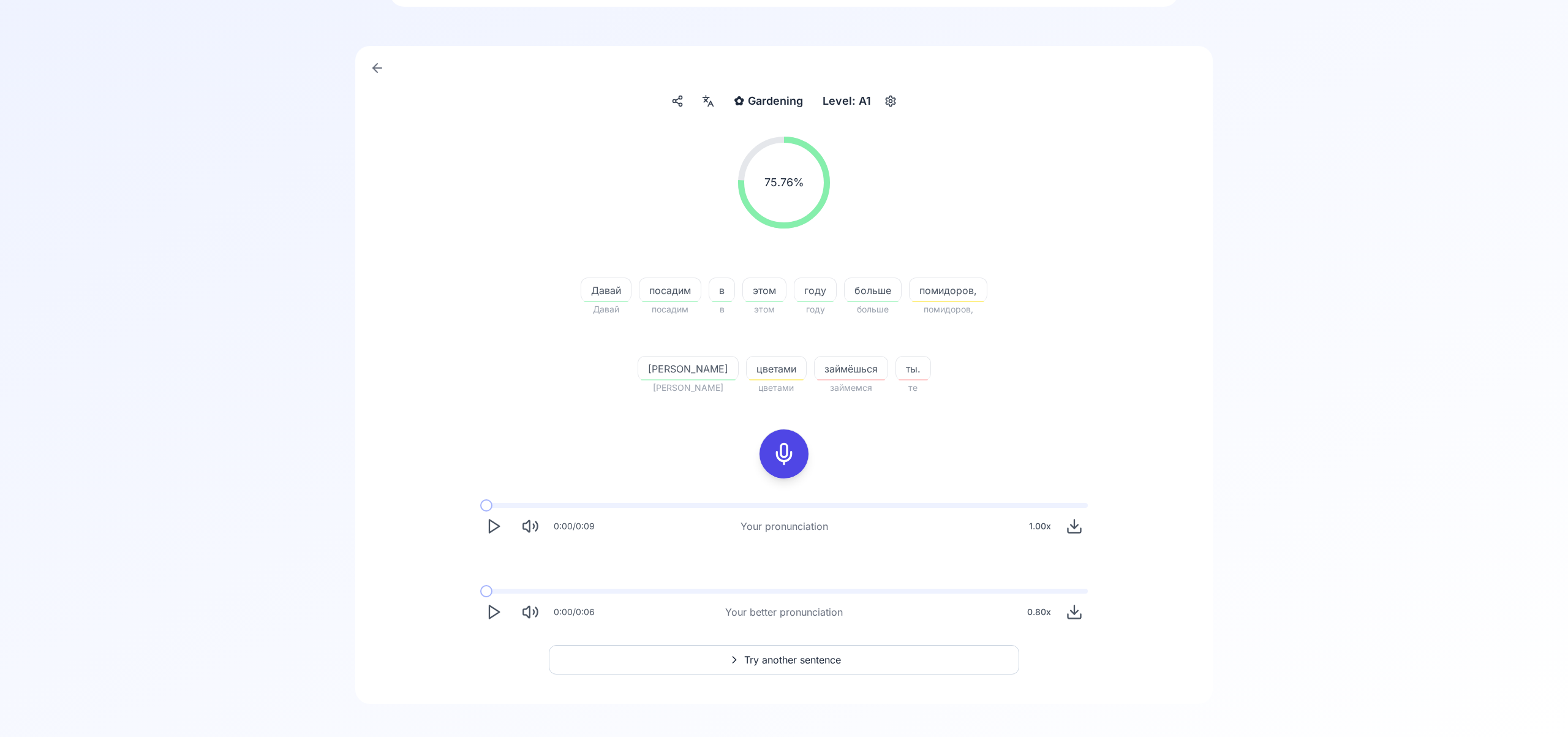
scroll to position [72, 0]
click at [712, 107] on div at bounding box center [708, 101] width 22 height 20
click at [710, 103] on icon at bounding box center [711, 103] width 3 height 0
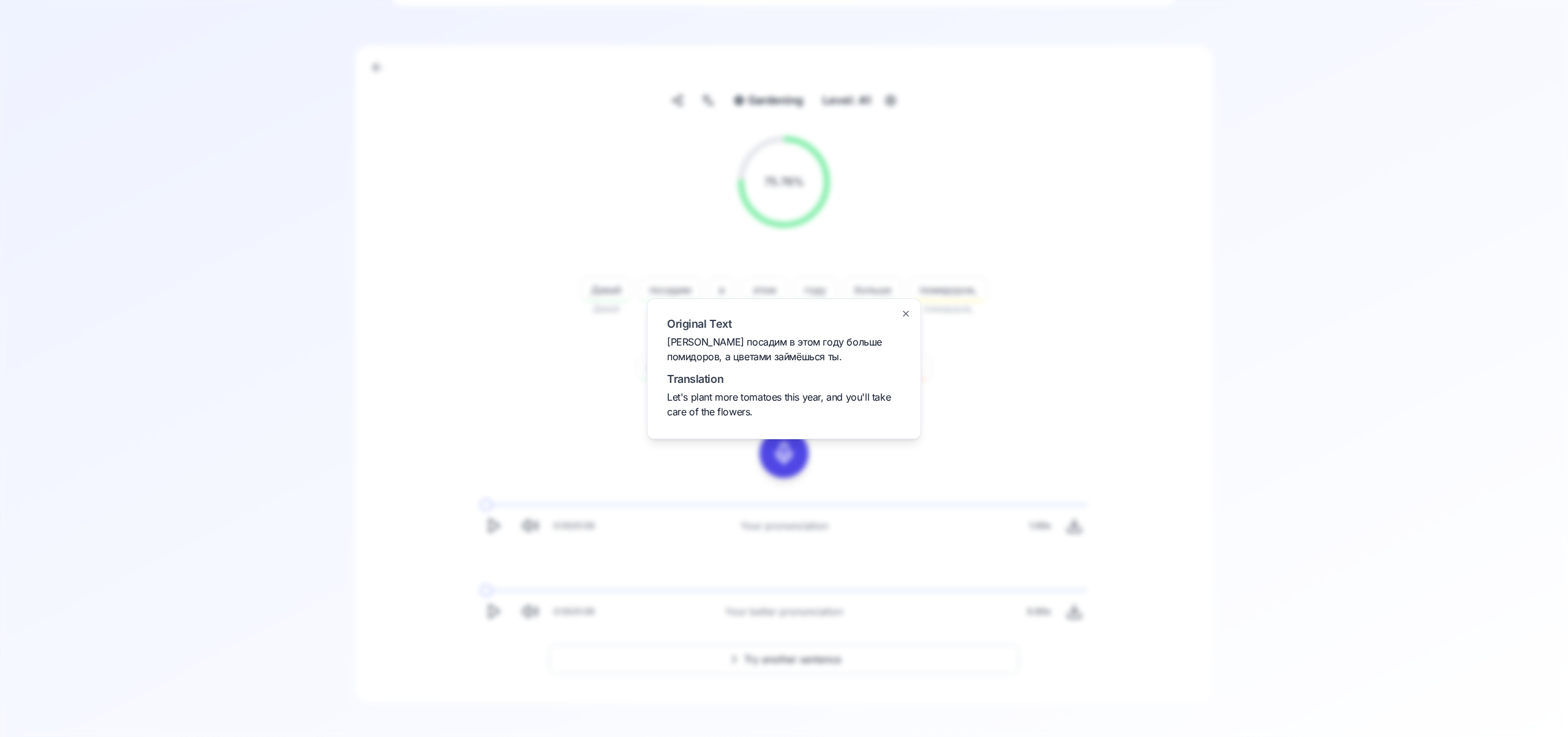
click at [905, 315] on icon "button" at bounding box center [905, 313] width 10 height 10
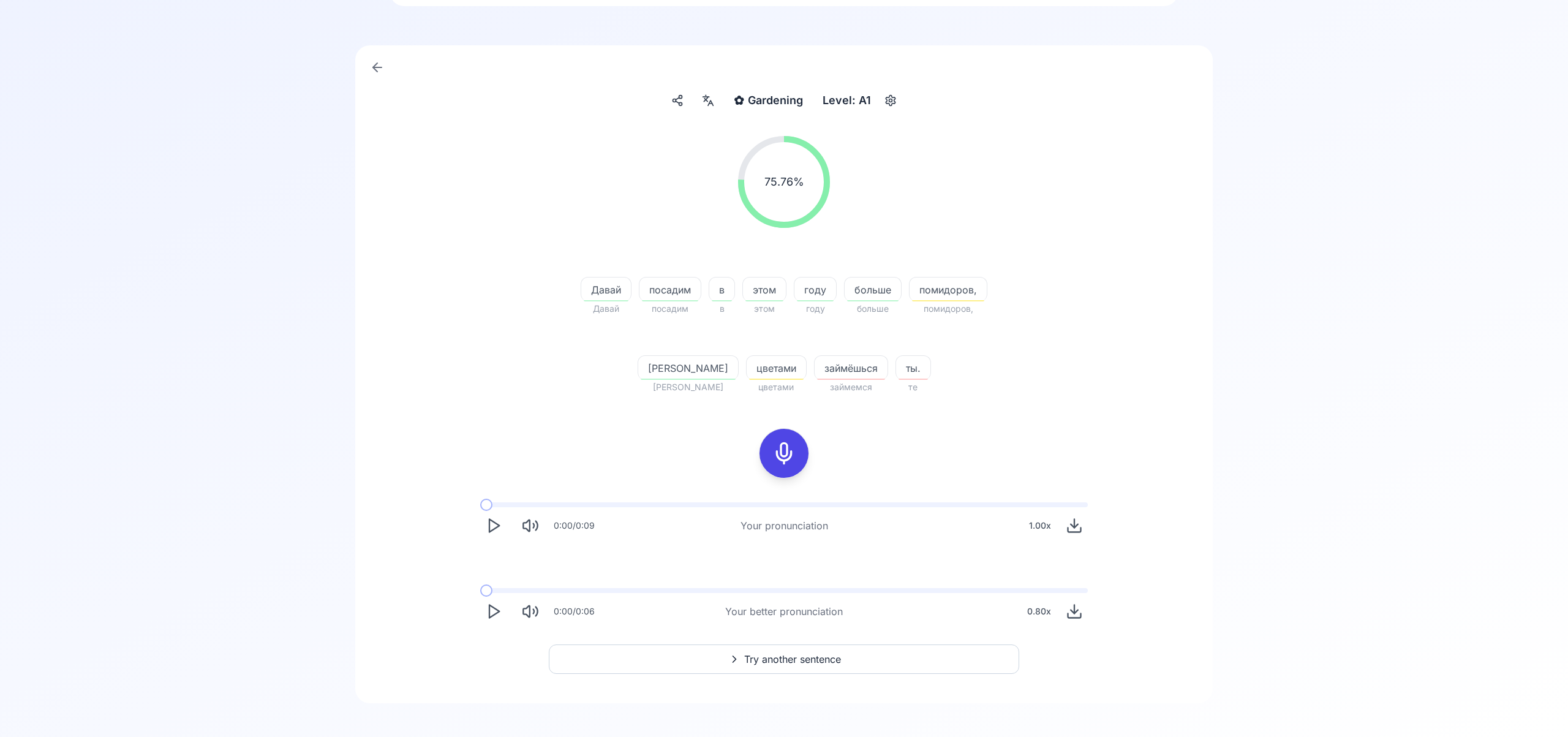
click at [825, 661] on span "Try another sentence" at bounding box center [792, 660] width 97 height 15
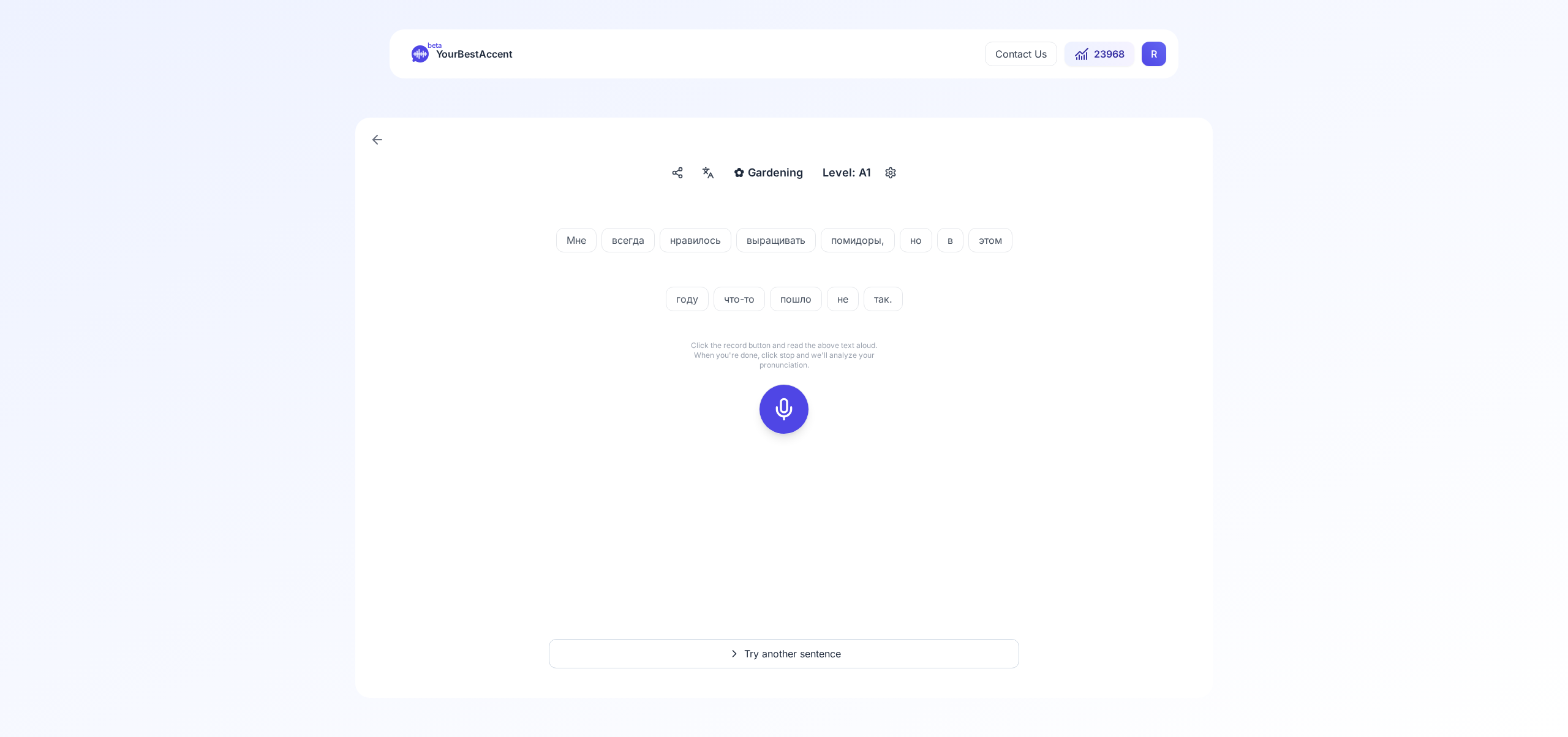
click at [782, 405] on icon at bounding box center [784, 409] width 24 height 25
click at [780, 416] on icon at bounding box center [784, 409] width 24 height 25
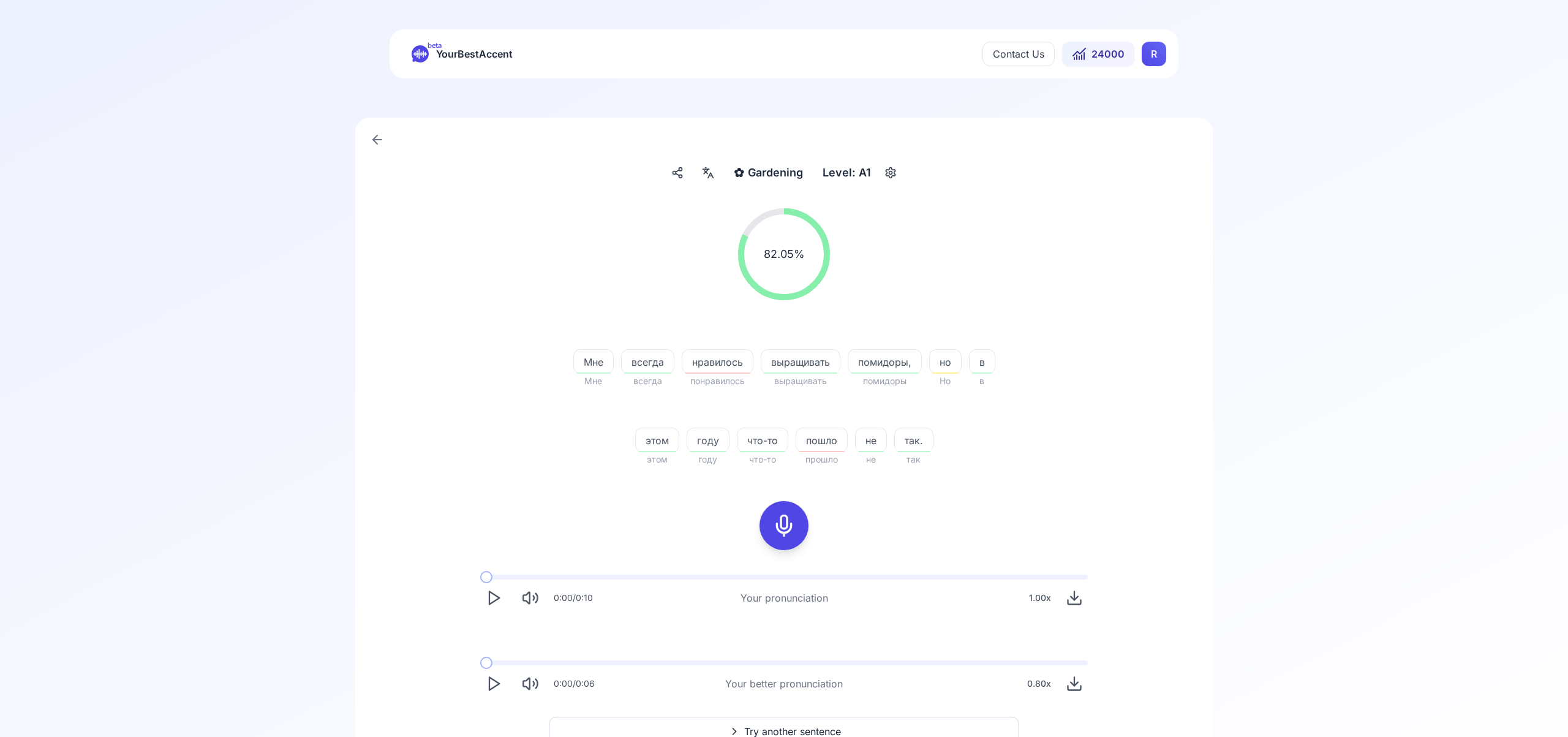
scroll to position [78, 0]
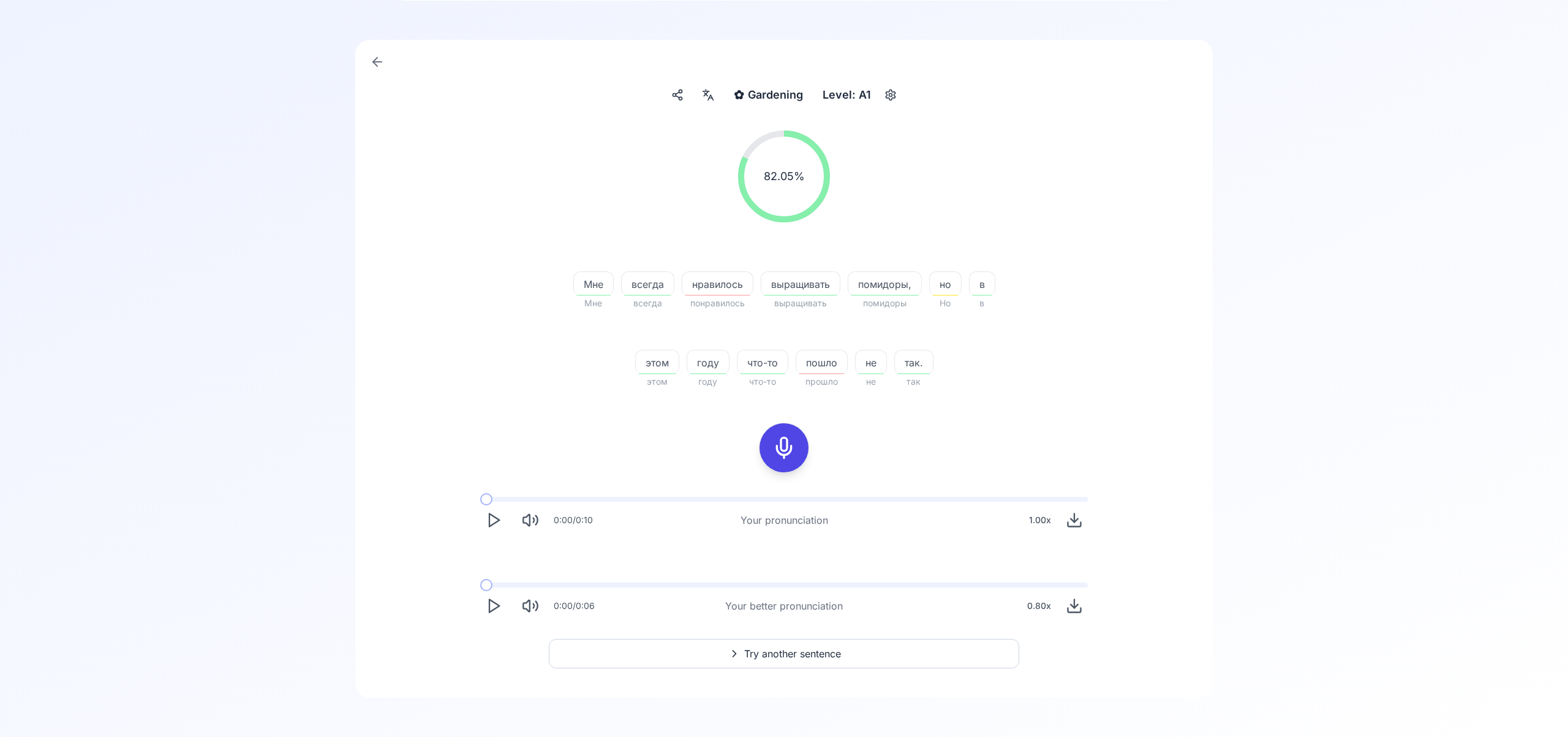
click at [794, 653] on span "Try another sentence" at bounding box center [792, 654] width 97 height 15
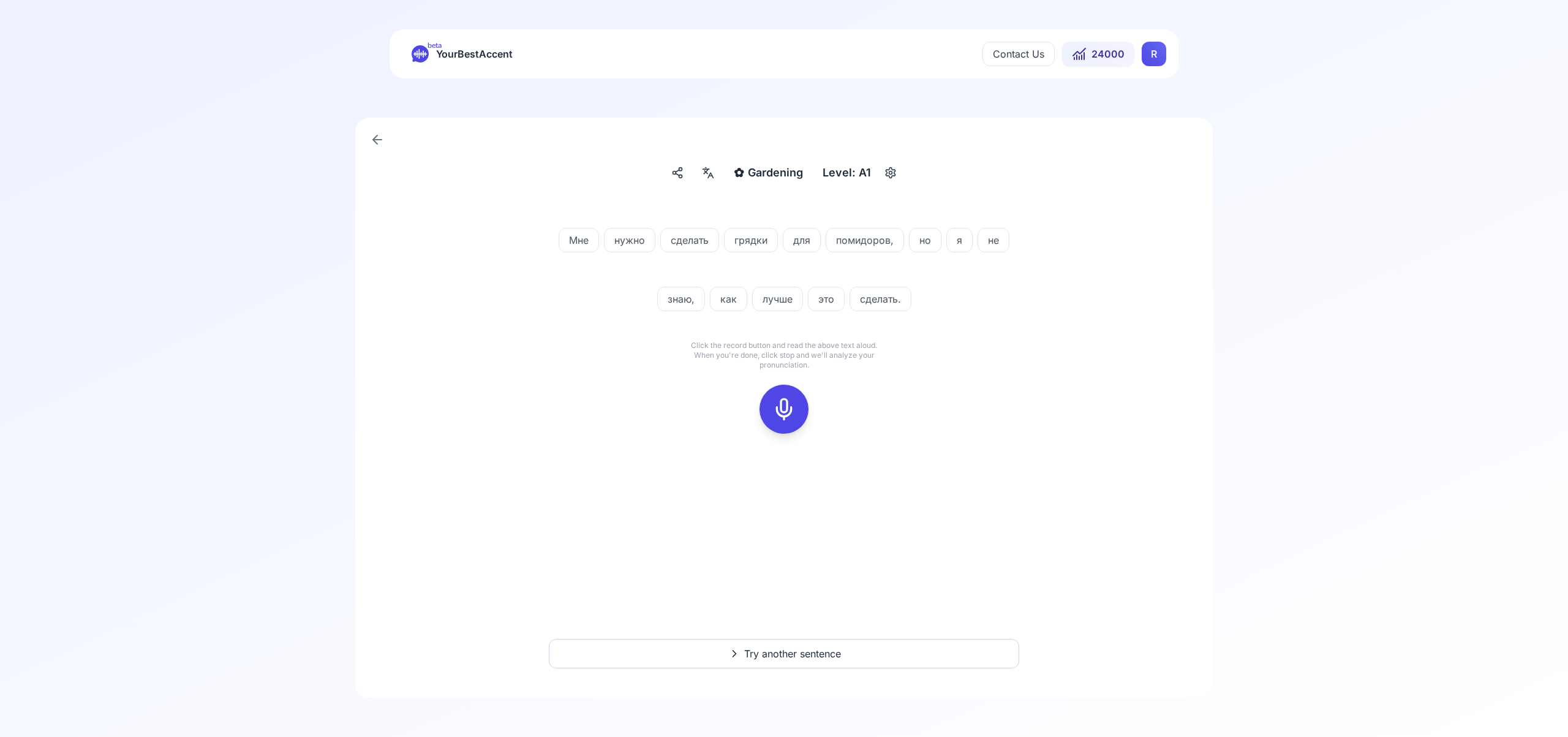
click at [784, 405] on icon at bounding box center [784, 409] width 24 height 25
click at [792, 411] on icon at bounding box center [784, 409] width 24 height 25
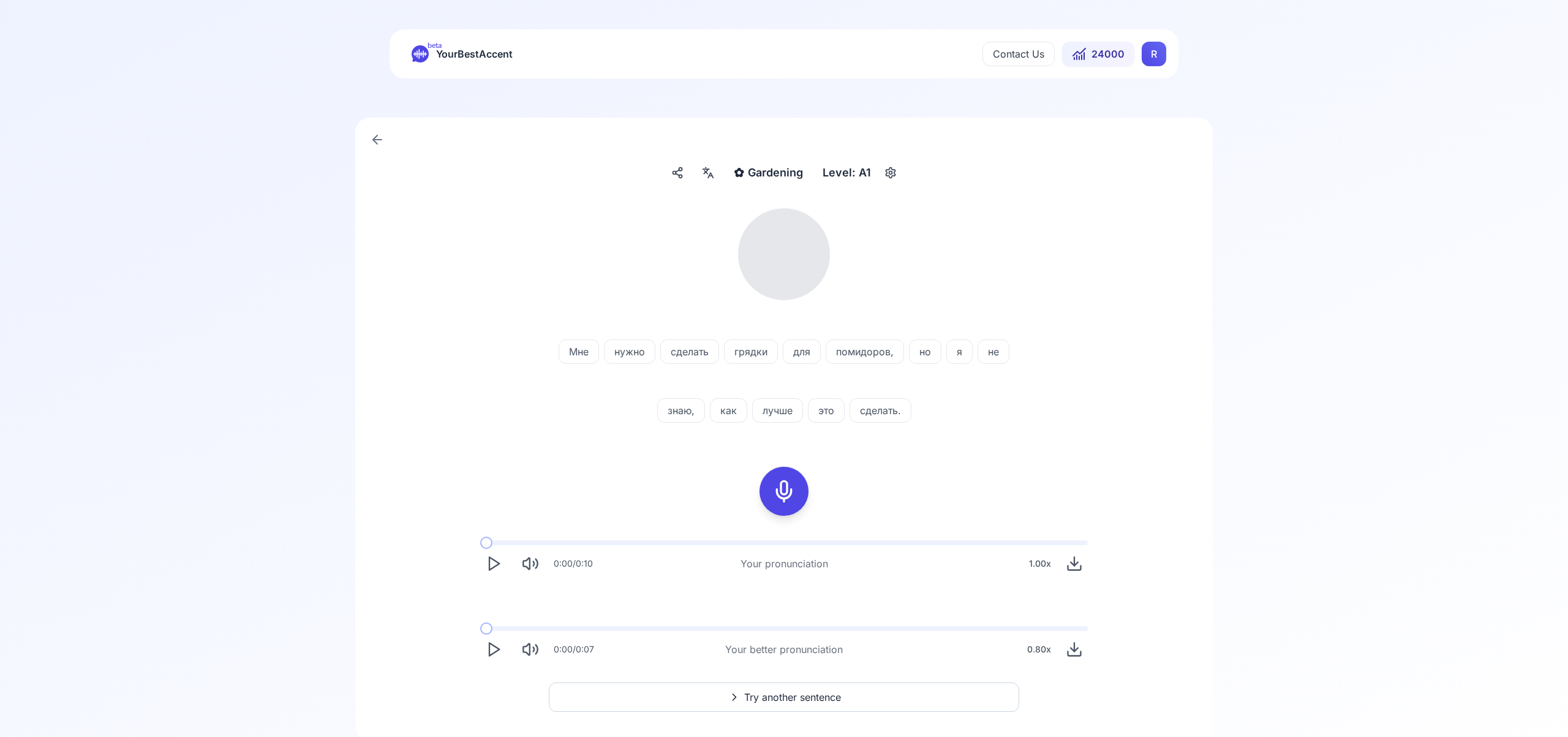
click at [713, 177] on icon at bounding box center [710, 175] width 5 height 5
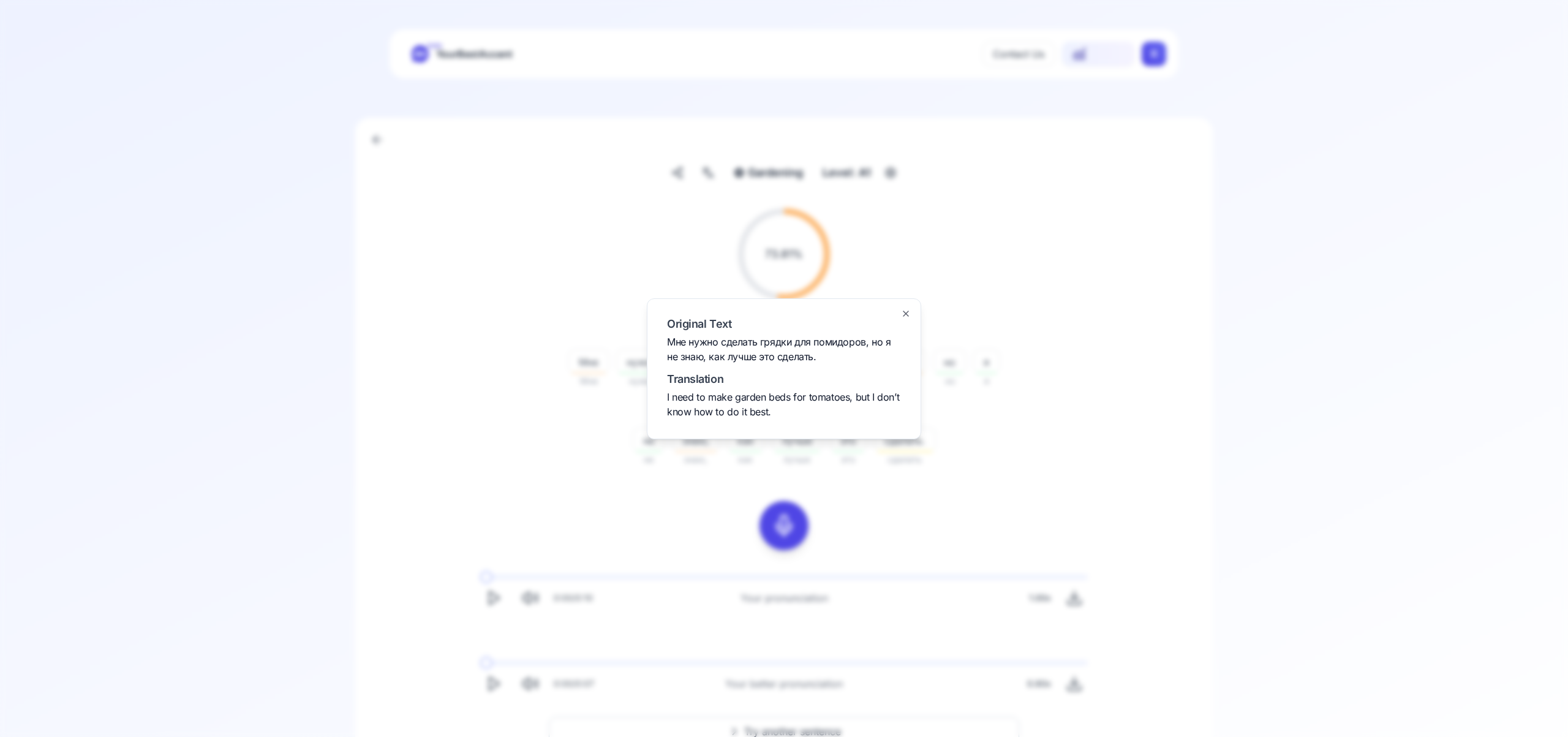
click at [904, 312] on icon "button" at bounding box center [905, 313] width 5 height 5
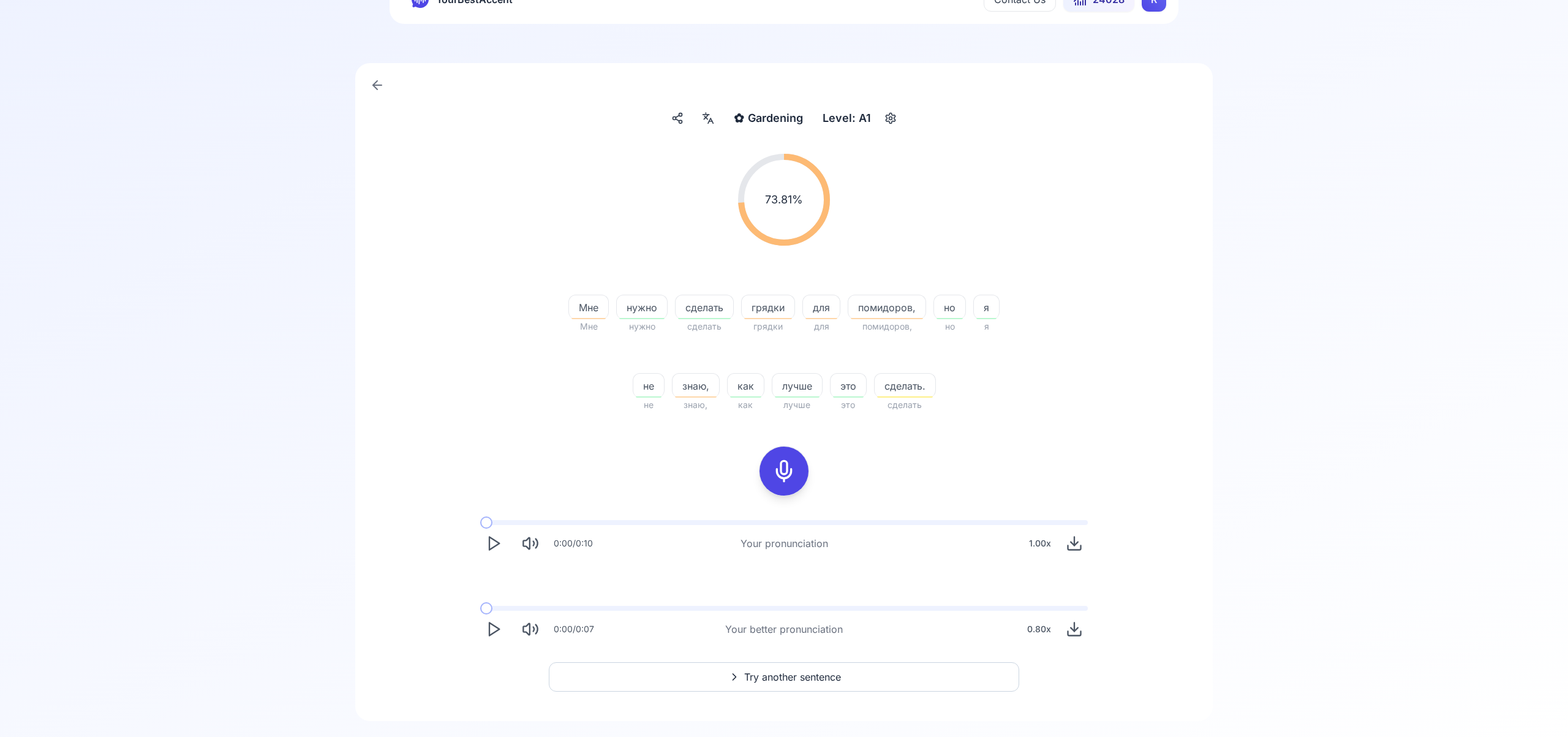
scroll to position [74, 0]
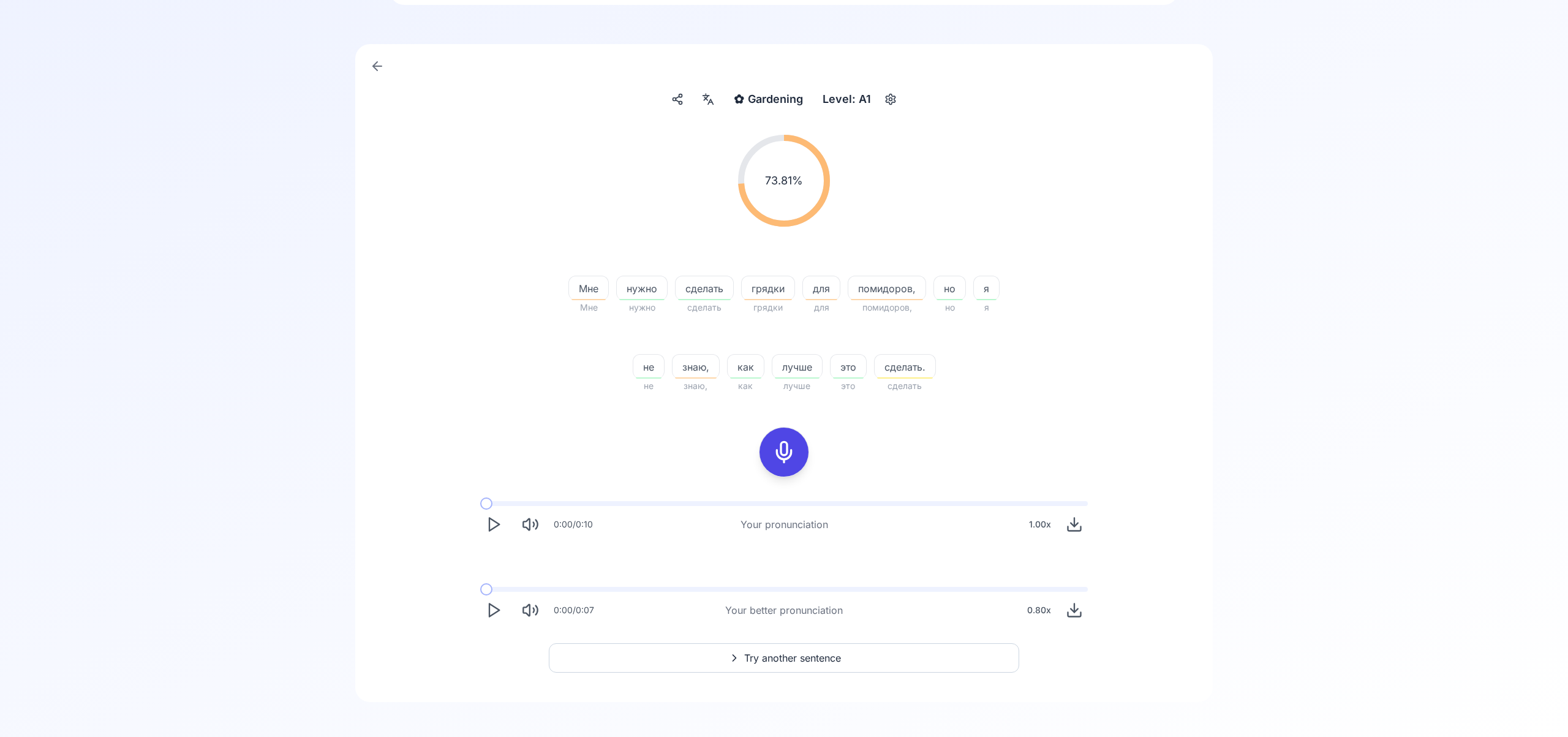
click at [814, 659] on span "Try another sentence" at bounding box center [792, 658] width 97 height 15
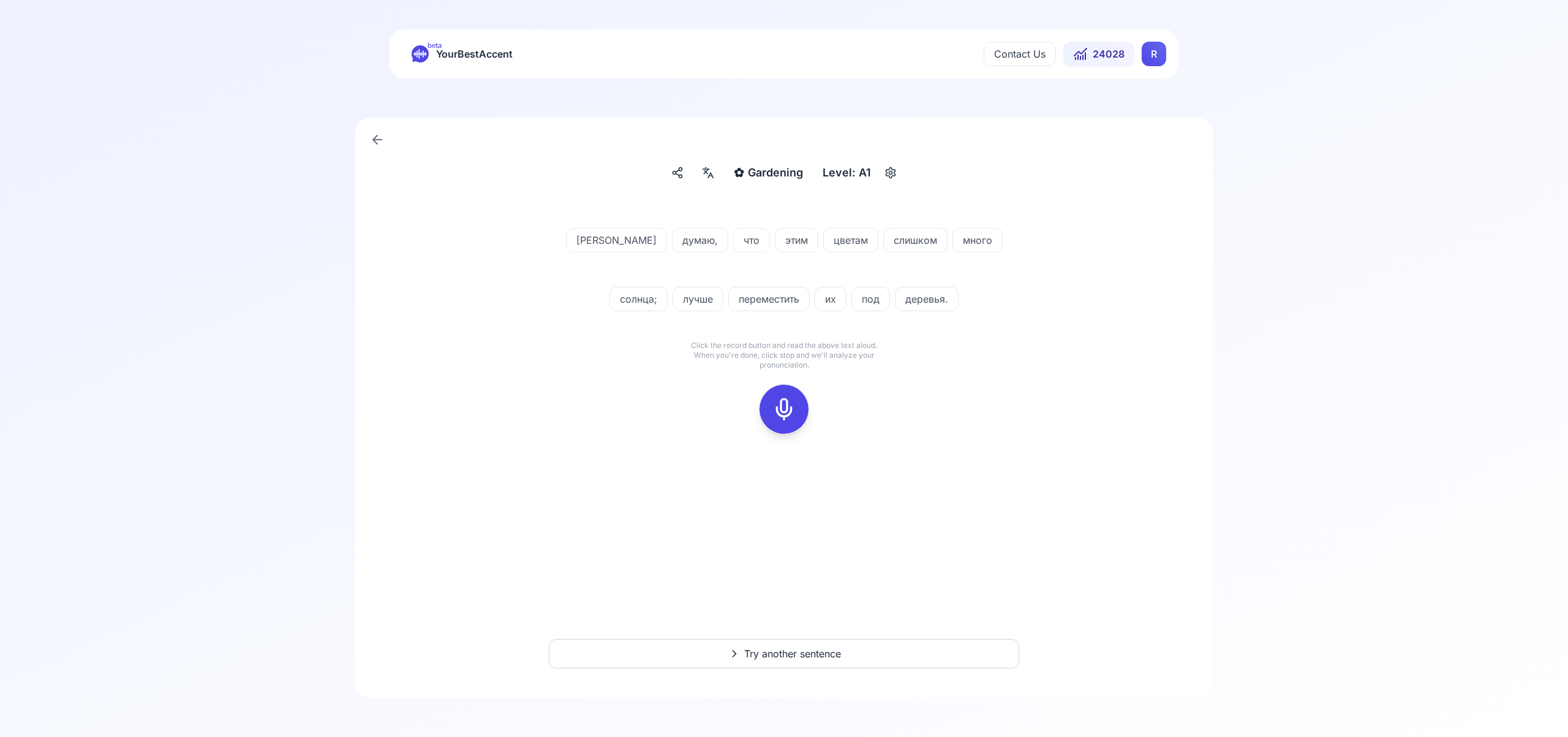
click at [790, 407] on icon at bounding box center [784, 409] width 24 height 25
click at [788, 407] on icon at bounding box center [784, 409] width 24 height 25
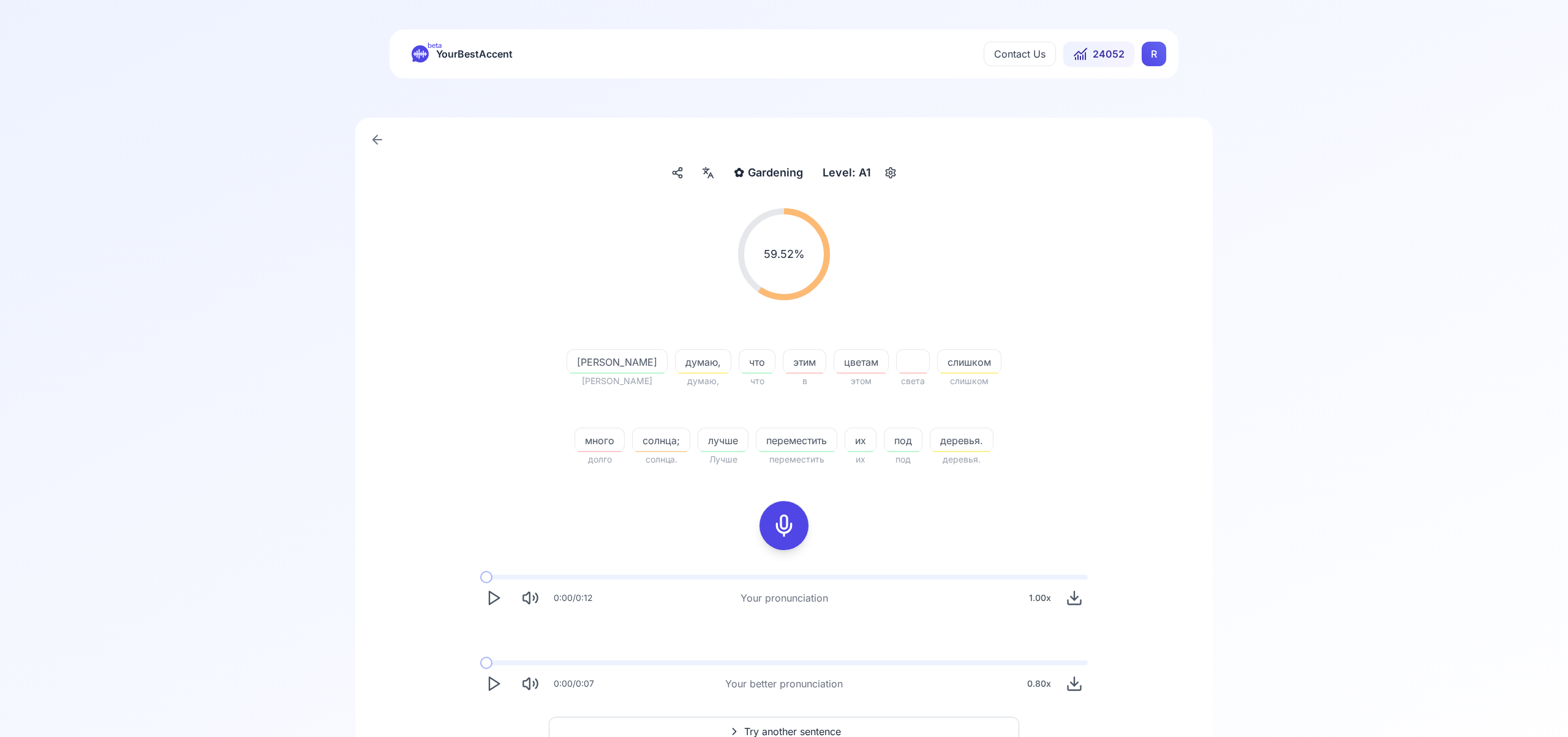
click at [1154, 54] on html "beta YourBestAccent Contact Us 24052 R ✿ Gardening Gardening Level: A1 59.52 % …" at bounding box center [784, 368] width 1568 height 737
click at [1143, 111] on span "Settings" at bounding box center [1130, 109] width 44 height 17
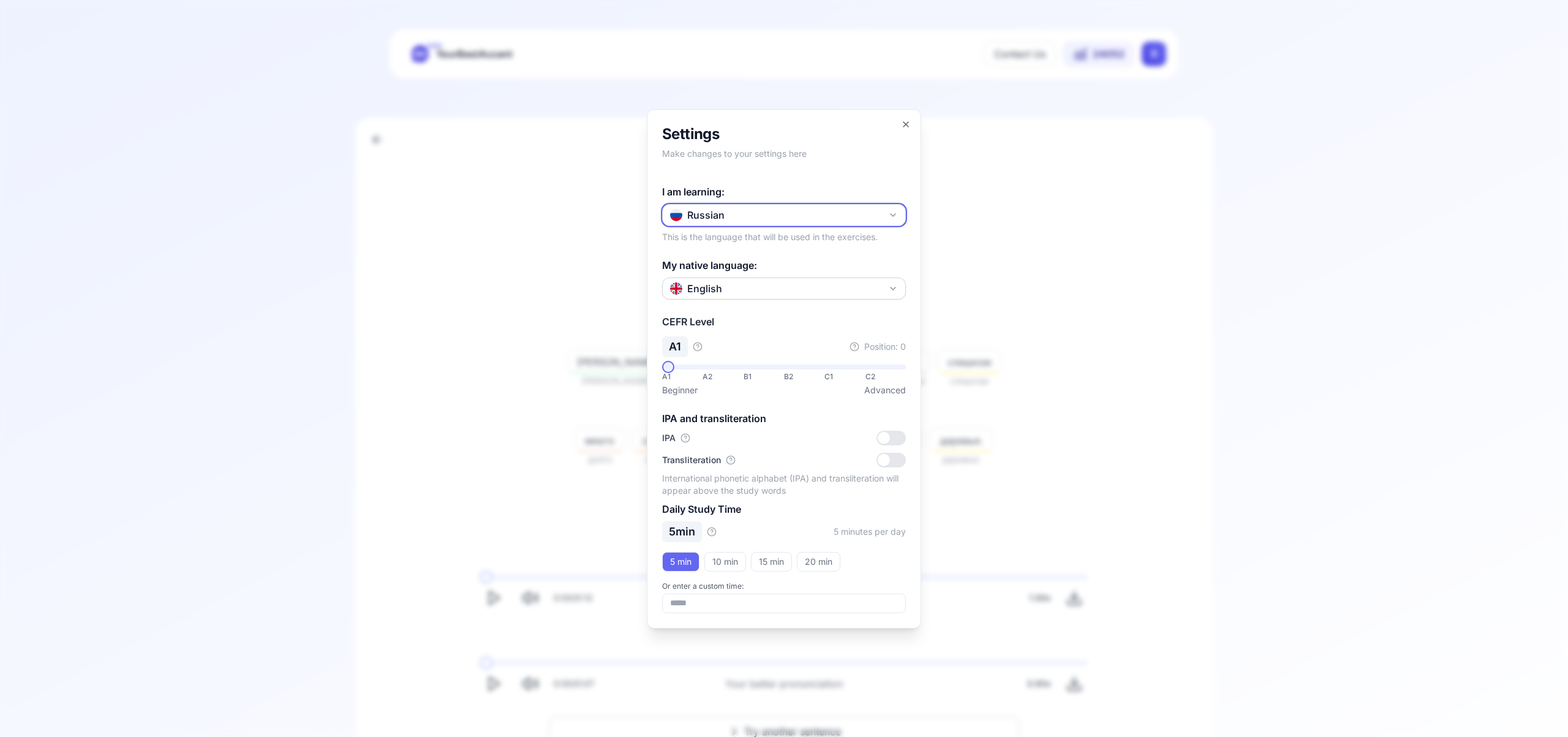
click at [896, 214] on icon "button" at bounding box center [893, 215] width 5 height 3
click at [799, 368] on div "Portuguese" at bounding box center [784, 364] width 238 height 22
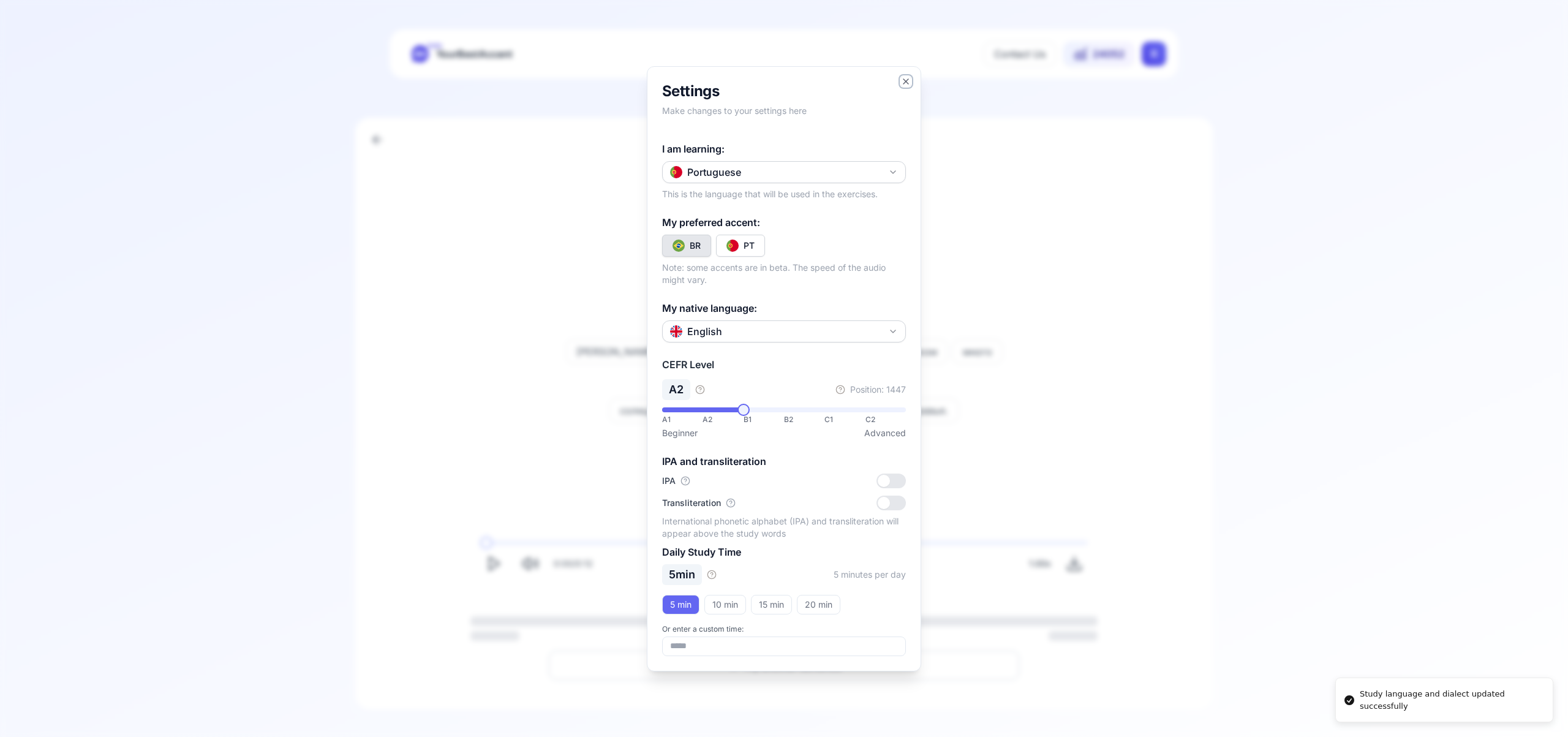
click at [906, 80] on icon "button" at bounding box center [905, 81] width 10 height 10
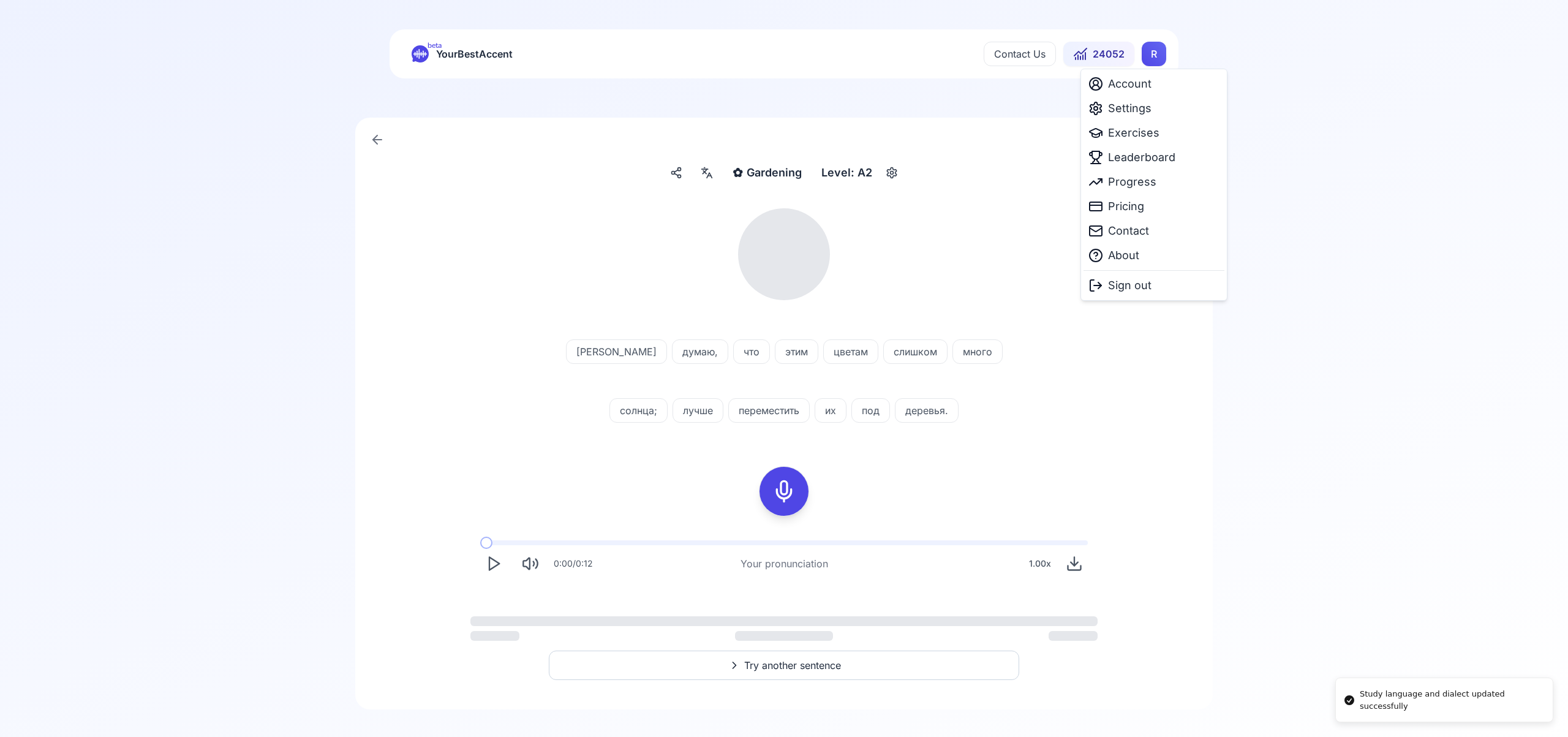
click at [1154, 52] on html "Study language and dialect updated successfully beta YourBestAccent Contact Us …" at bounding box center [784, 368] width 1568 height 737
click at [1138, 138] on span "Exercises" at bounding box center [1134, 133] width 52 height 17
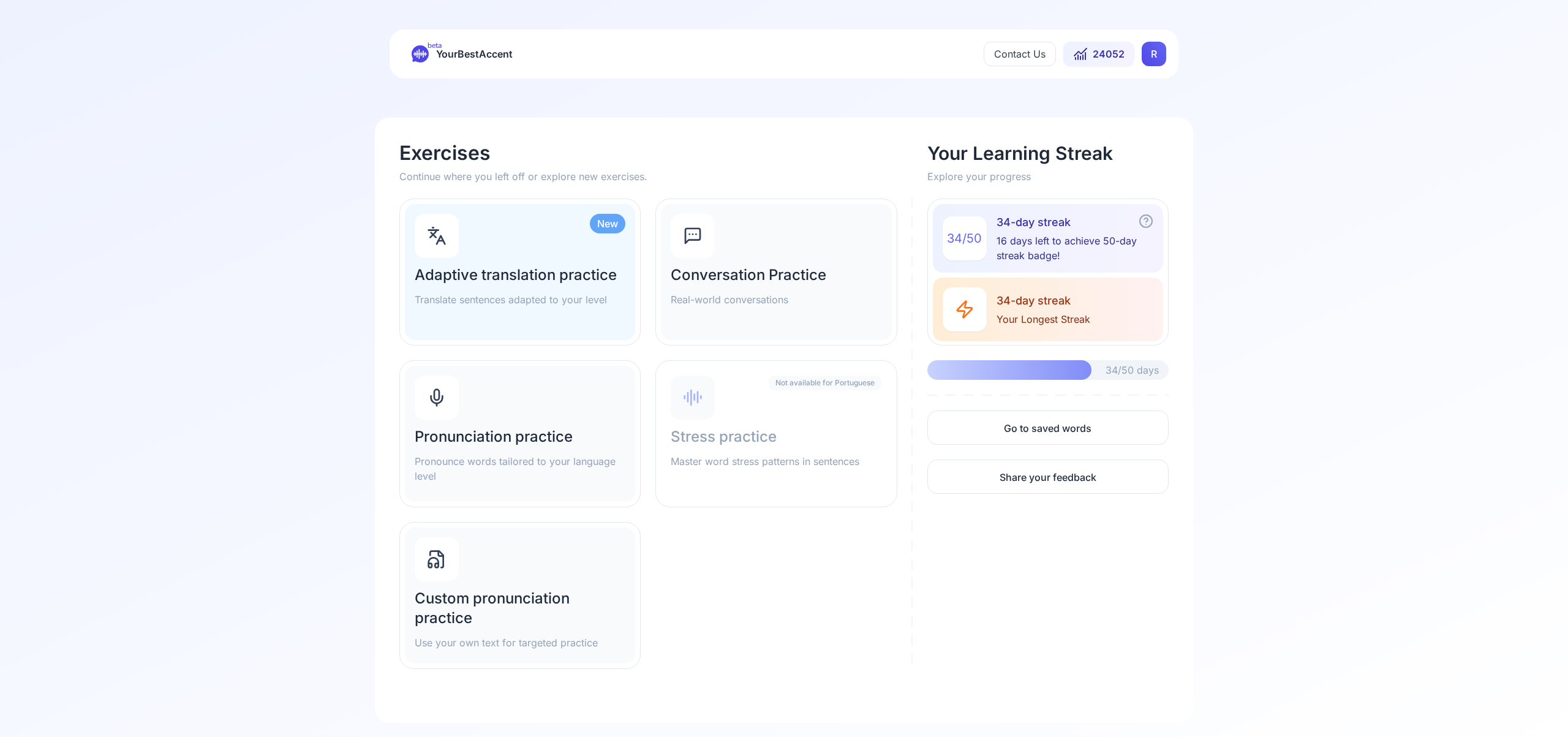
click at [452, 403] on div at bounding box center [436, 397] width 44 height 44
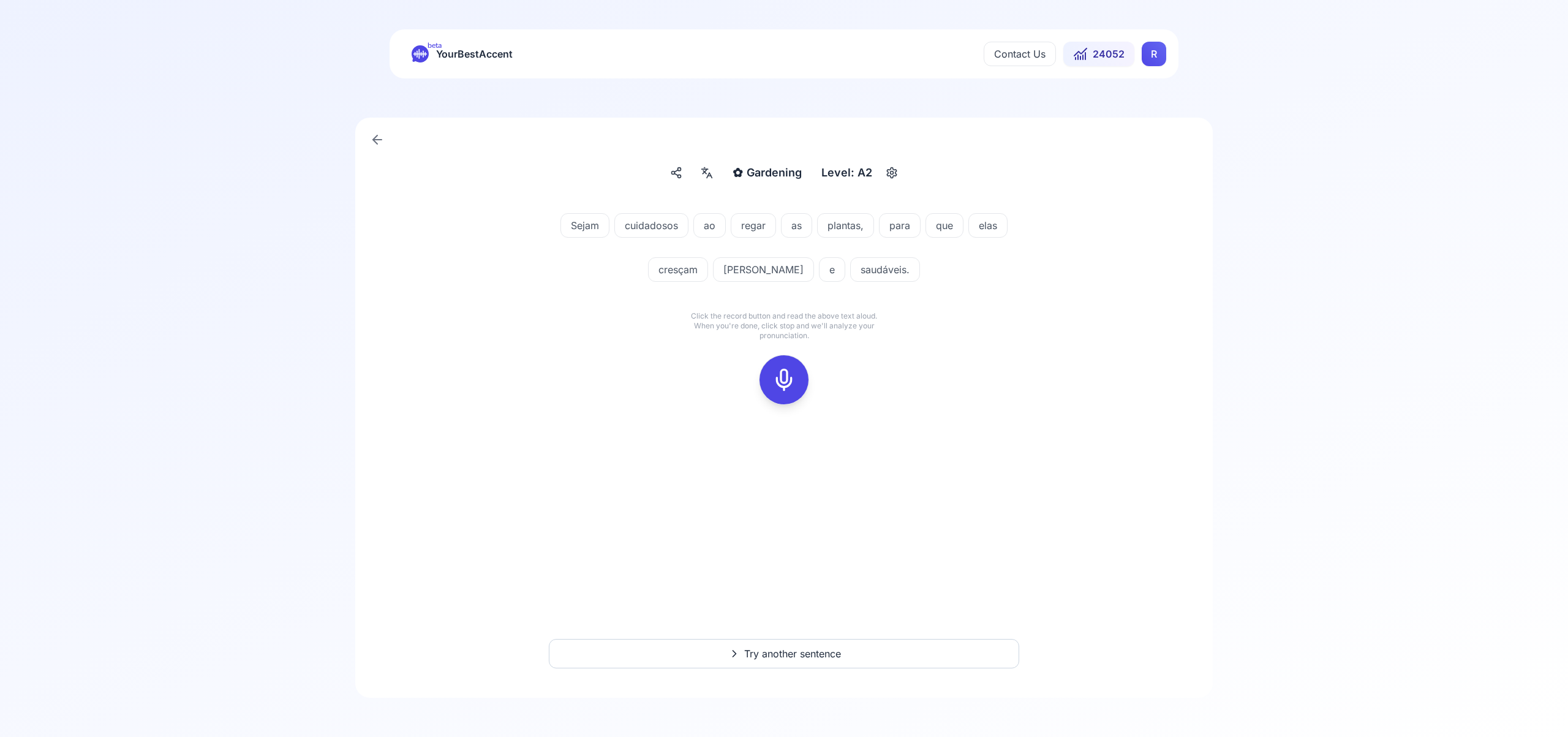
click at [784, 378] on icon at bounding box center [784, 379] width 24 height 25
click at [786, 383] on icon at bounding box center [784, 379] width 24 height 25
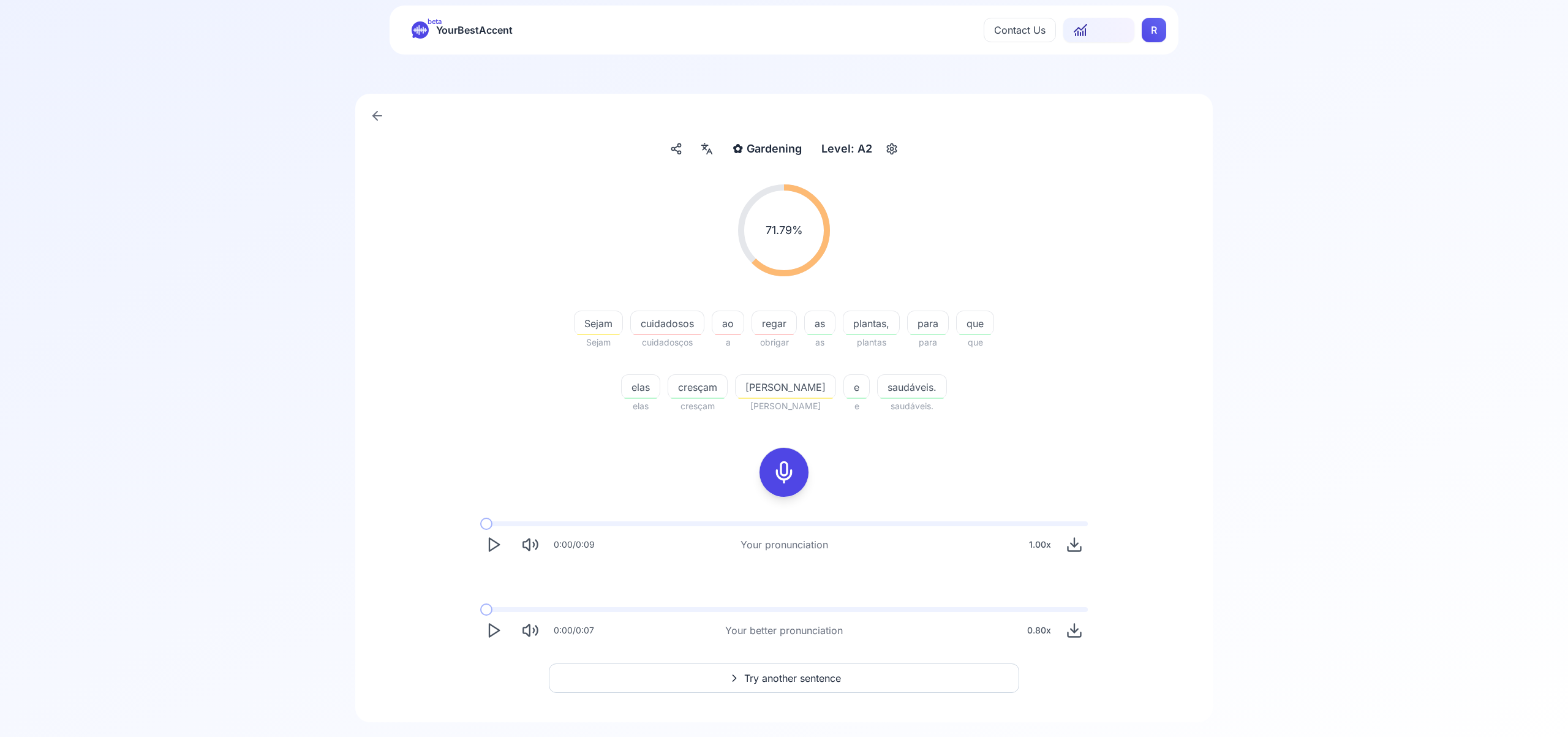
scroll to position [48, 0]
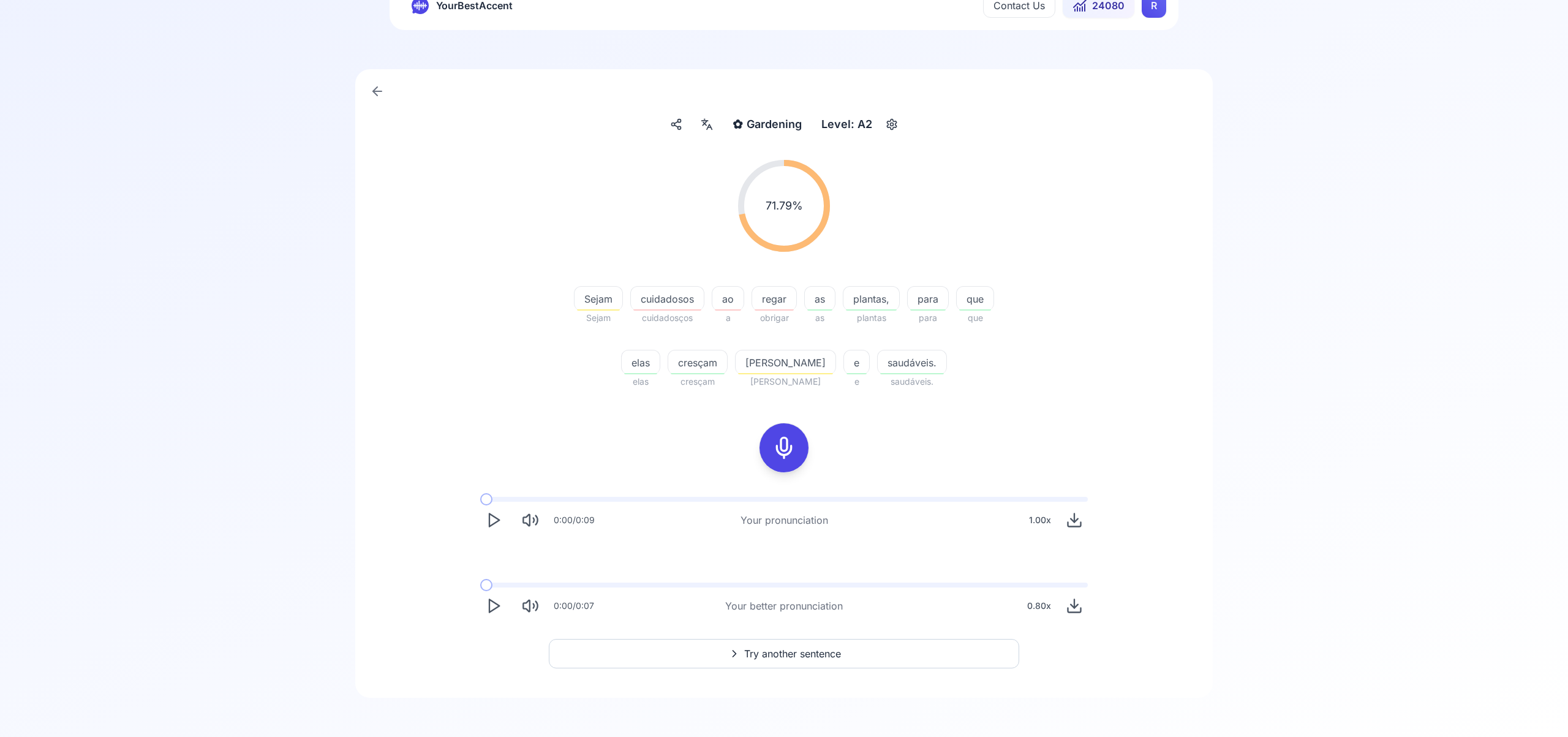
click at [802, 652] on span "Try another sentence" at bounding box center [792, 654] width 97 height 15
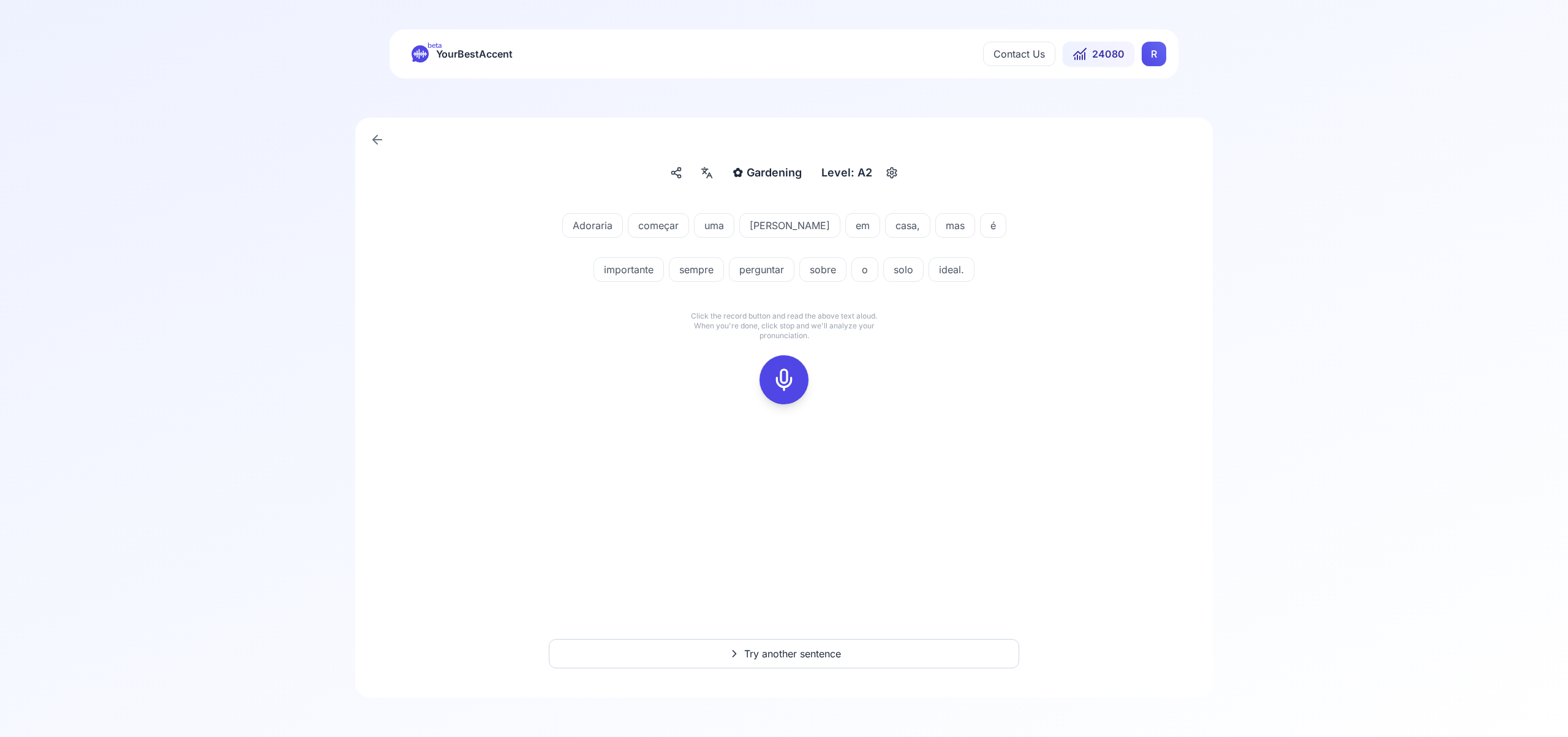
click at [782, 375] on icon at bounding box center [784, 379] width 24 height 25
click at [792, 382] on icon at bounding box center [784, 379] width 24 height 25
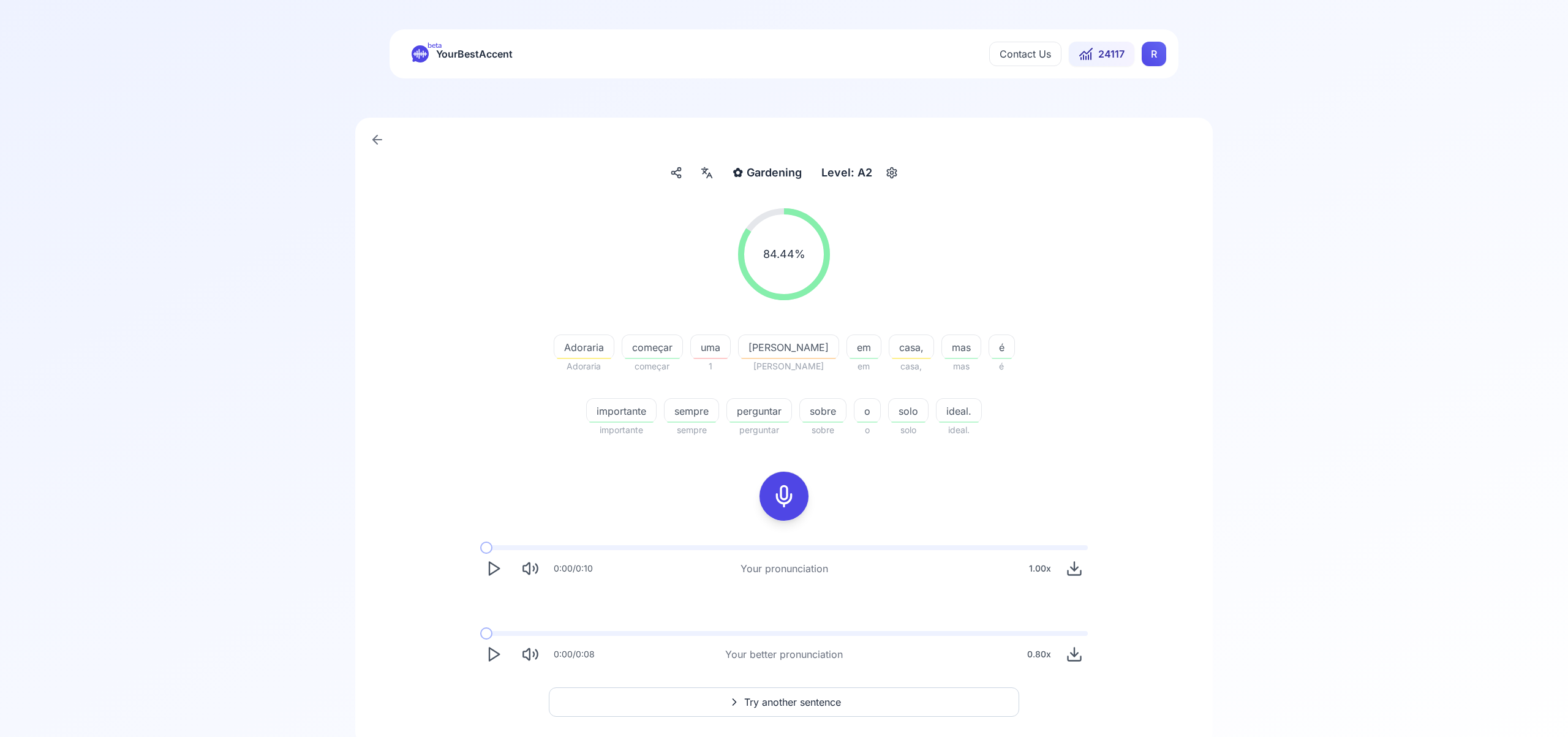
click at [706, 173] on icon at bounding box center [704, 172] width 3 height 3
click at [907, 309] on icon "button" at bounding box center [905, 313] width 10 height 10
click at [830, 703] on span "Try another sentence" at bounding box center [792, 702] width 97 height 15
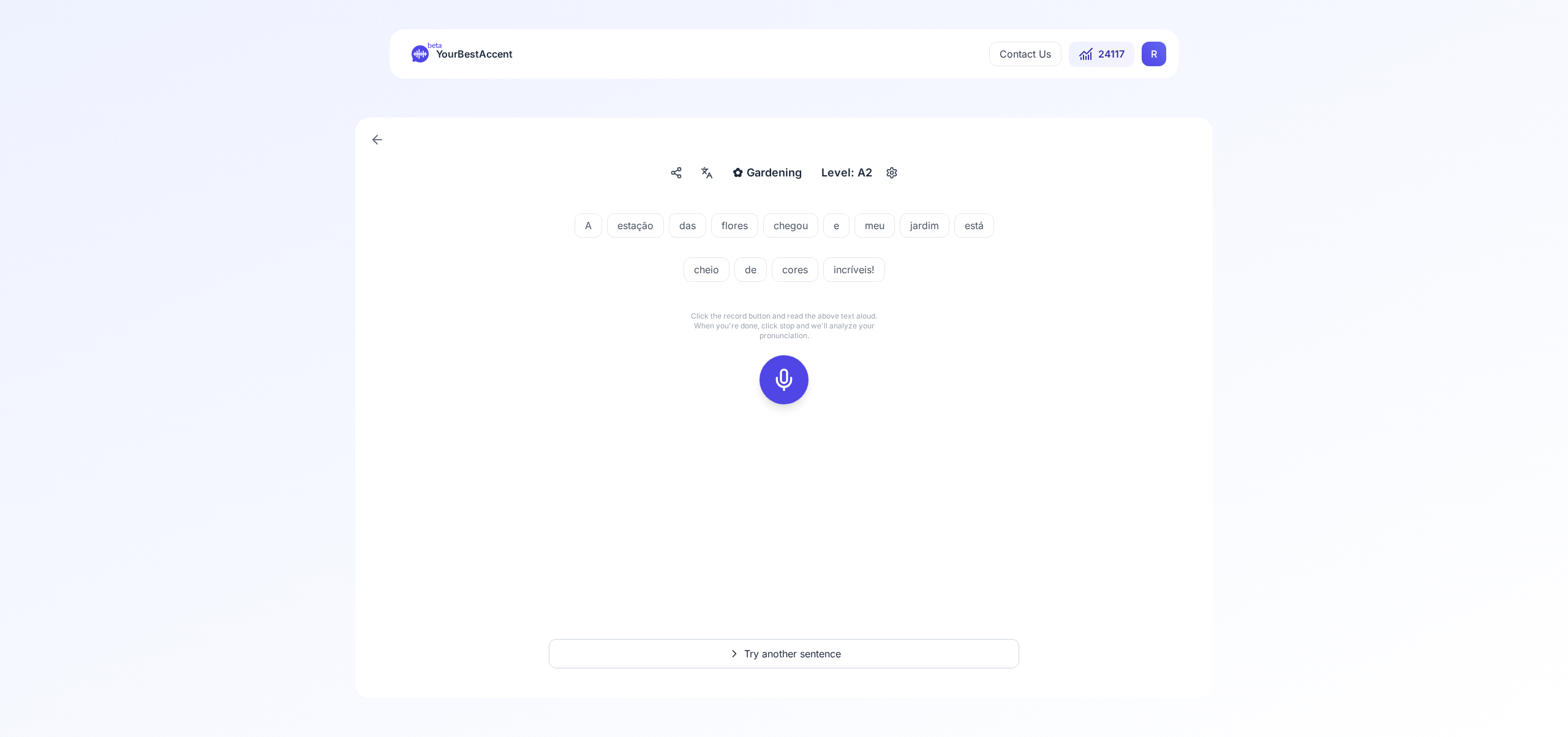
click at [790, 382] on icon at bounding box center [784, 379] width 24 height 25
click at [784, 379] on icon at bounding box center [784, 379] width 24 height 25
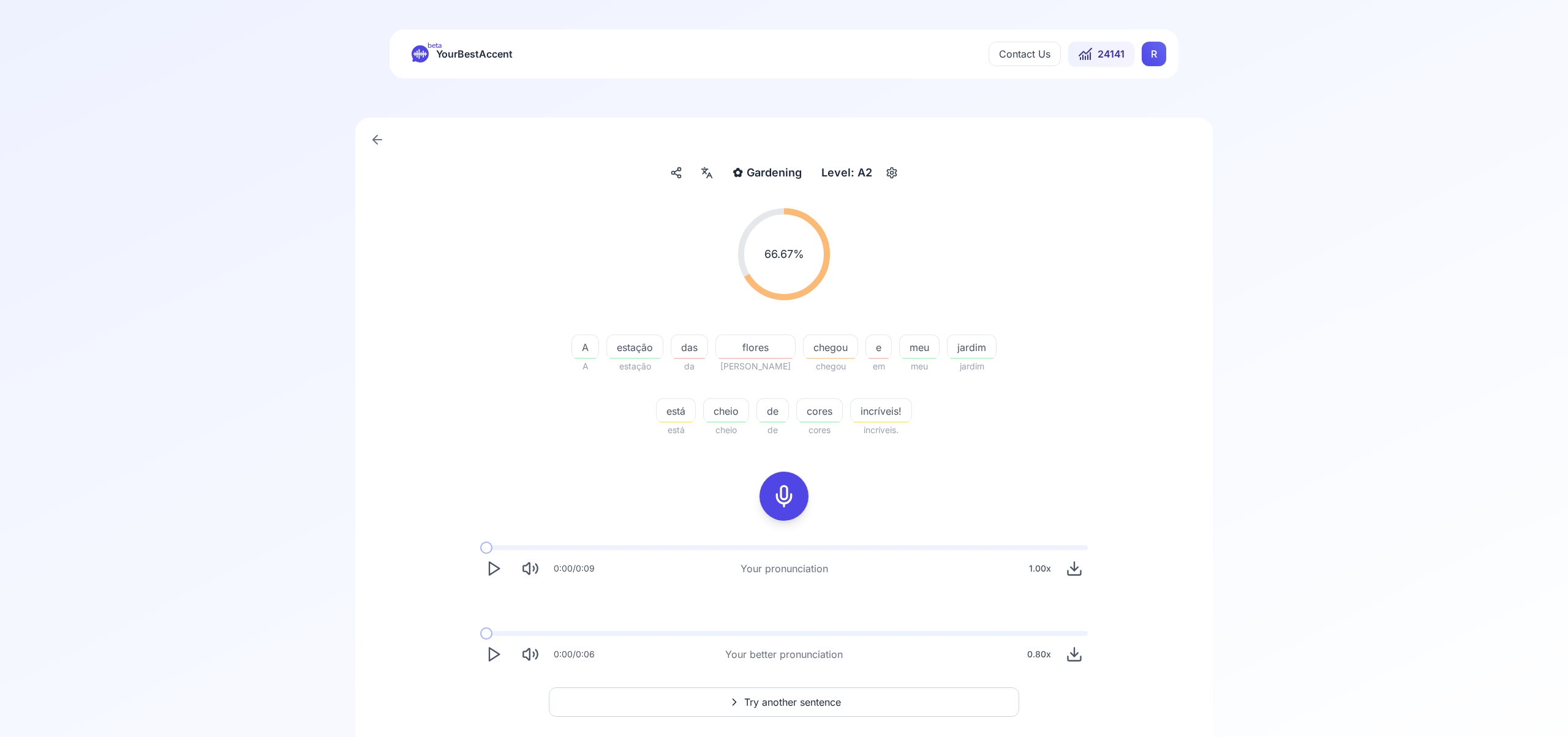
scroll to position [48, 0]
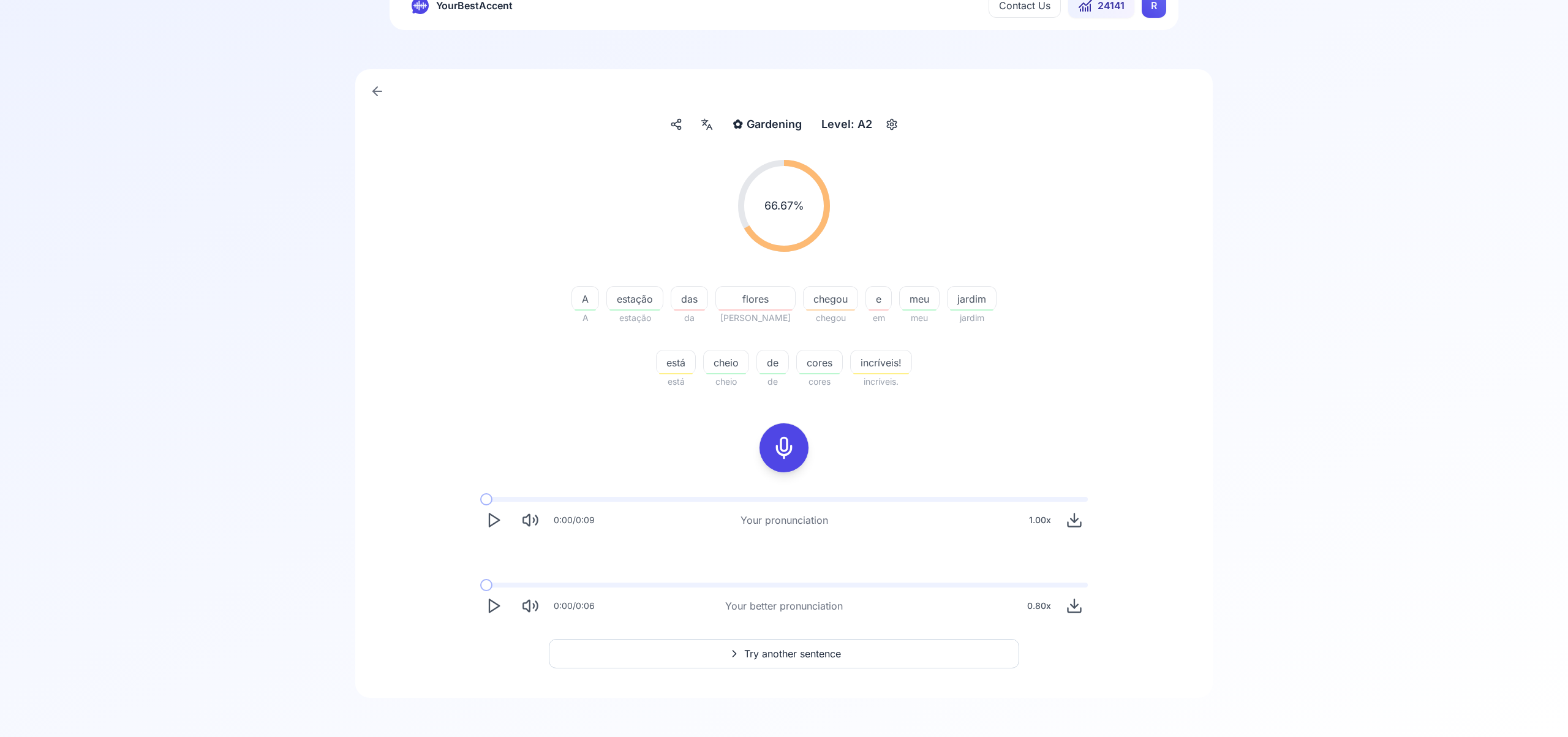
click at [817, 651] on span "Try another sentence" at bounding box center [792, 654] width 97 height 15
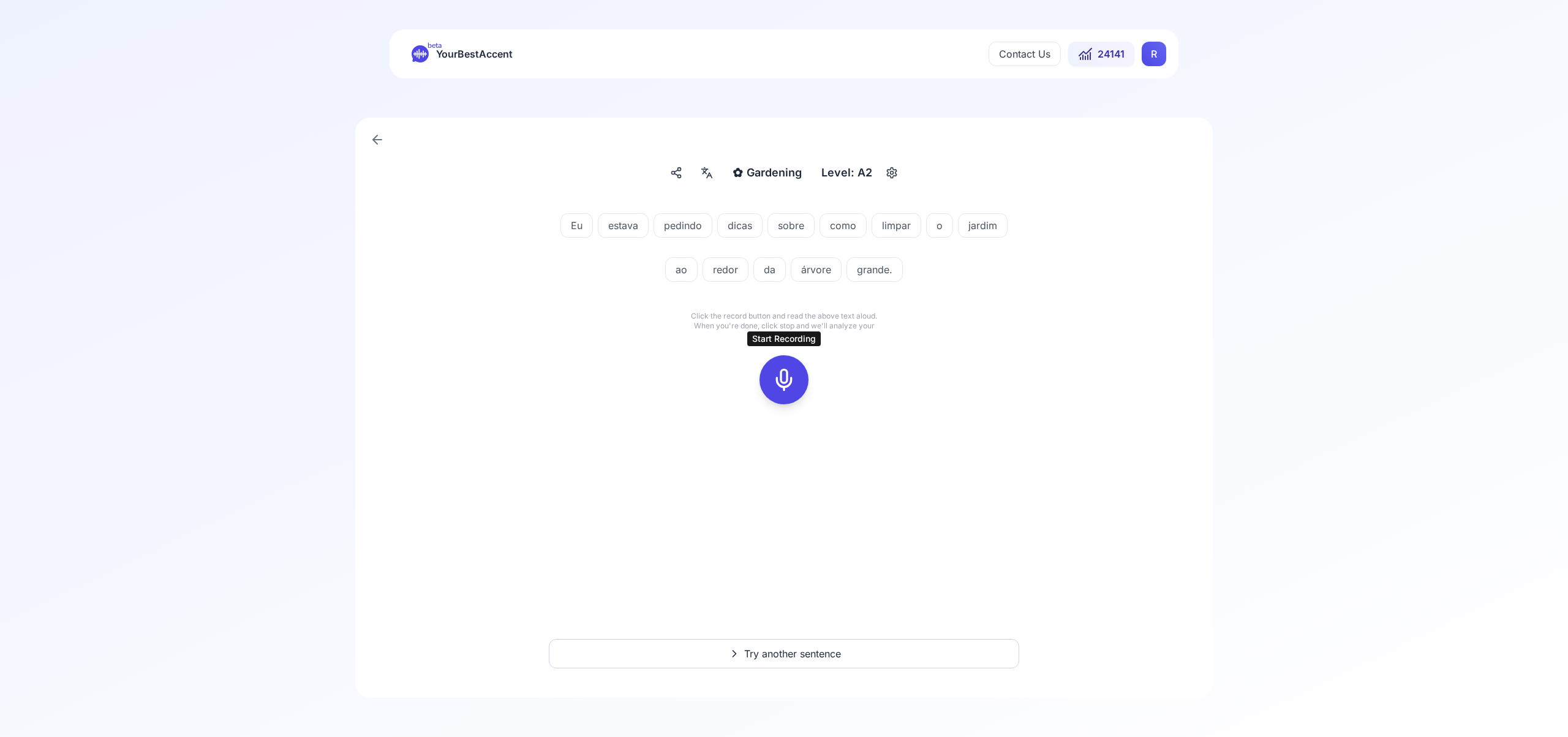
click at [785, 381] on icon at bounding box center [784, 379] width 24 height 25
click at [785, 390] on icon at bounding box center [784, 379] width 24 height 25
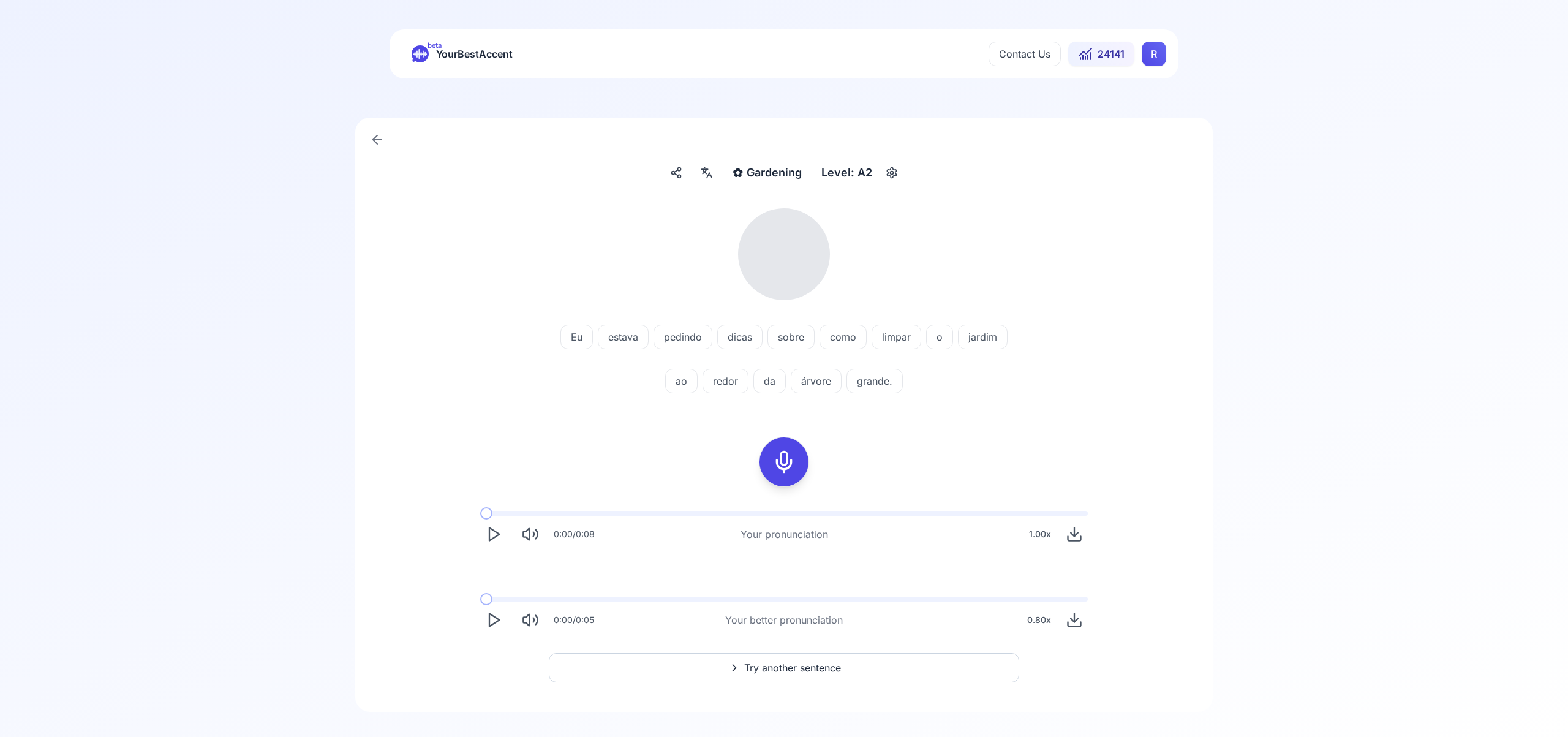
click at [713, 174] on icon at bounding box center [707, 173] width 15 height 13
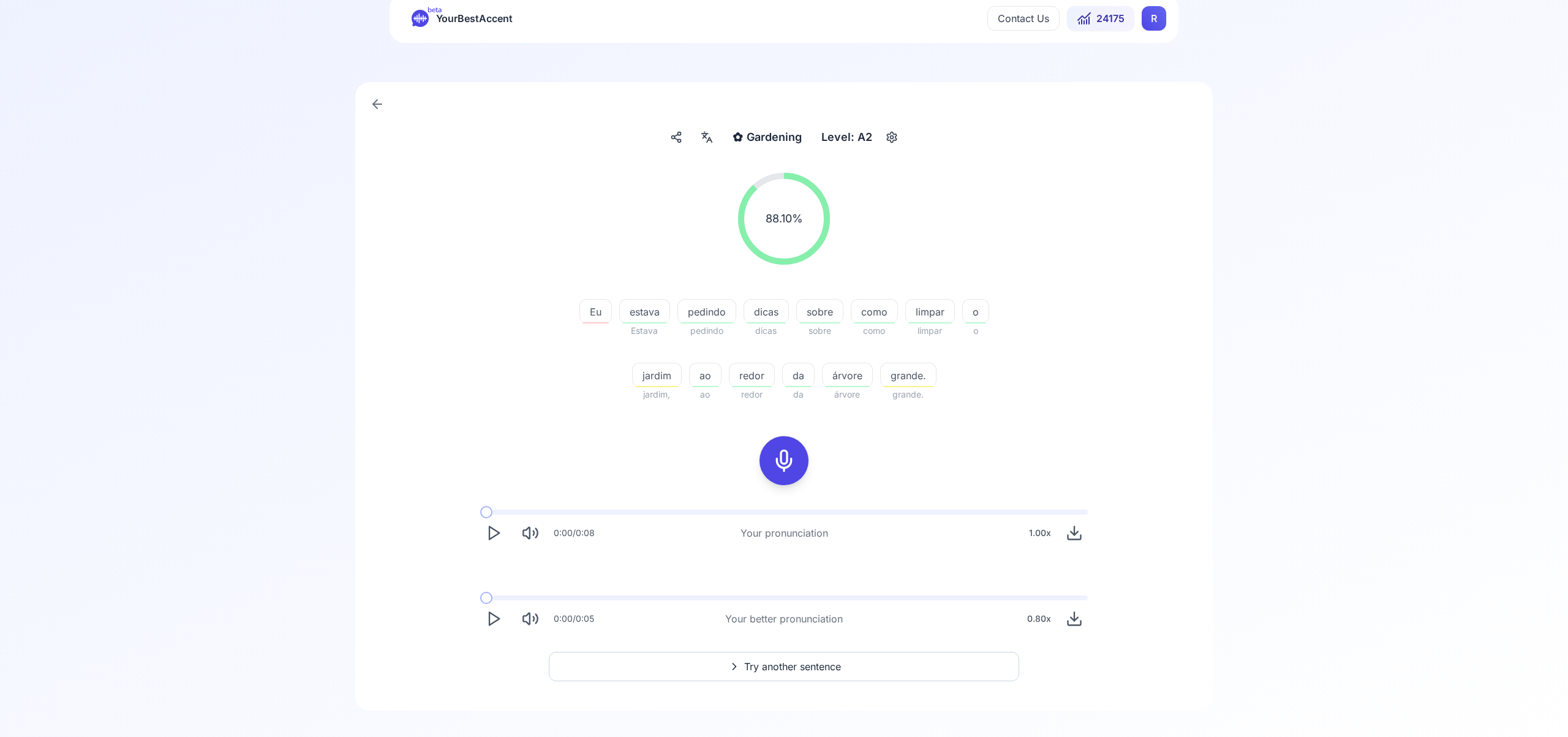
scroll to position [48, 0]
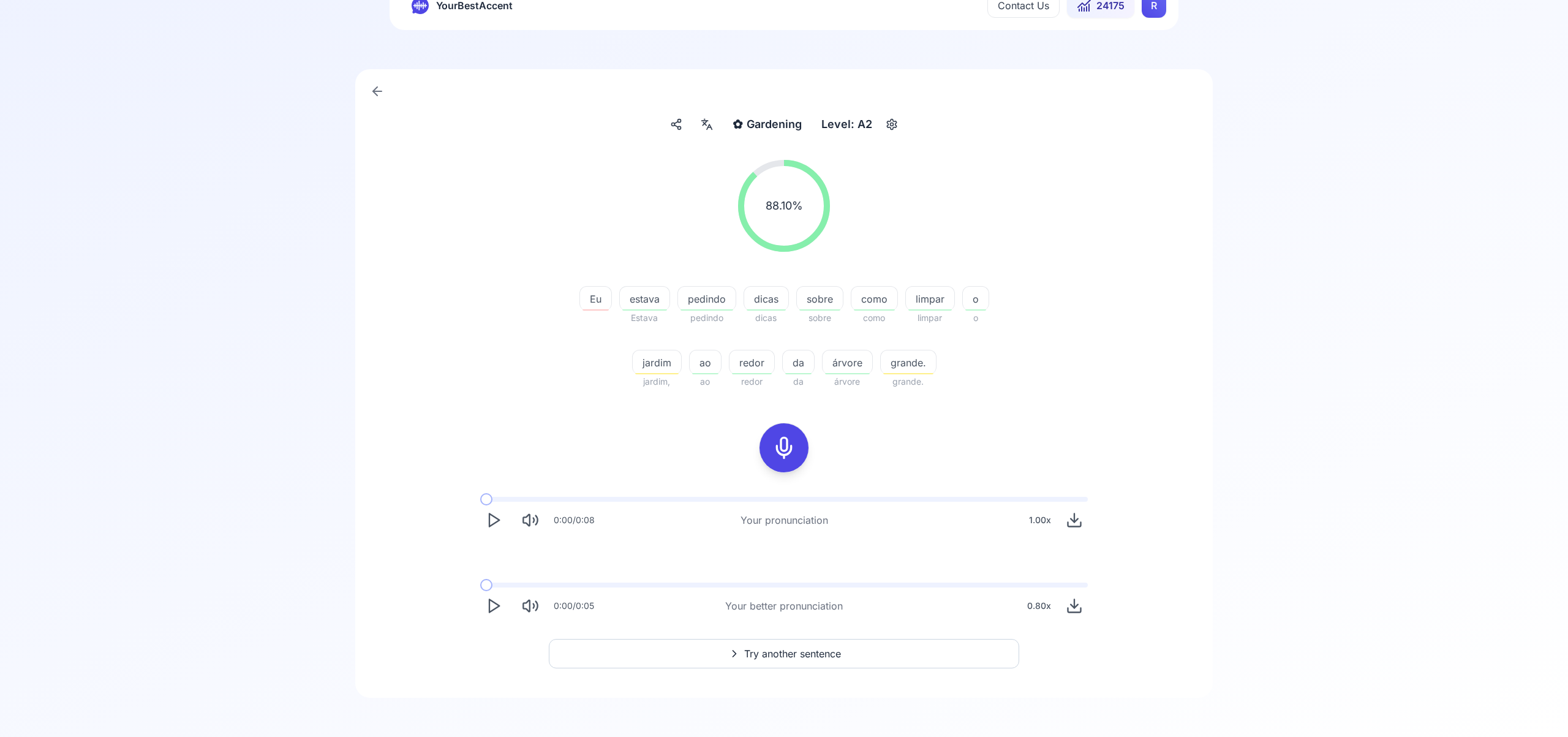
click at [813, 650] on span "Try another sentence" at bounding box center [792, 654] width 97 height 15
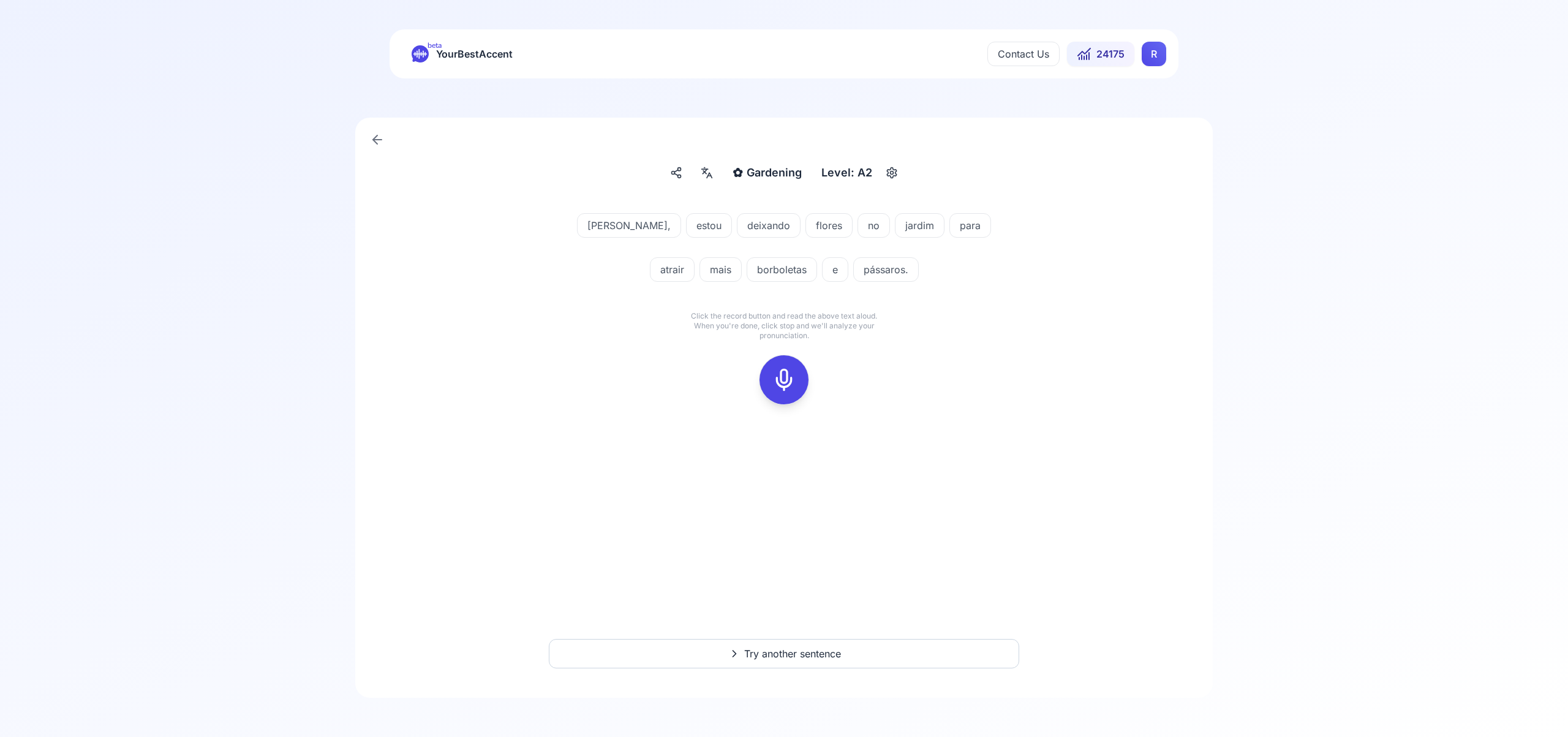
click at [792, 380] on icon at bounding box center [784, 379] width 24 height 25
click at [792, 375] on icon at bounding box center [784, 379] width 24 height 25
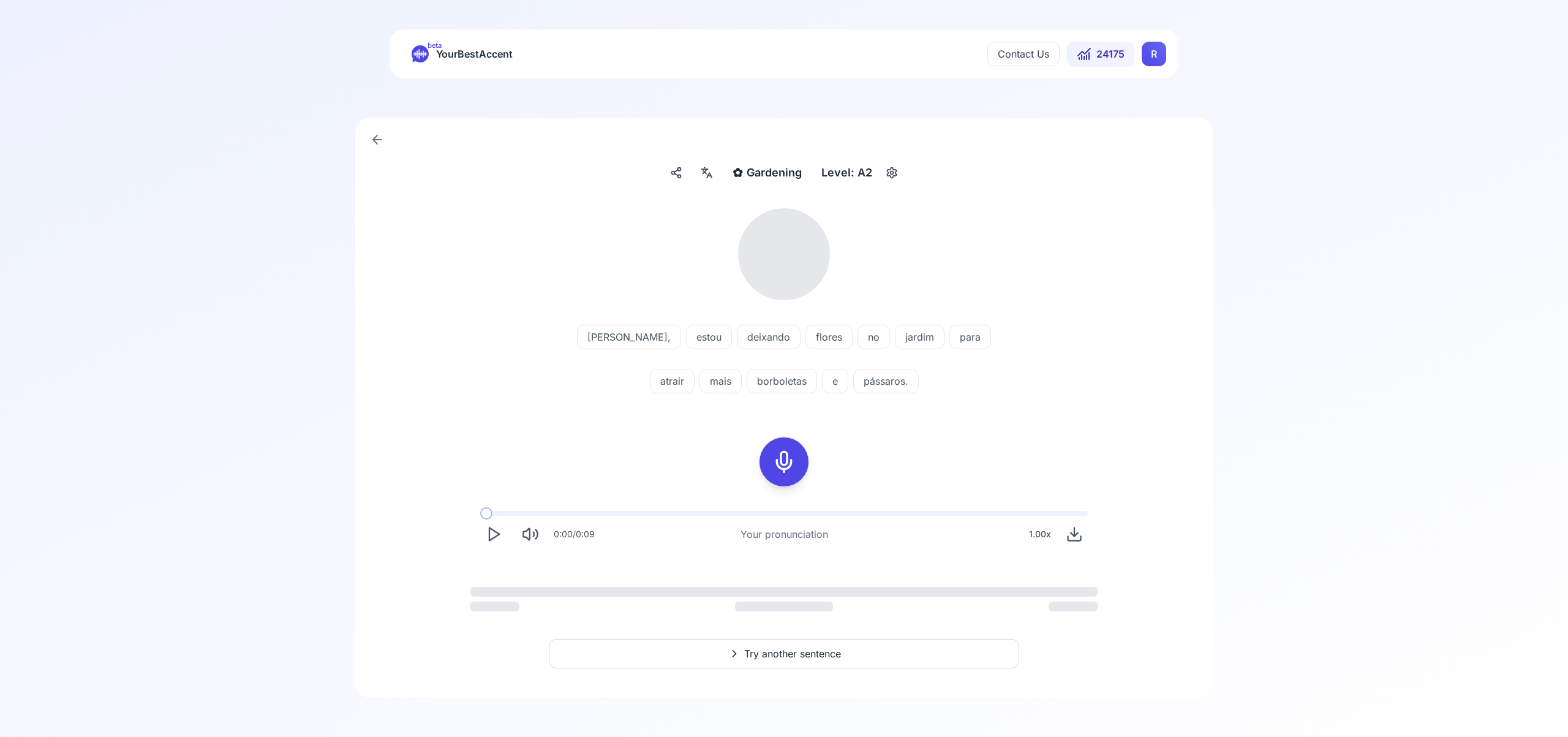
click at [710, 169] on icon at bounding box center [707, 173] width 15 height 13
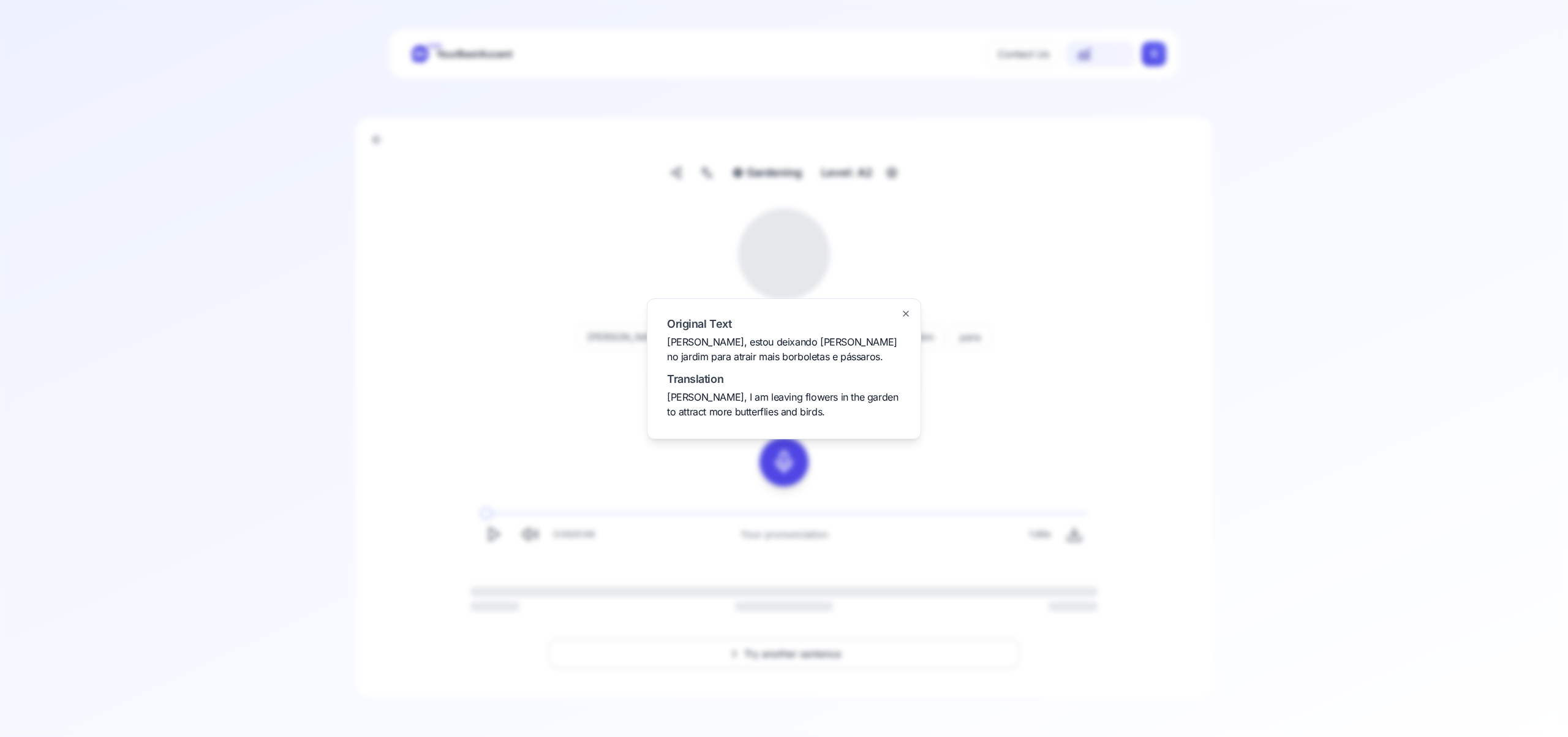
click at [905, 313] on icon "button" at bounding box center [905, 313] width 5 height 5
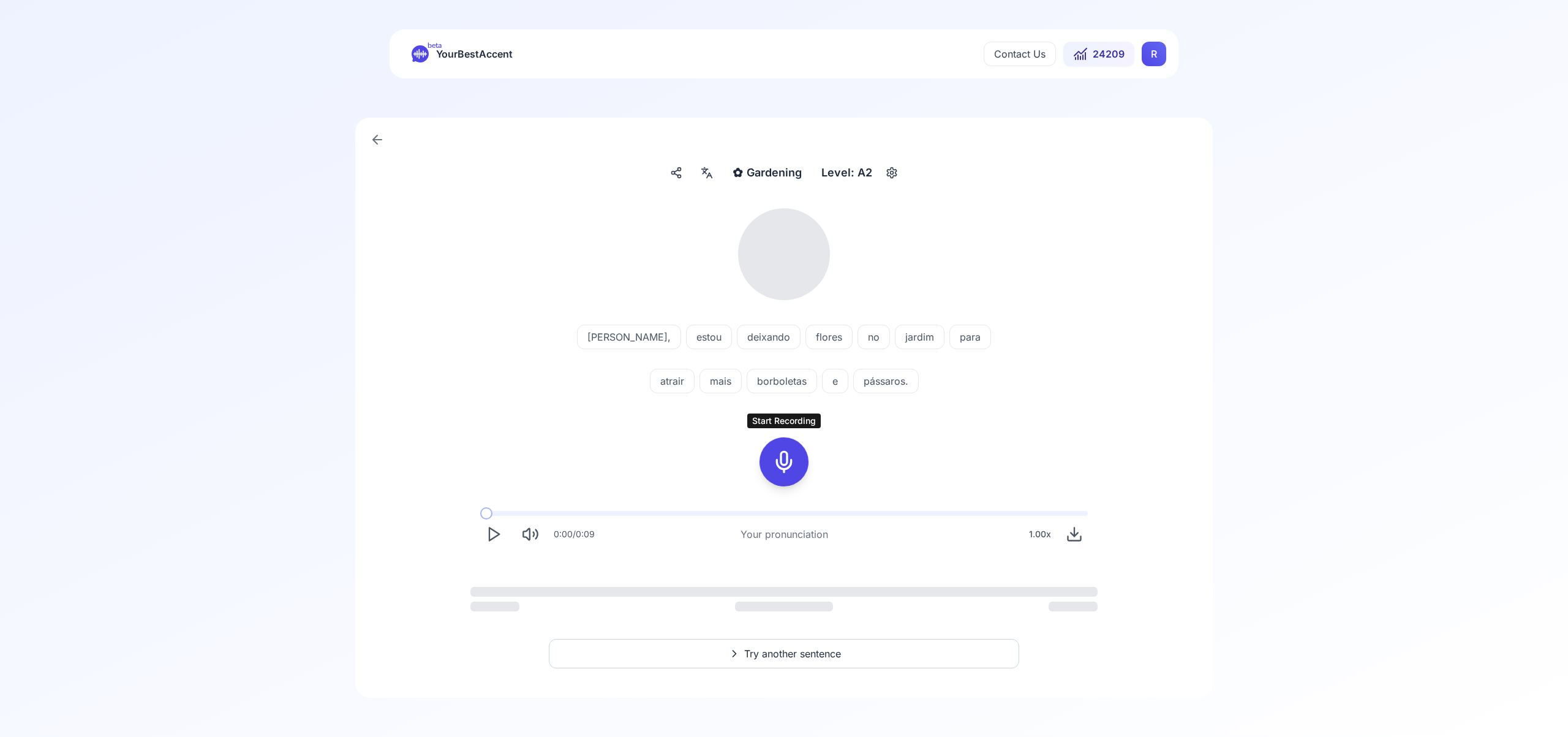
click at [788, 462] on icon at bounding box center [784, 462] width 24 height 25
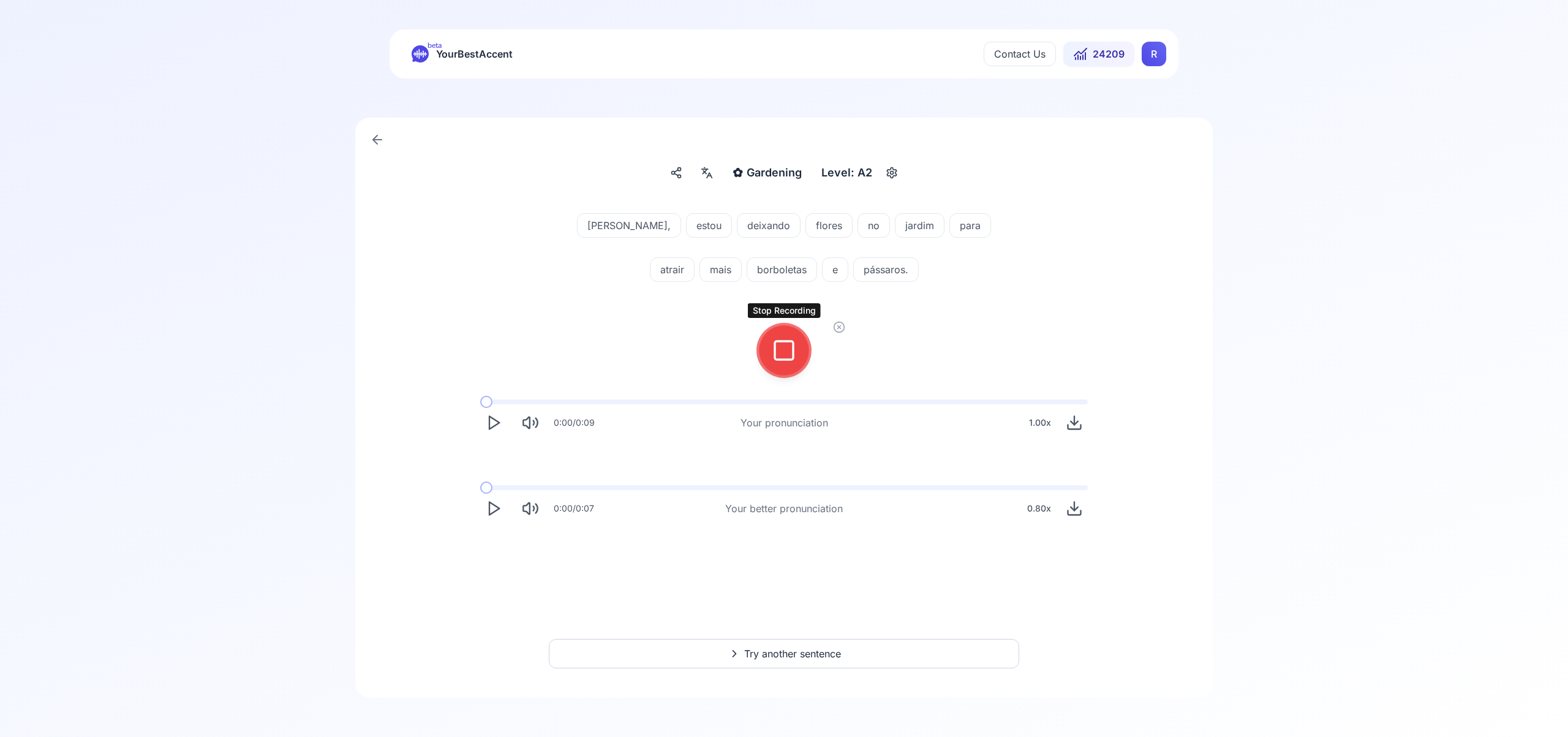
click at [784, 346] on icon at bounding box center [784, 350] width 24 height 25
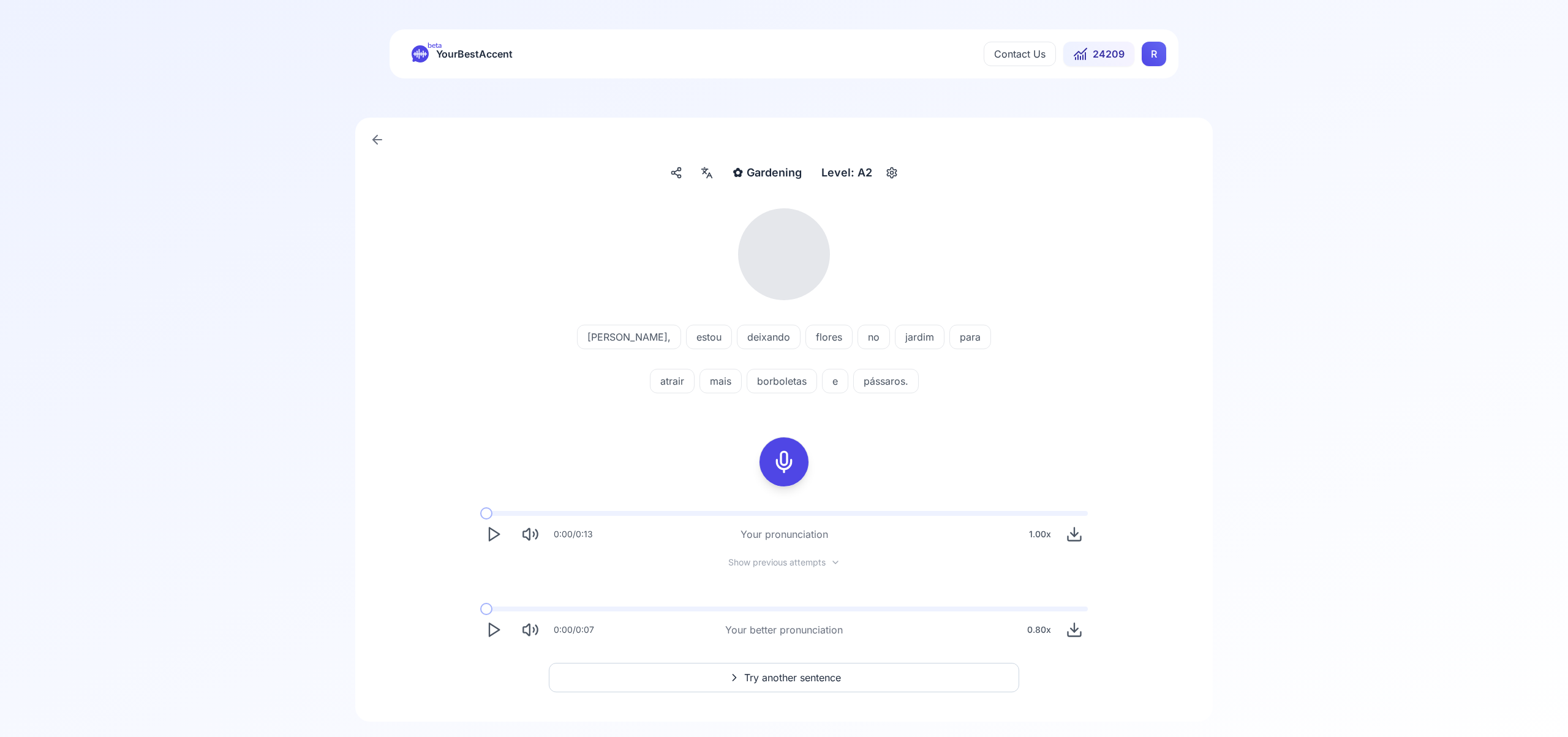
scroll to position [24, 0]
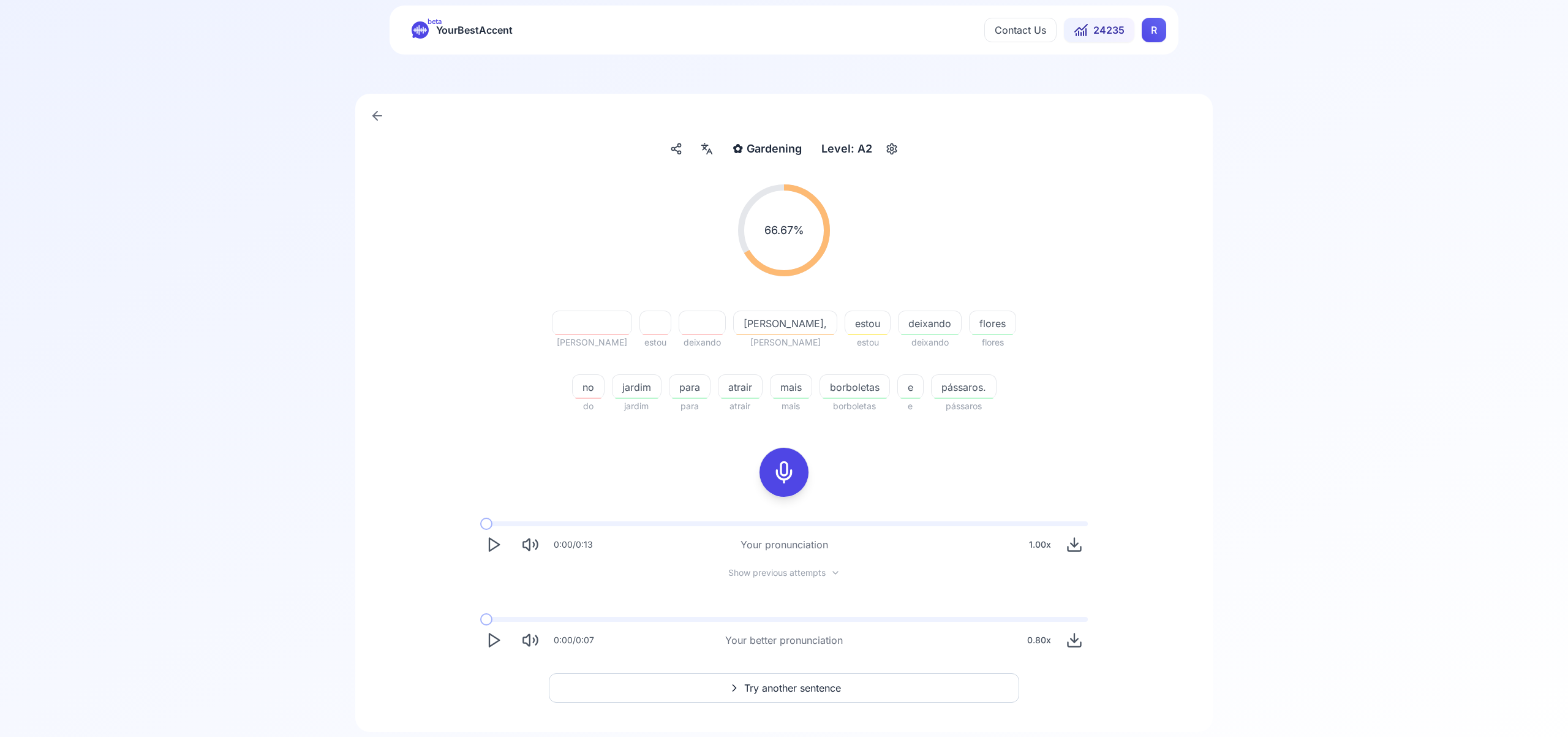
click at [833, 683] on span "Try another sentence" at bounding box center [792, 688] width 97 height 15
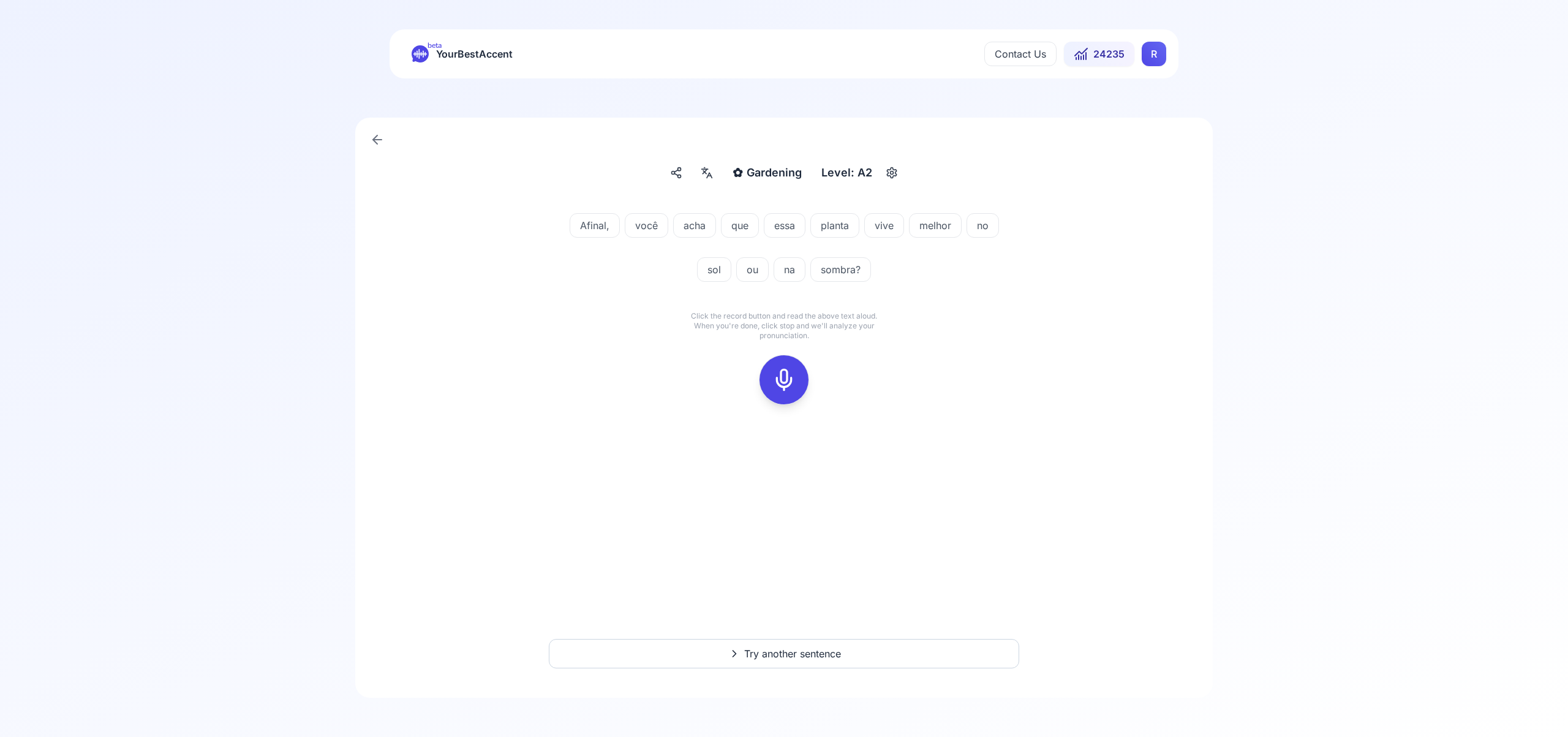
click at [783, 373] on icon at bounding box center [784, 379] width 24 height 25
click at [794, 374] on icon at bounding box center [784, 379] width 24 height 25
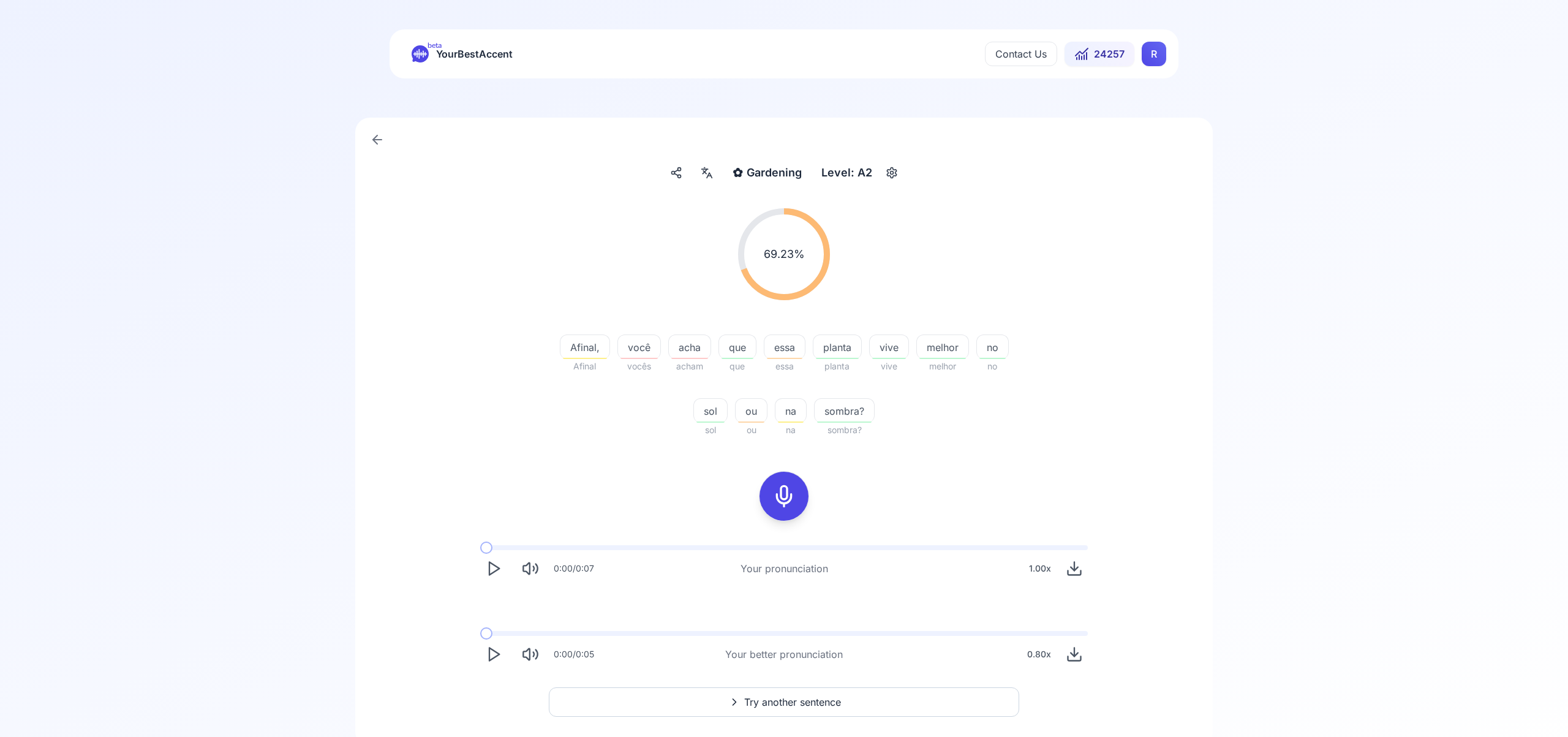
click at [1149, 54] on html "beta YourBestAccent Contact Us 24257 R ✿ Gardening Gardening Level: A2 69.23 % …" at bounding box center [784, 368] width 1568 height 737
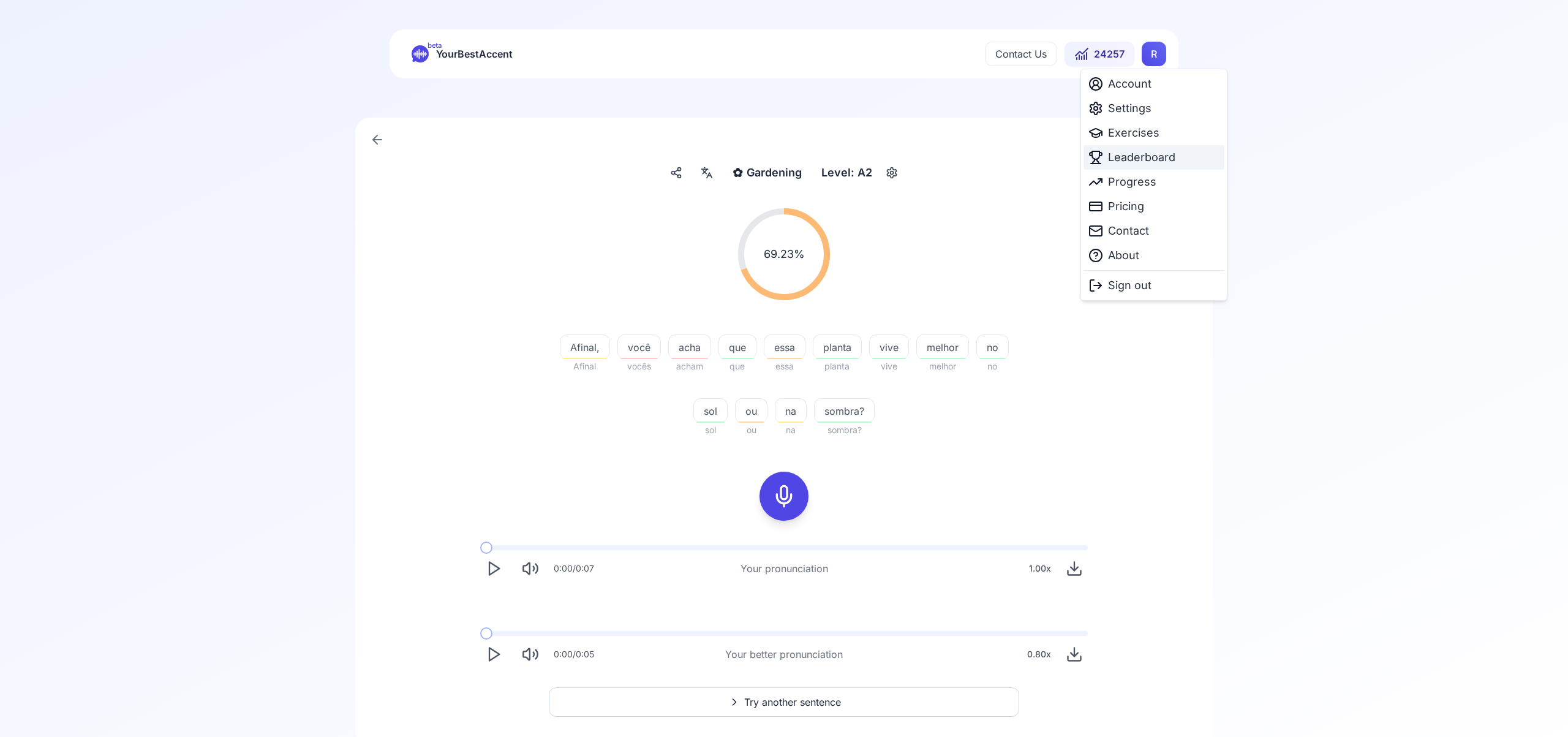
click at [1149, 158] on span "Leaderboard" at bounding box center [1142, 158] width 68 height 17
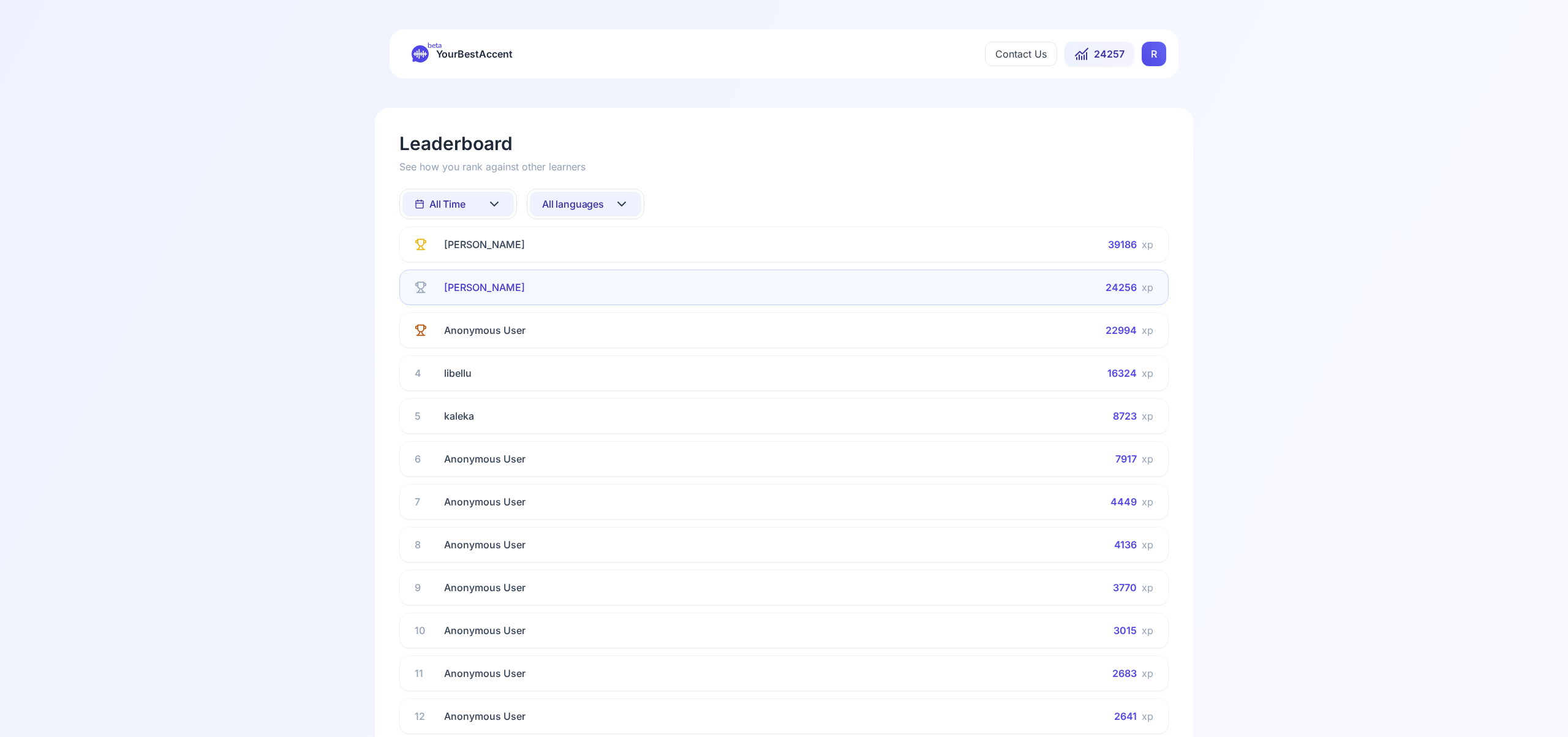
click at [624, 201] on icon at bounding box center [622, 204] width 15 height 15
click at [594, 324] on div "French" at bounding box center [585, 324] width 111 height 22
click at [621, 203] on icon at bounding box center [622, 204] width 15 height 15
click at [595, 343] on div "Russian" at bounding box center [585, 344] width 111 height 22
